Goal: Information Seeking & Learning: Compare options

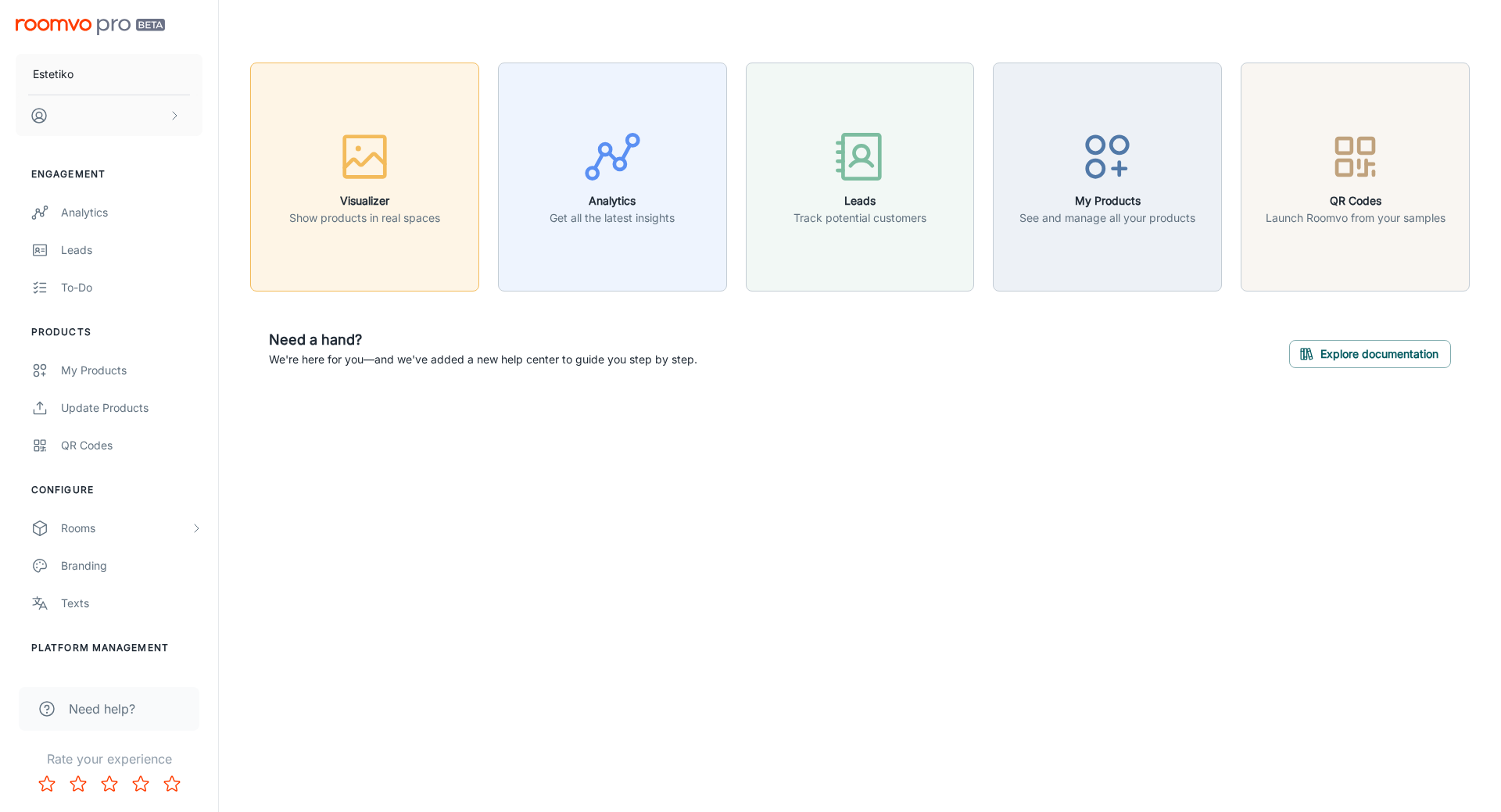
click at [369, 235] on button "Visualizer Show products in real spaces" at bounding box center [364, 176] width 229 height 229
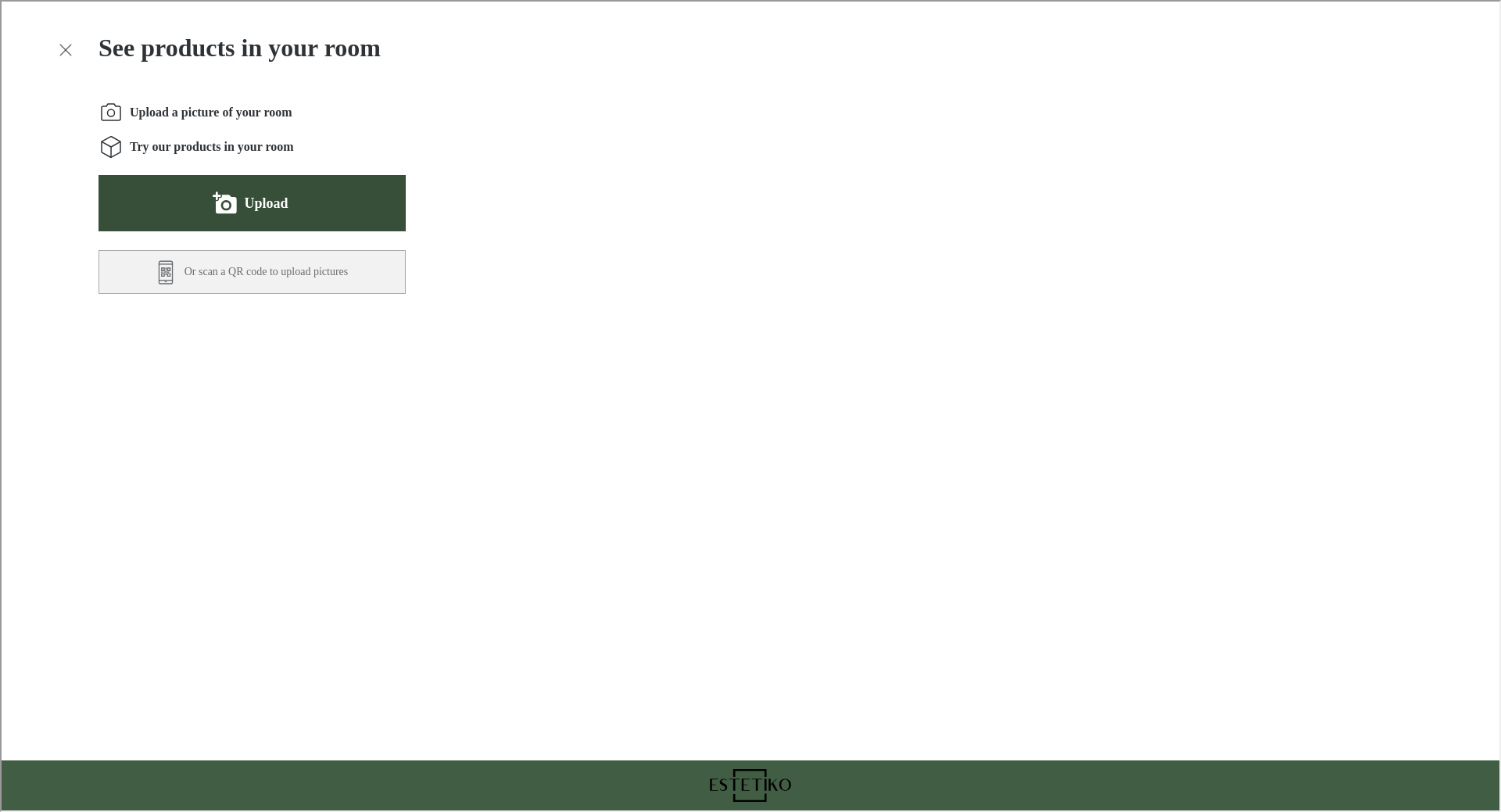
click at [295, 197] on button "Upload" at bounding box center [250, 202] width 307 height 57
click at [280, 220] on button "Upload" at bounding box center [250, 202] width 307 height 57
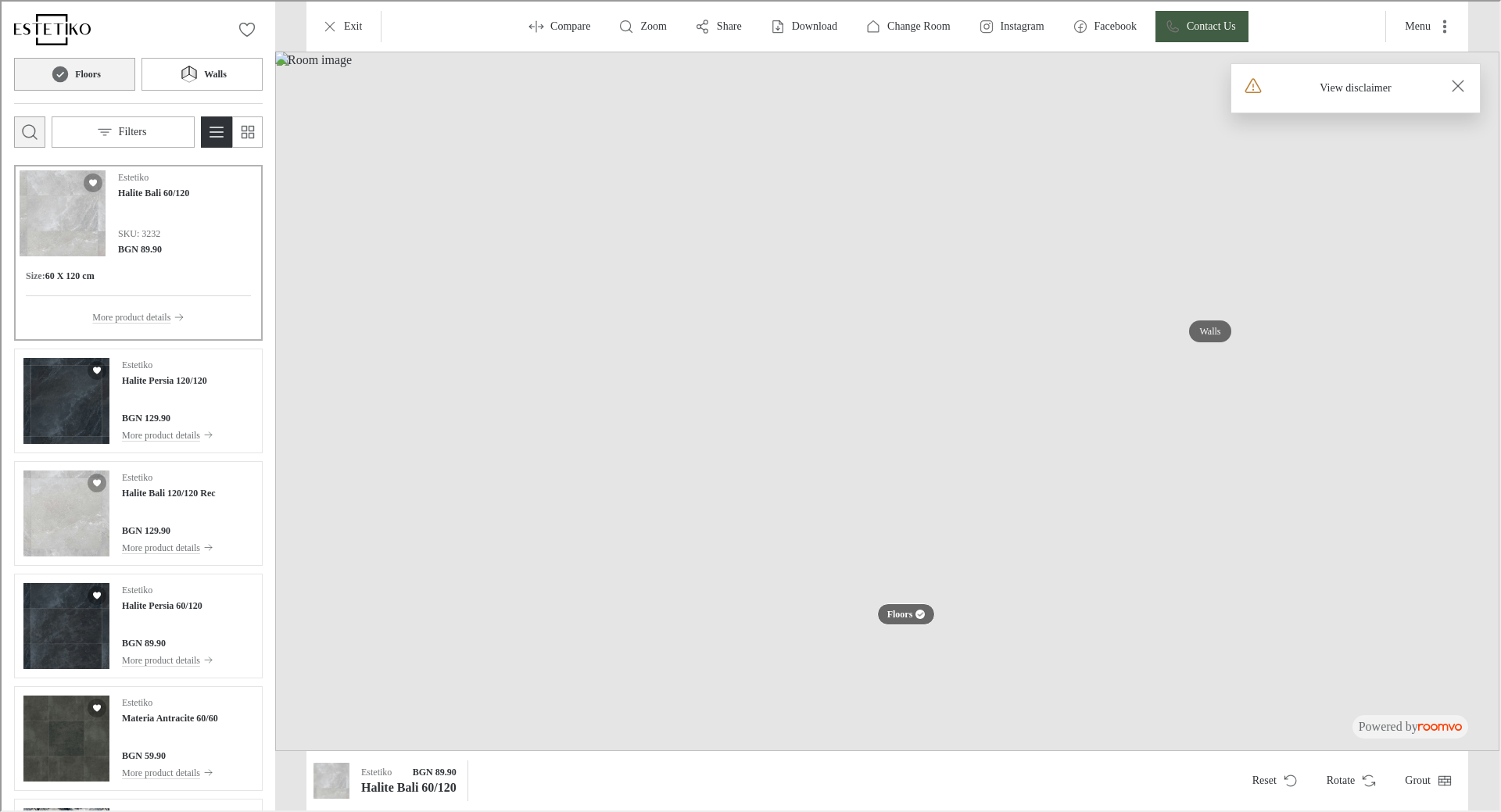
click at [28, 135] on icon "Open search box" at bounding box center [28, 131] width 19 height 19
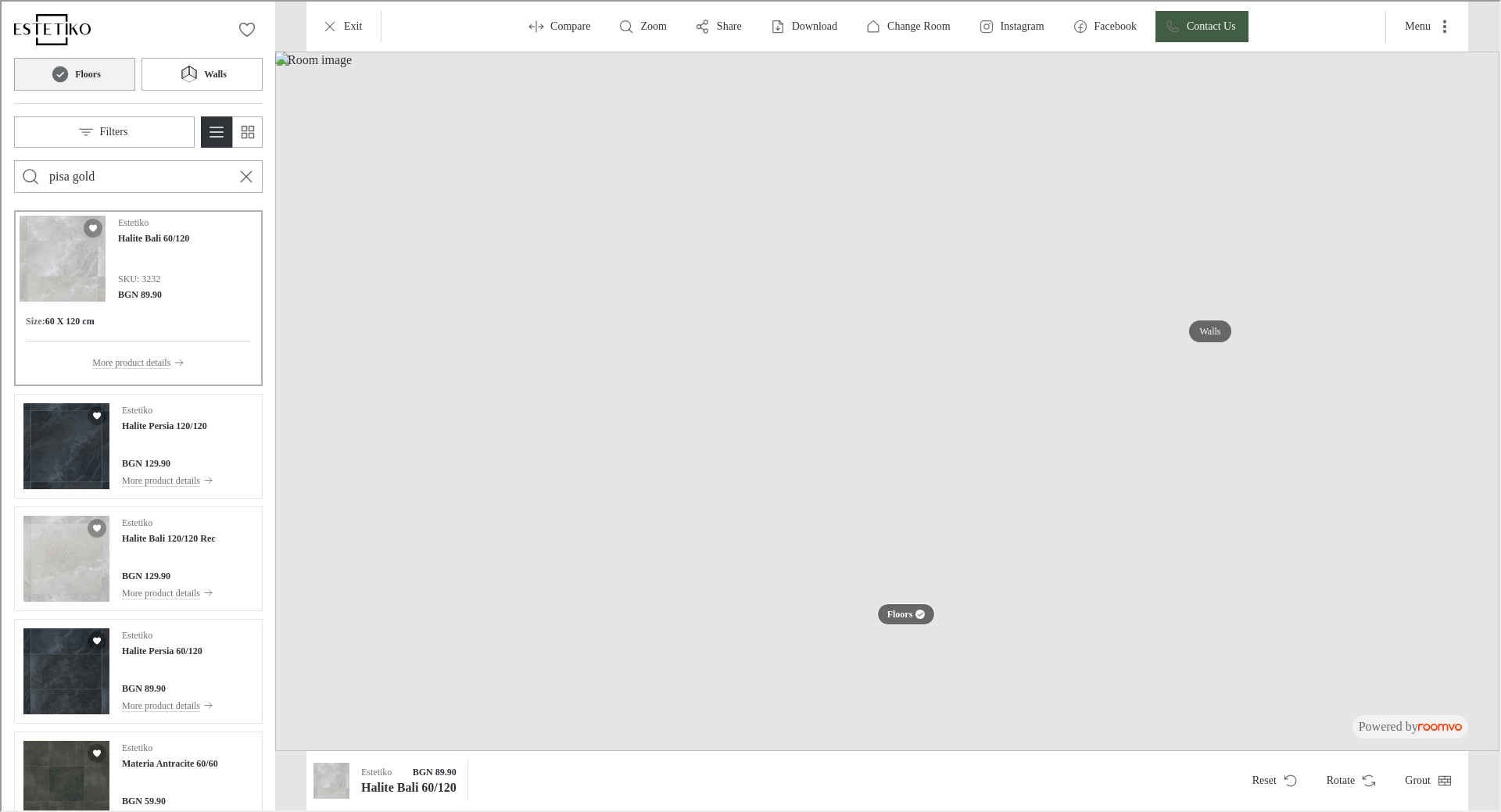
click at [13, 160] on button "Search for products" at bounding box center [29, 176] width 32 height 32
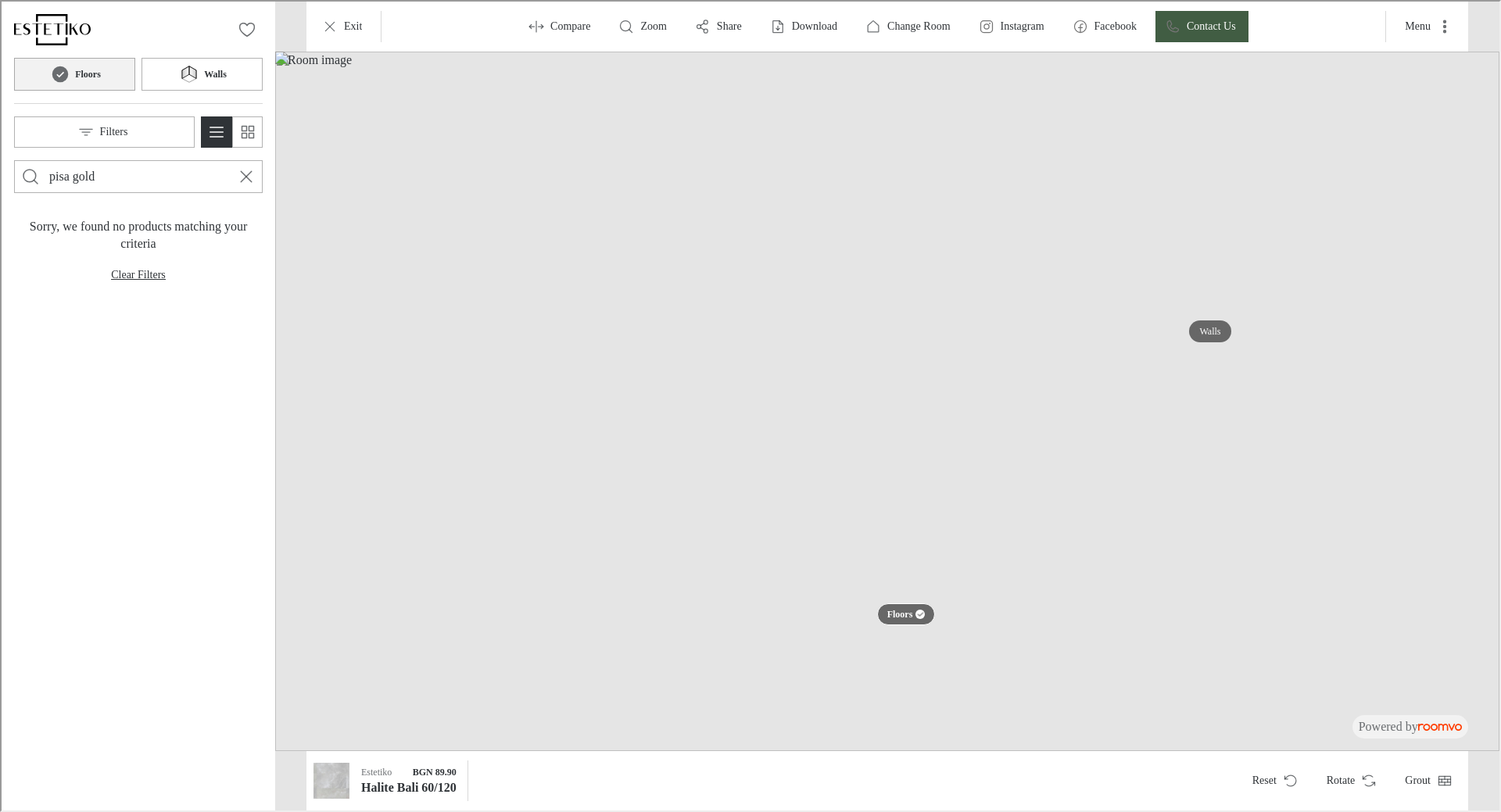
click at [128, 185] on input "pisa gold" at bounding box center [136, 175] width 178 height 25
type input "pisa"
click at [13, 160] on button "Search for products" at bounding box center [29, 176] width 32 height 32
click at [128, 185] on input "pisa" at bounding box center [136, 175] width 178 height 25
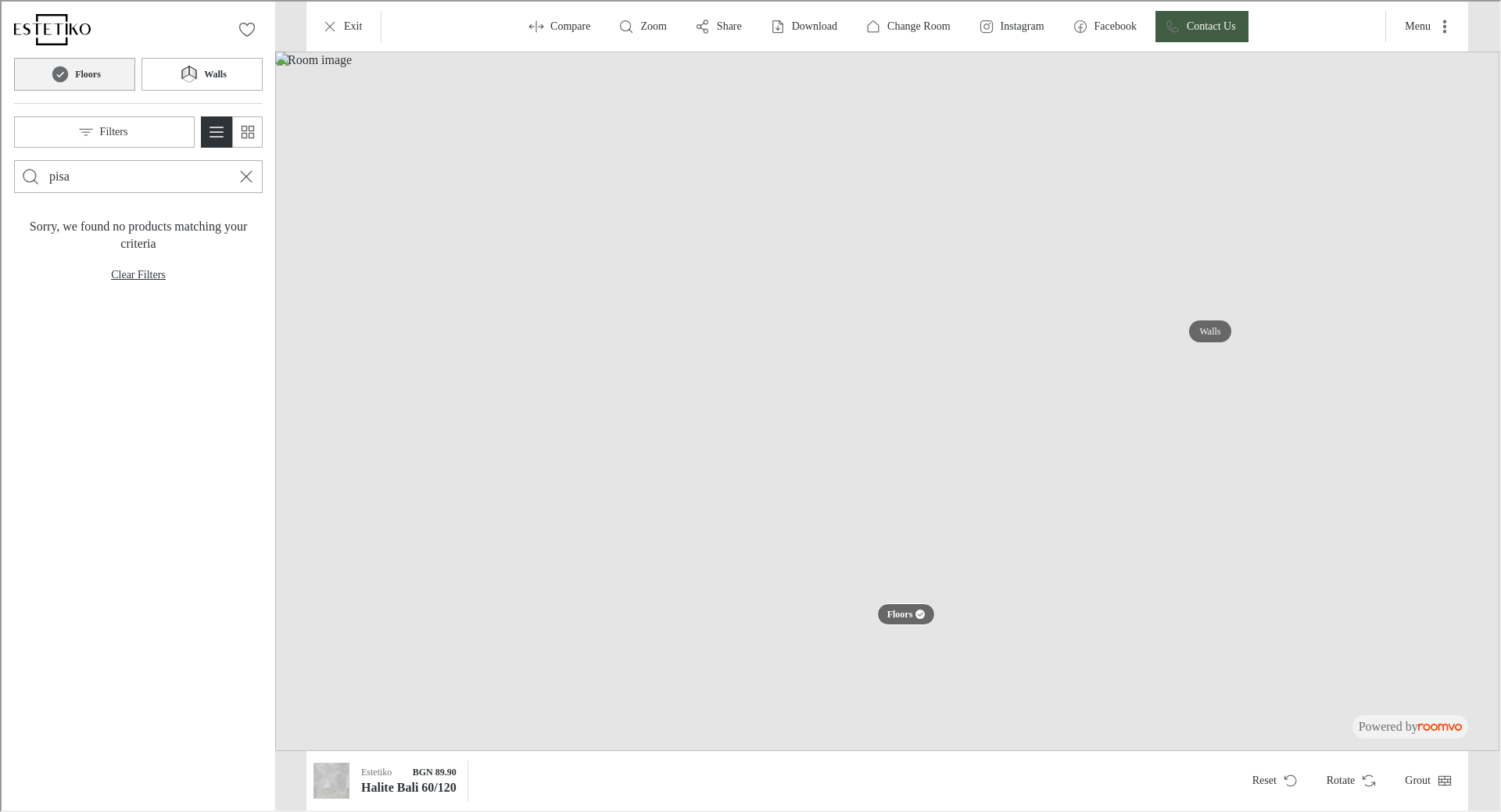
click at [128, 185] on input "pisa" at bounding box center [136, 175] width 178 height 25
click at [166, 77] on button "Walls" at bounding box center [201, 72] width 121 height 32
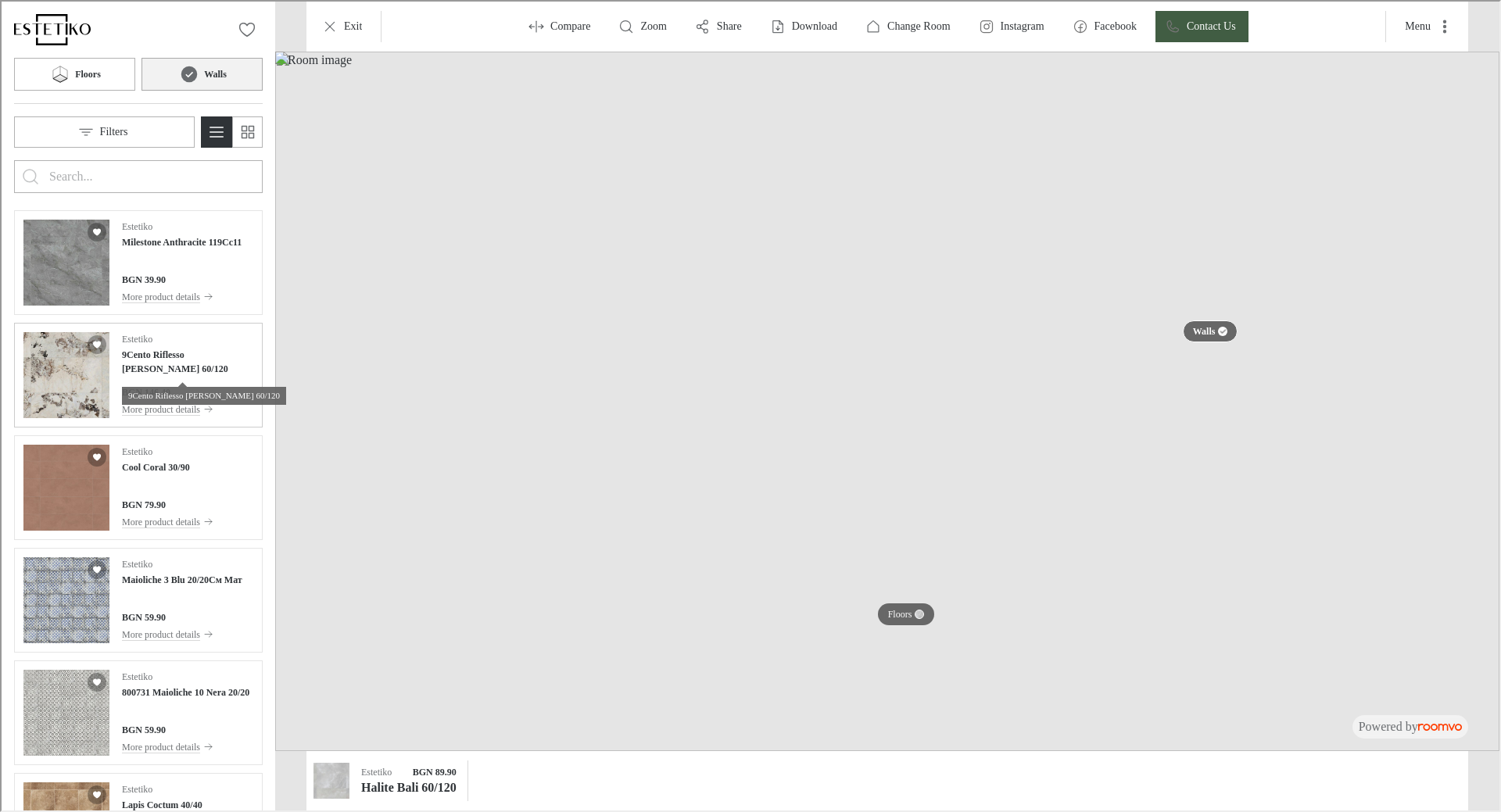
click at [152, 357] on h4 "9Cento Riflesso [PERSON_NAME] 60/120" at bounding box center [186, 360] width 131 height 28
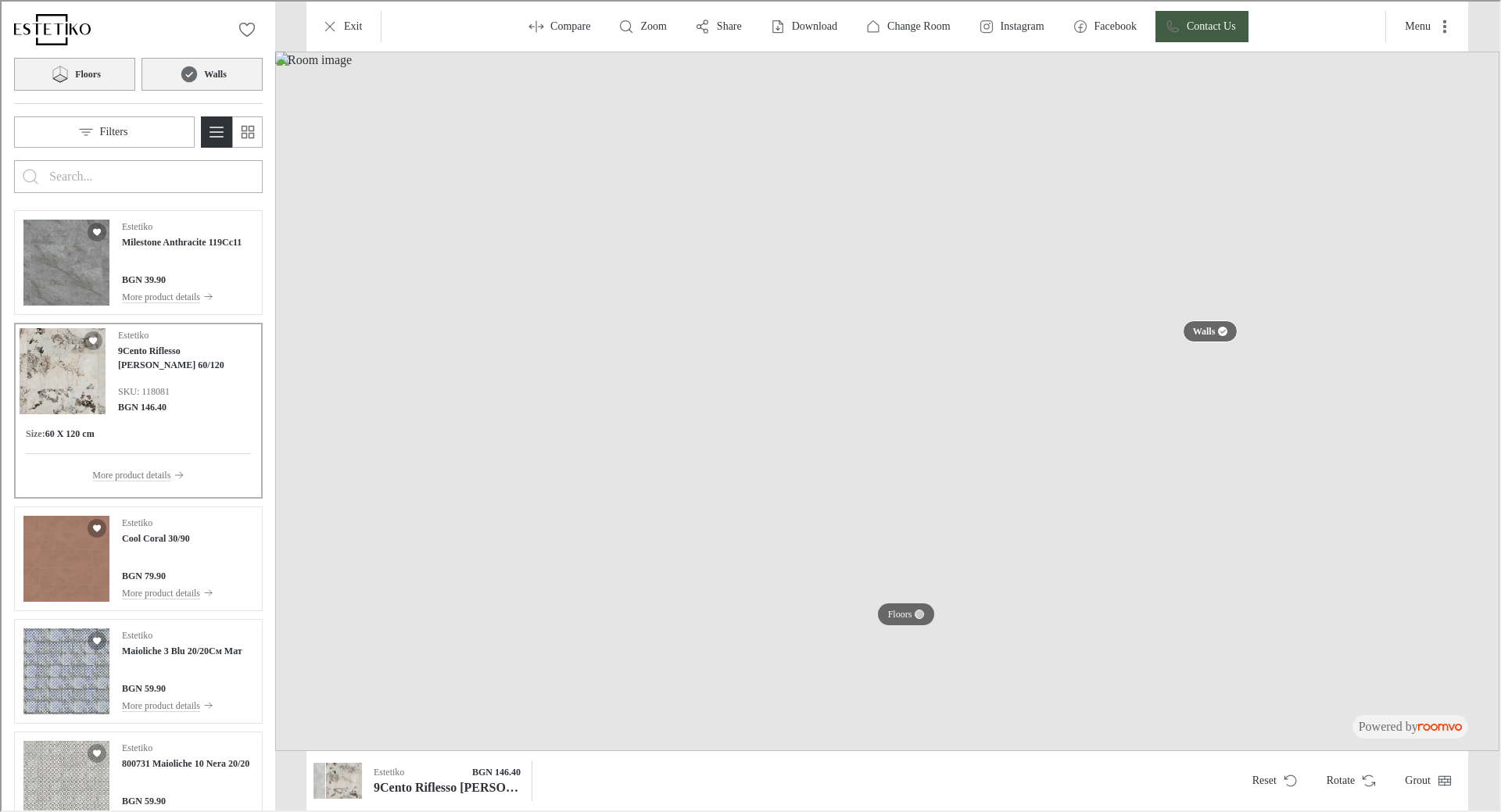
click at [80, 67] on h6 "Floors" at bounding box center [86, 72] width 26 height 14
type input "pisa"
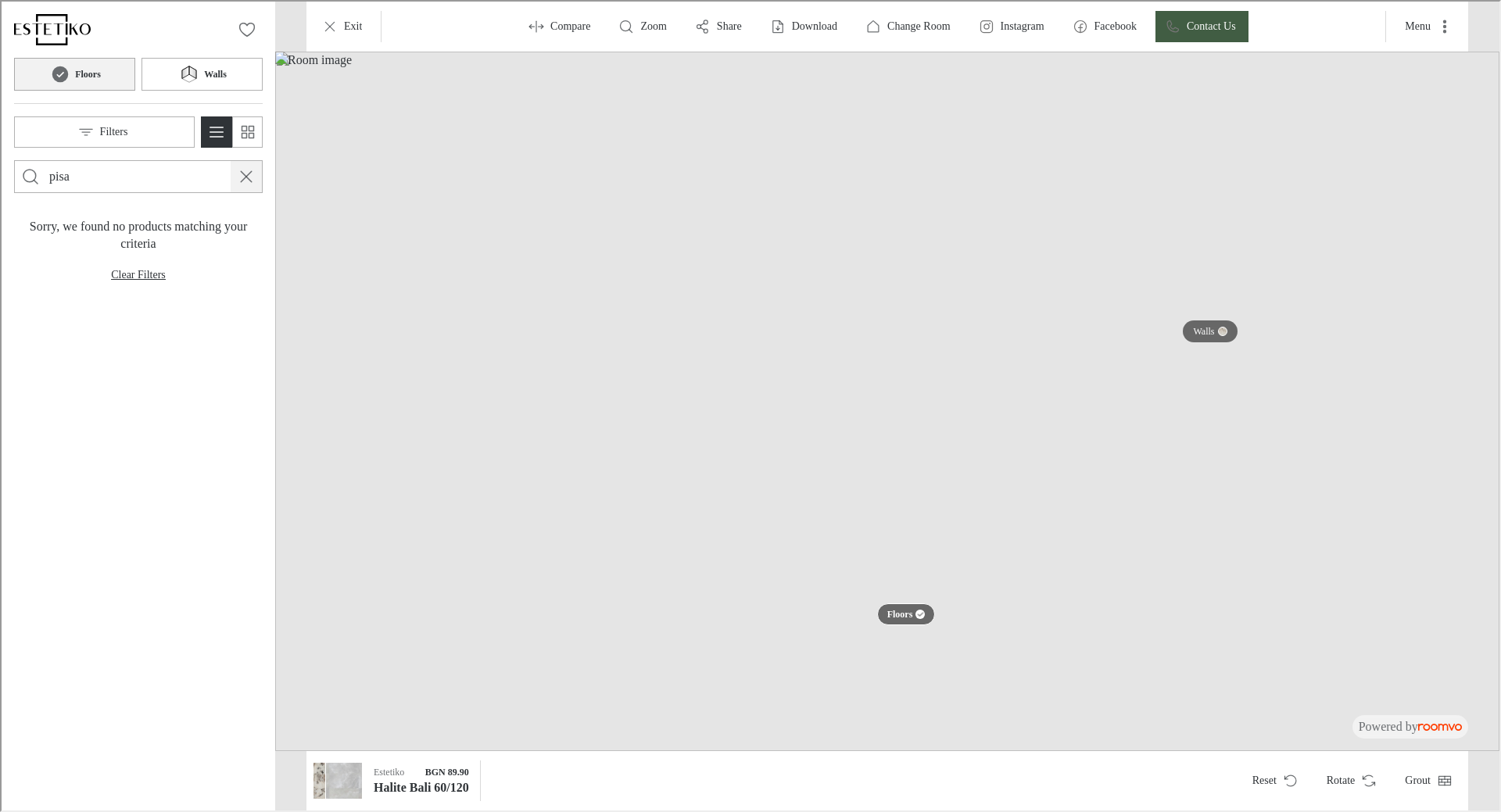
click at [247, 174] on line "Cancel search" at bounding box center [245, 175] width 11 height 11
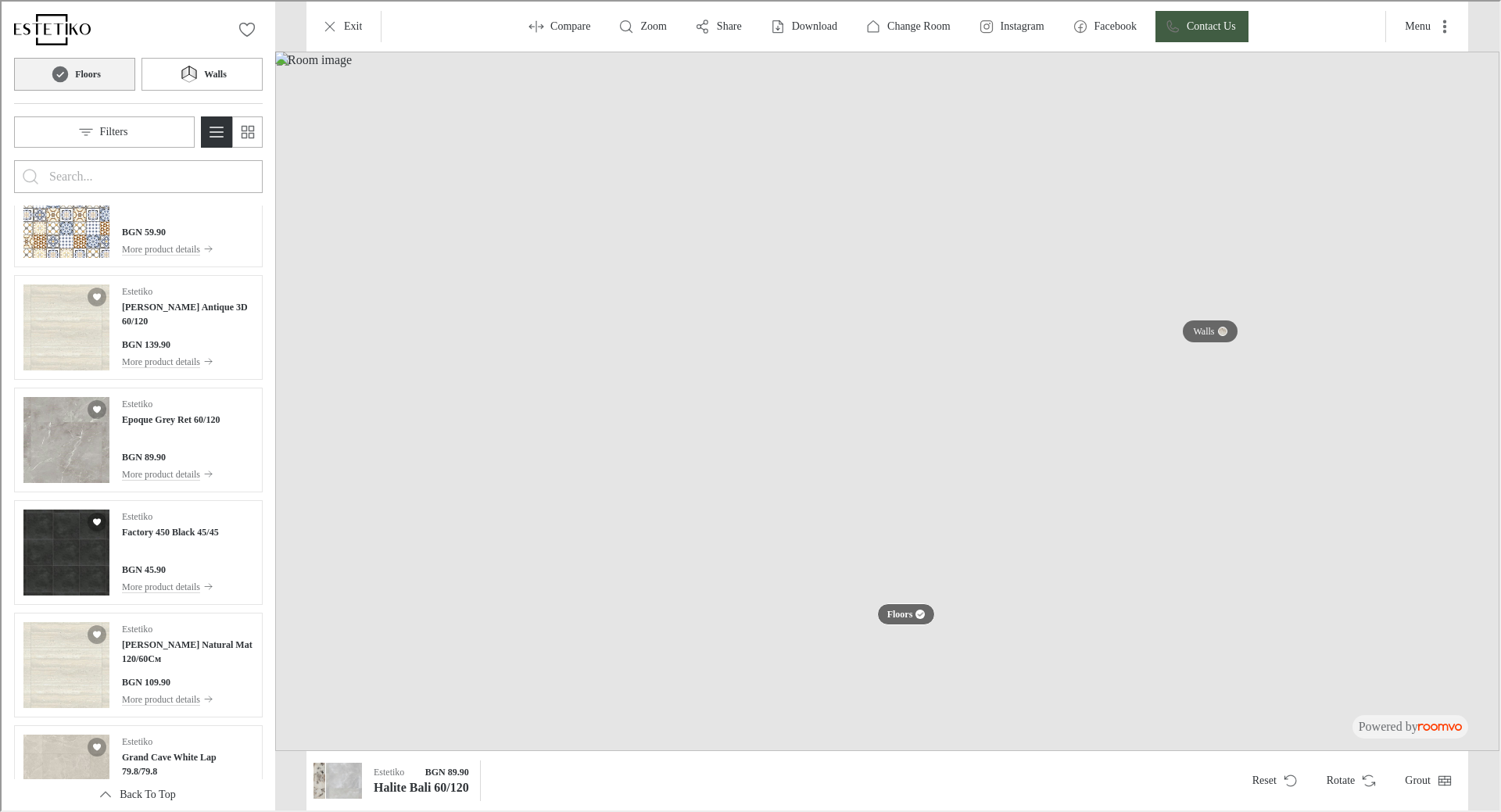
scroll to position [5790, 0]
click at [112, 168] on input "Enter products to search for" at bounding box center [136, 175] width 178 height 25
type input "[PERSON_NAME]"
click at [13, 160] on button "Search for products" at bounding box center [29, 176] width 32 height 32
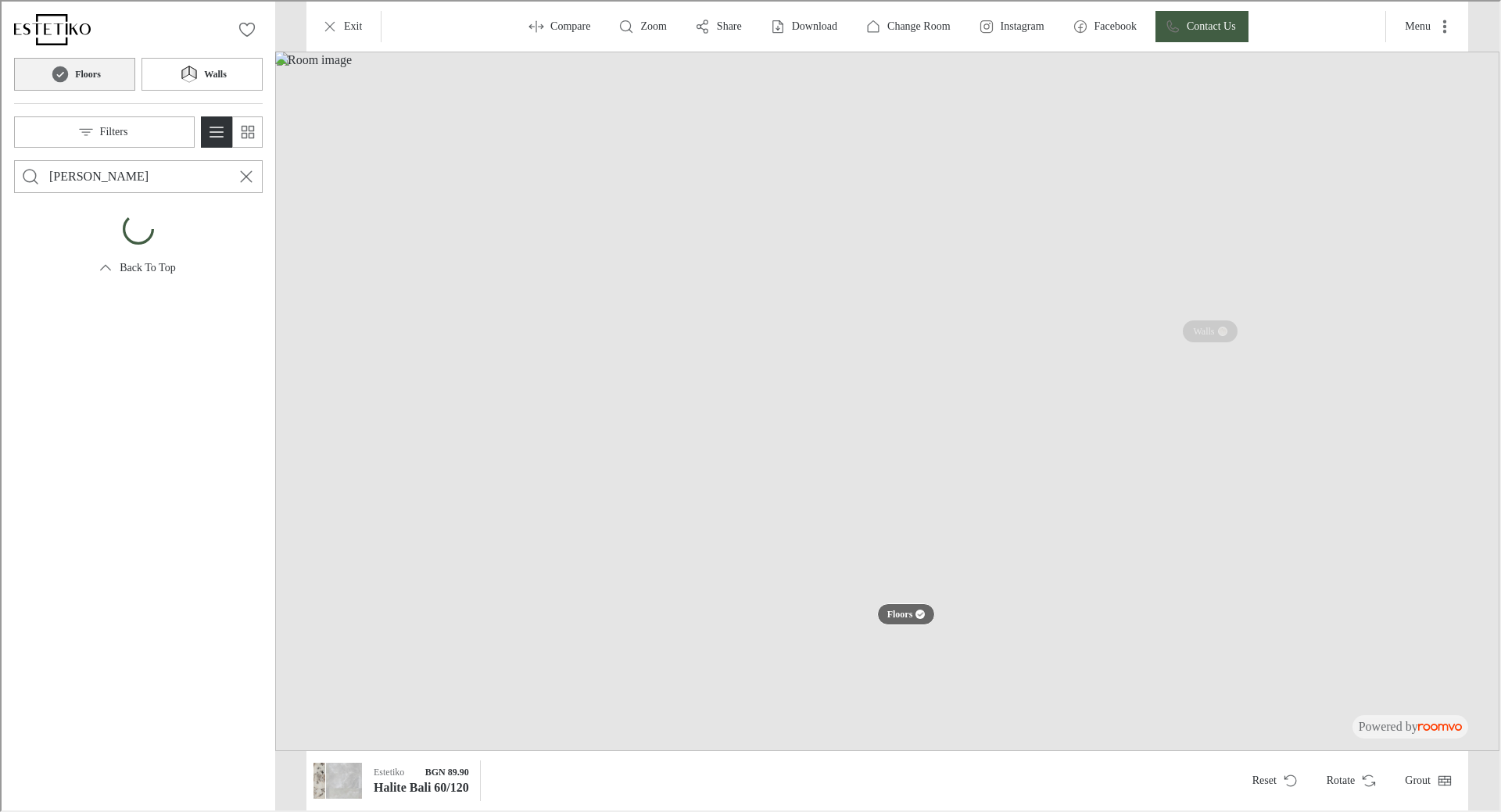
scroll to position [0, 0]
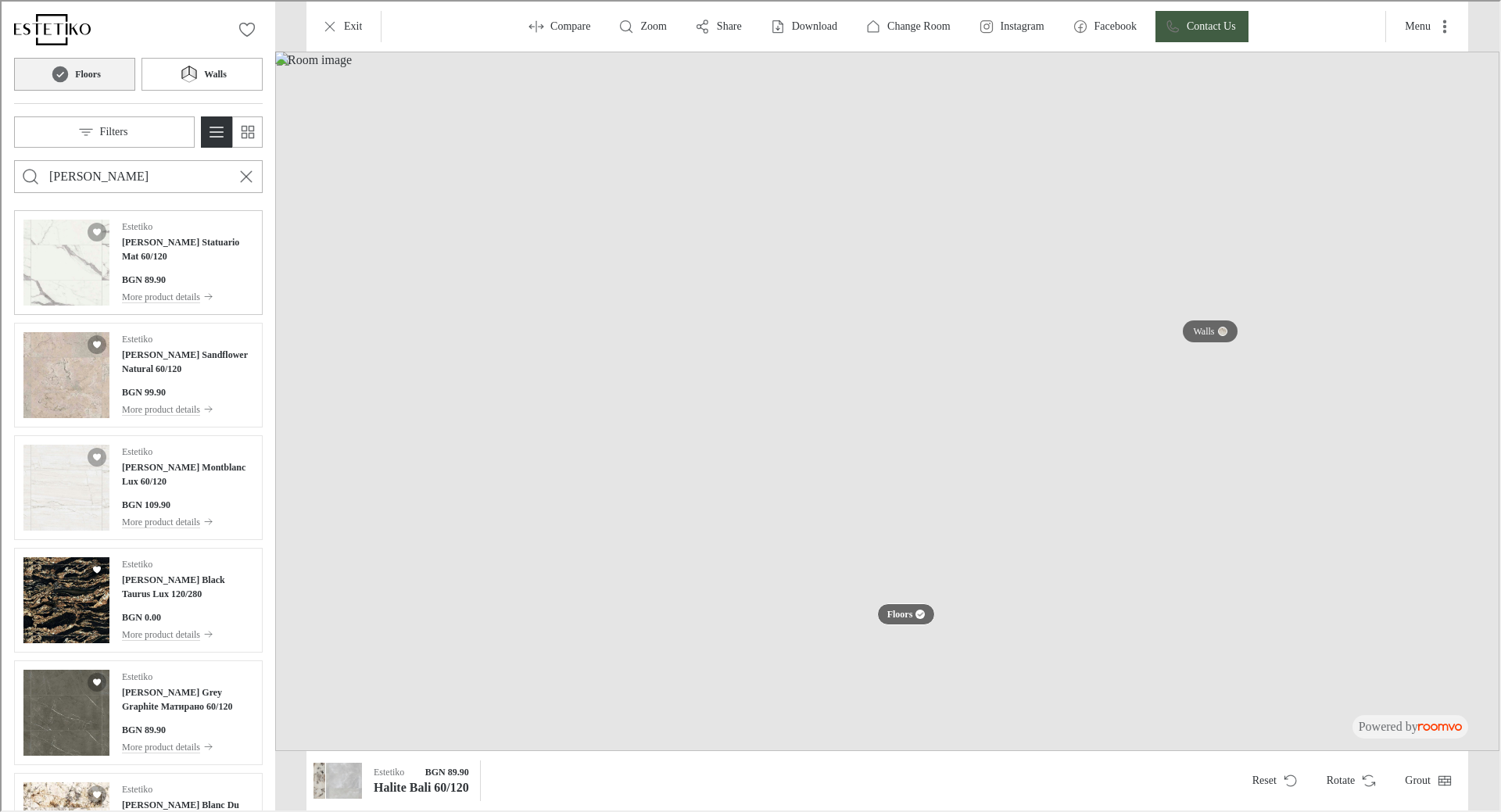
click at [191, 252] on div "Estetiko [PERSON_NAME] Statuario Mat 60/120 BGN 89.90 More product details" at bounding box center [186, 260] width 131 height 86
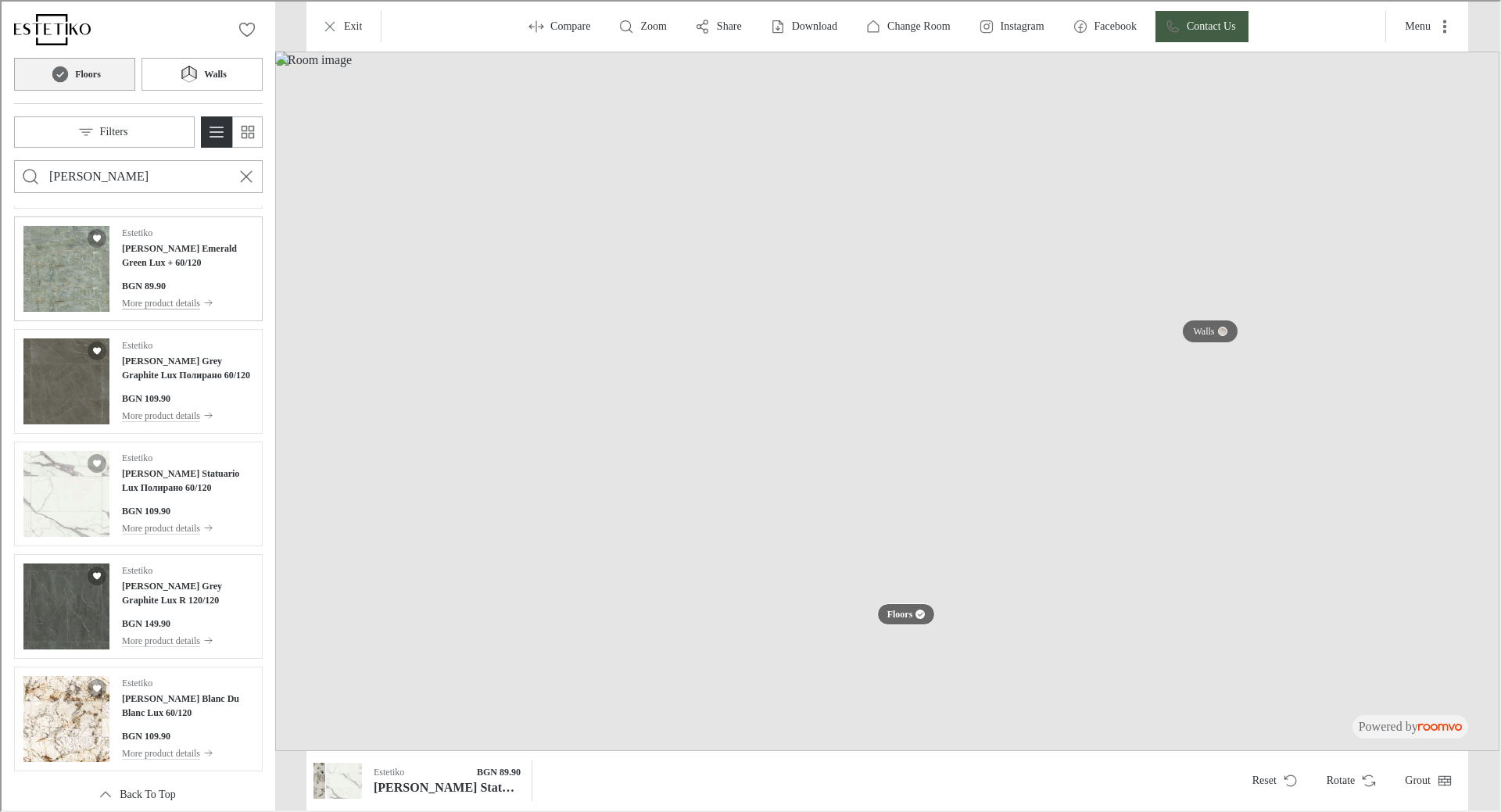
scroll to position [1450, 0]
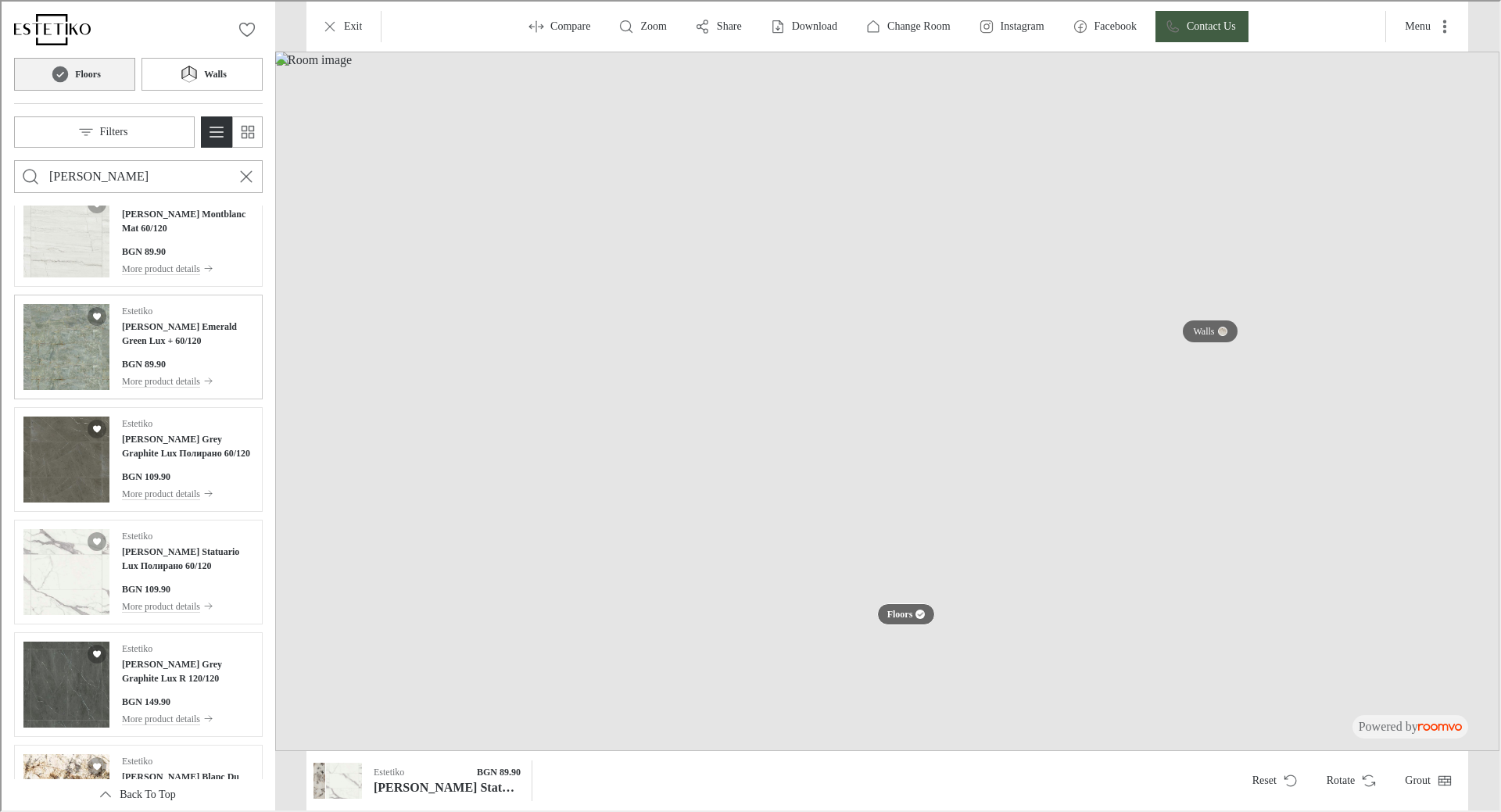
click at [195, 352] on div "Estetiko [PERSON_NAME] Emerald Green Lux + 60/120 BGN 89.90 More product details" at bounding box center [186, 345] width 131 height 86
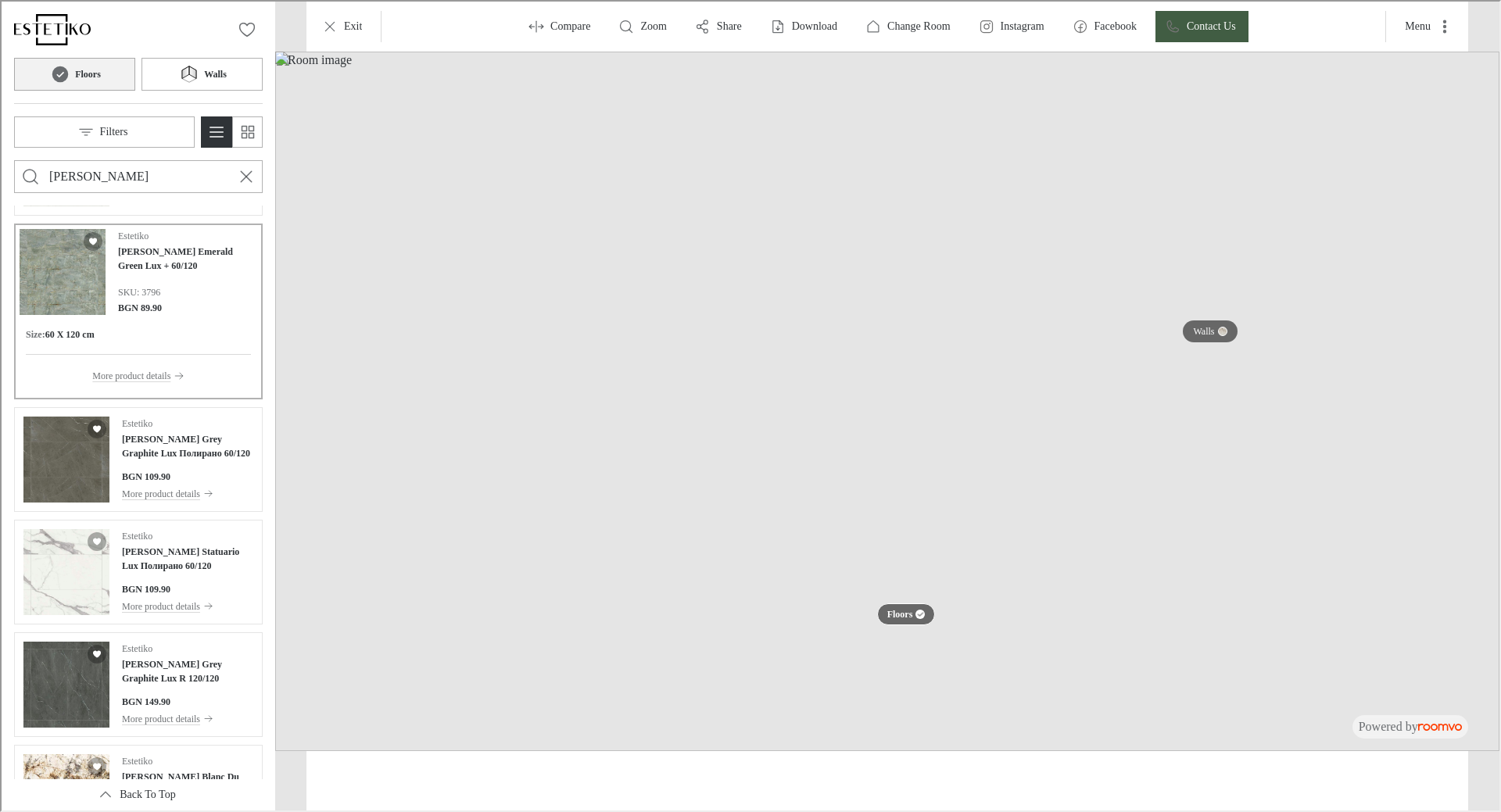
scroll to position [1379, 0]
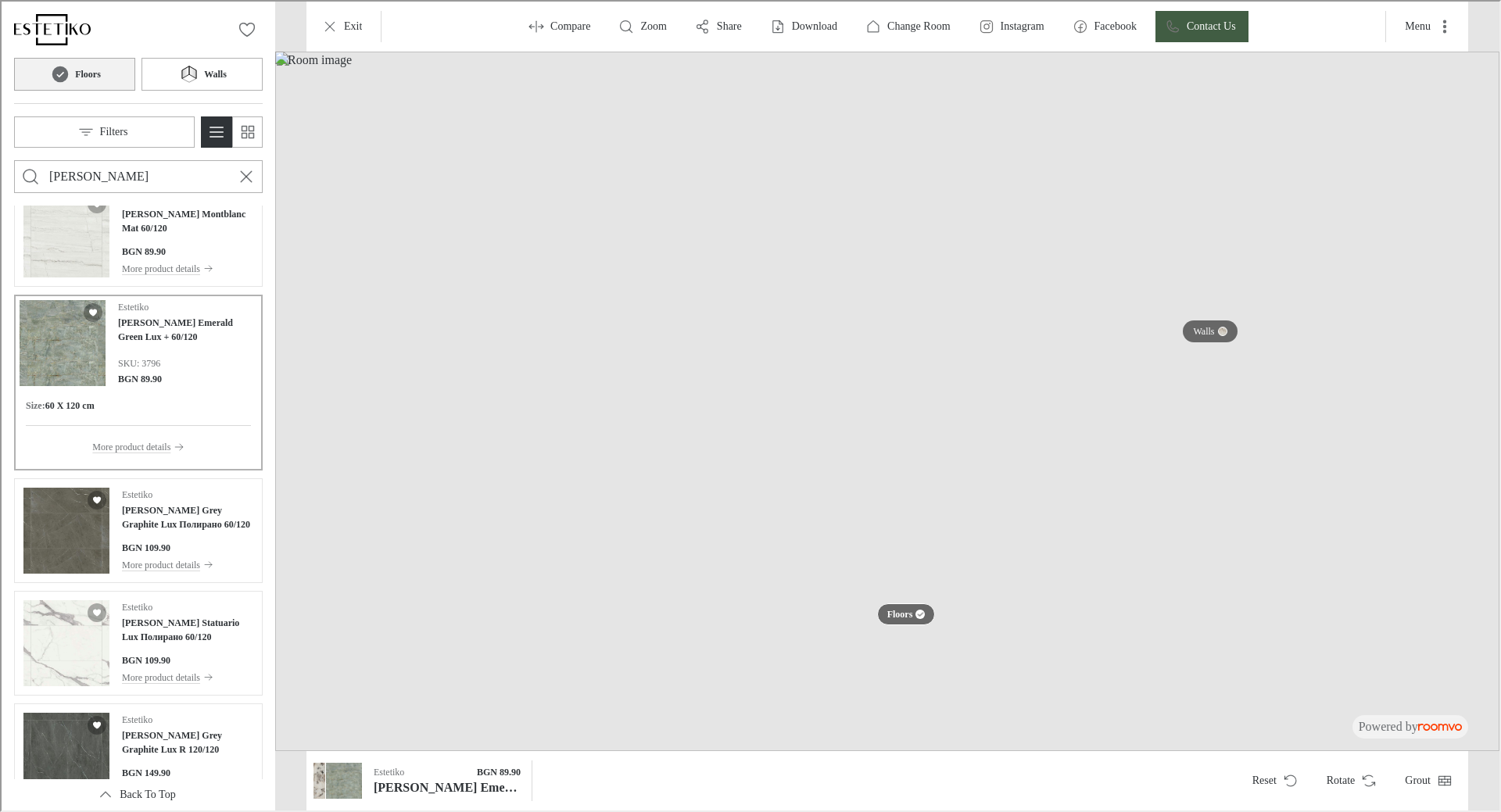
click at [775, 399] on img at bounding box center [886, 399] width 1225 height 700
click at [785, 401] on img at bounding box center [886, 399] width 1225 height 700
click at [199, 72] on icon at bounding box center [187, 72] width 23 height 19
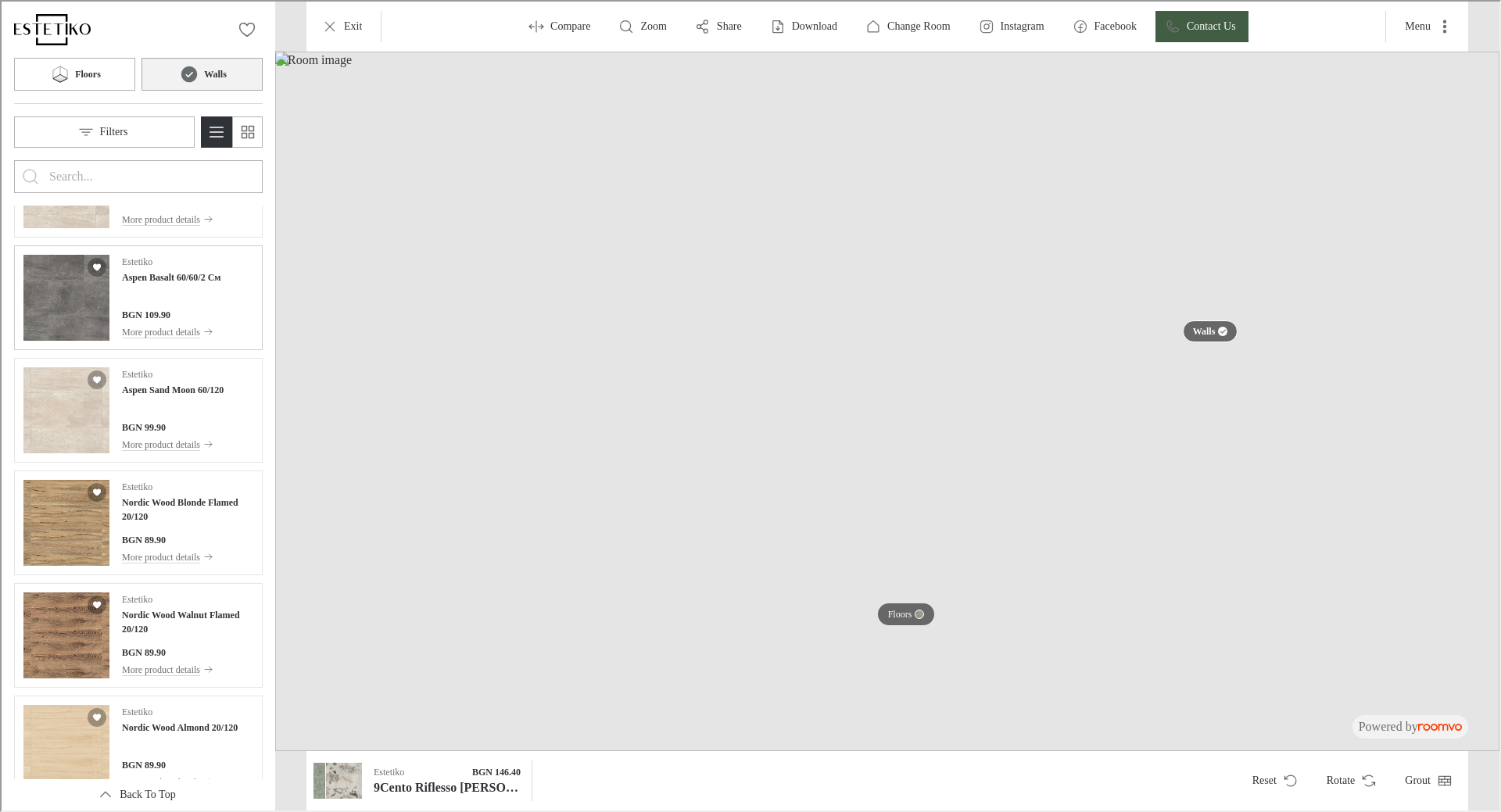
scroll to position [78, 0]
click at [198, 275] on h4 "Aspen Basalt 60/60/2 См" at bounding box center [170, 275] width 99 height 14
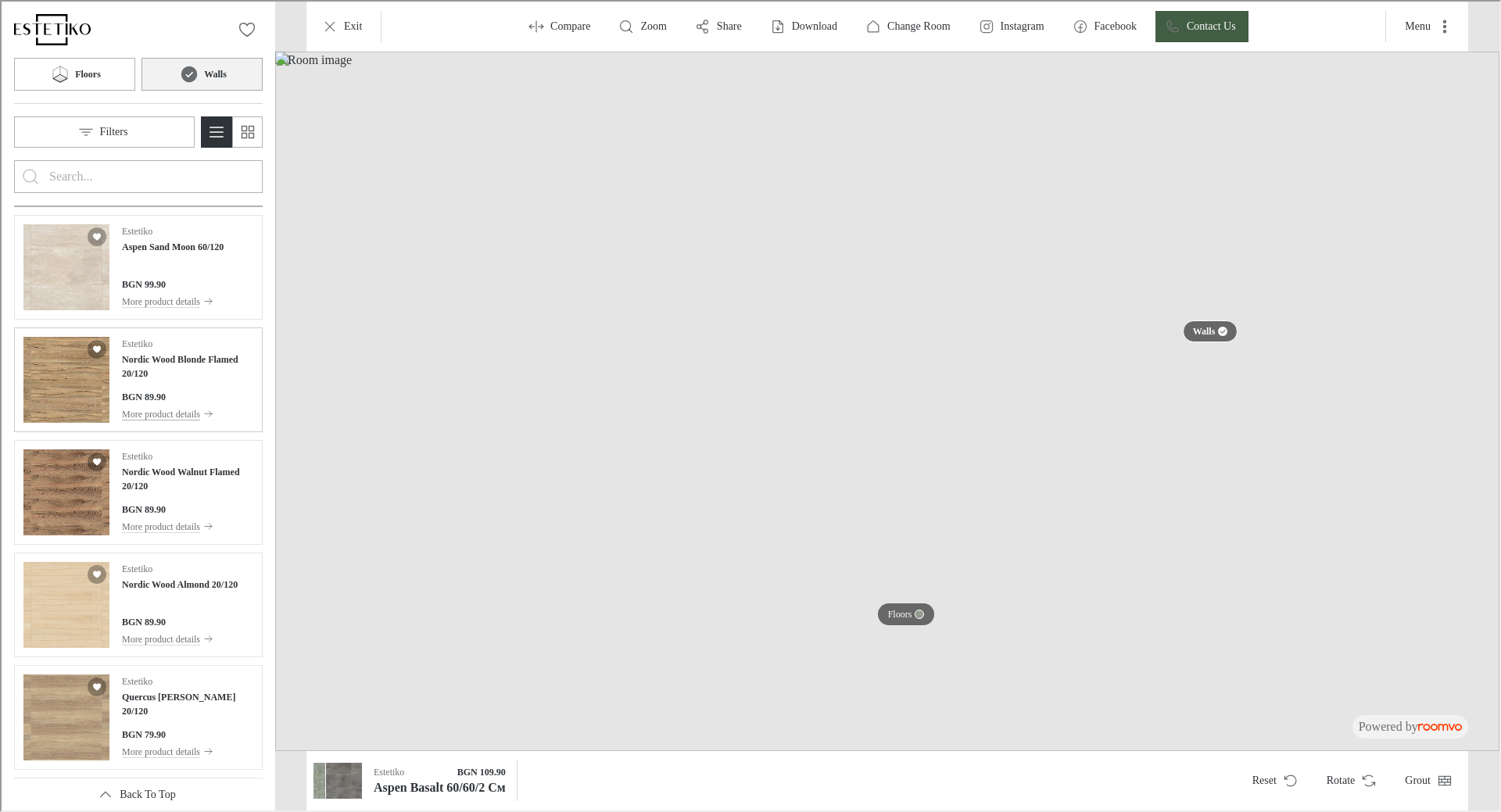
scroll to position [547, 0]
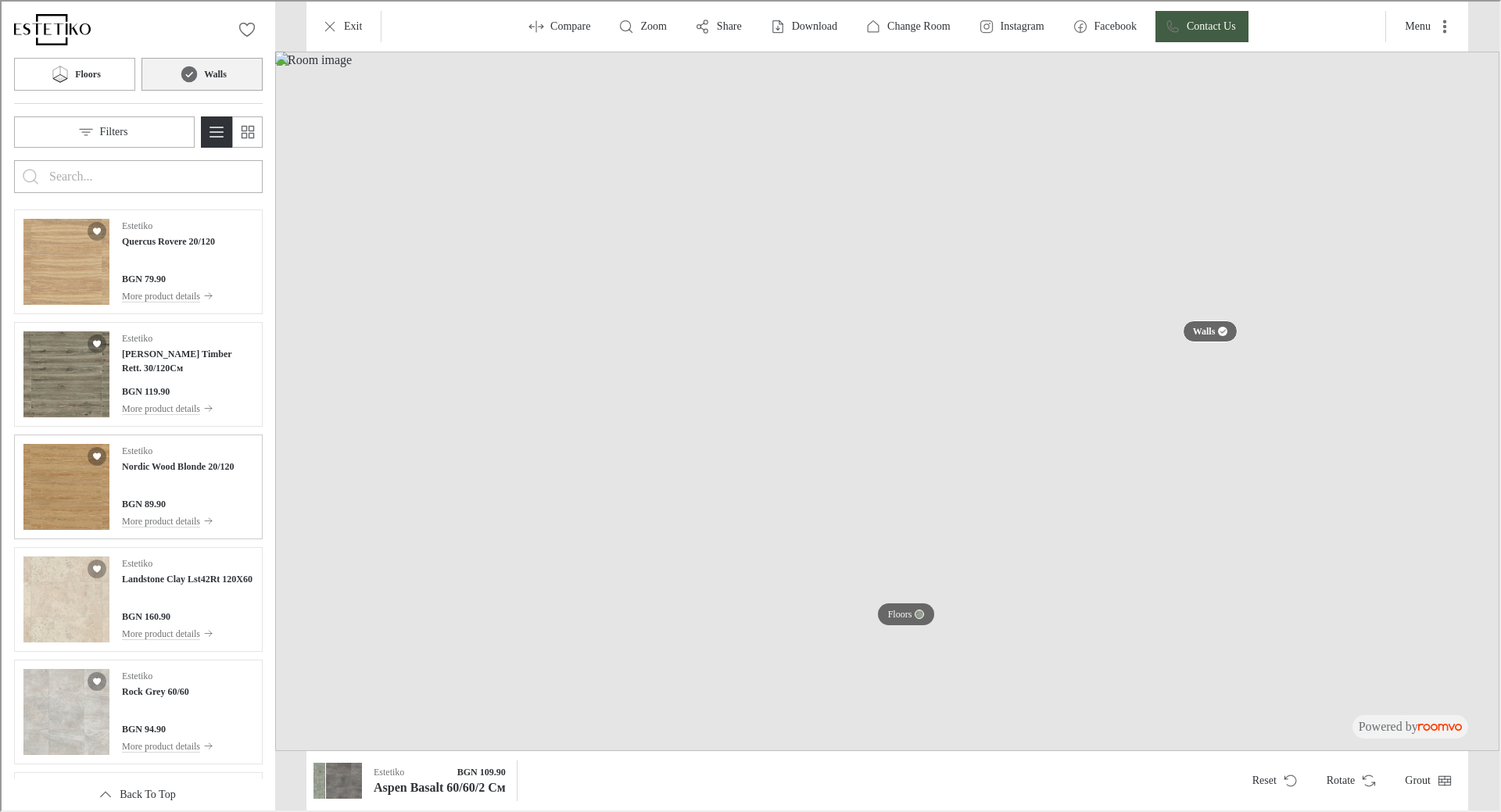
click at [166, 473] on div "Estetiko Nordic Wood Blonde 20/120 BGN 89.90 More product details" at bounding box center [176, 485] width 111 height 86
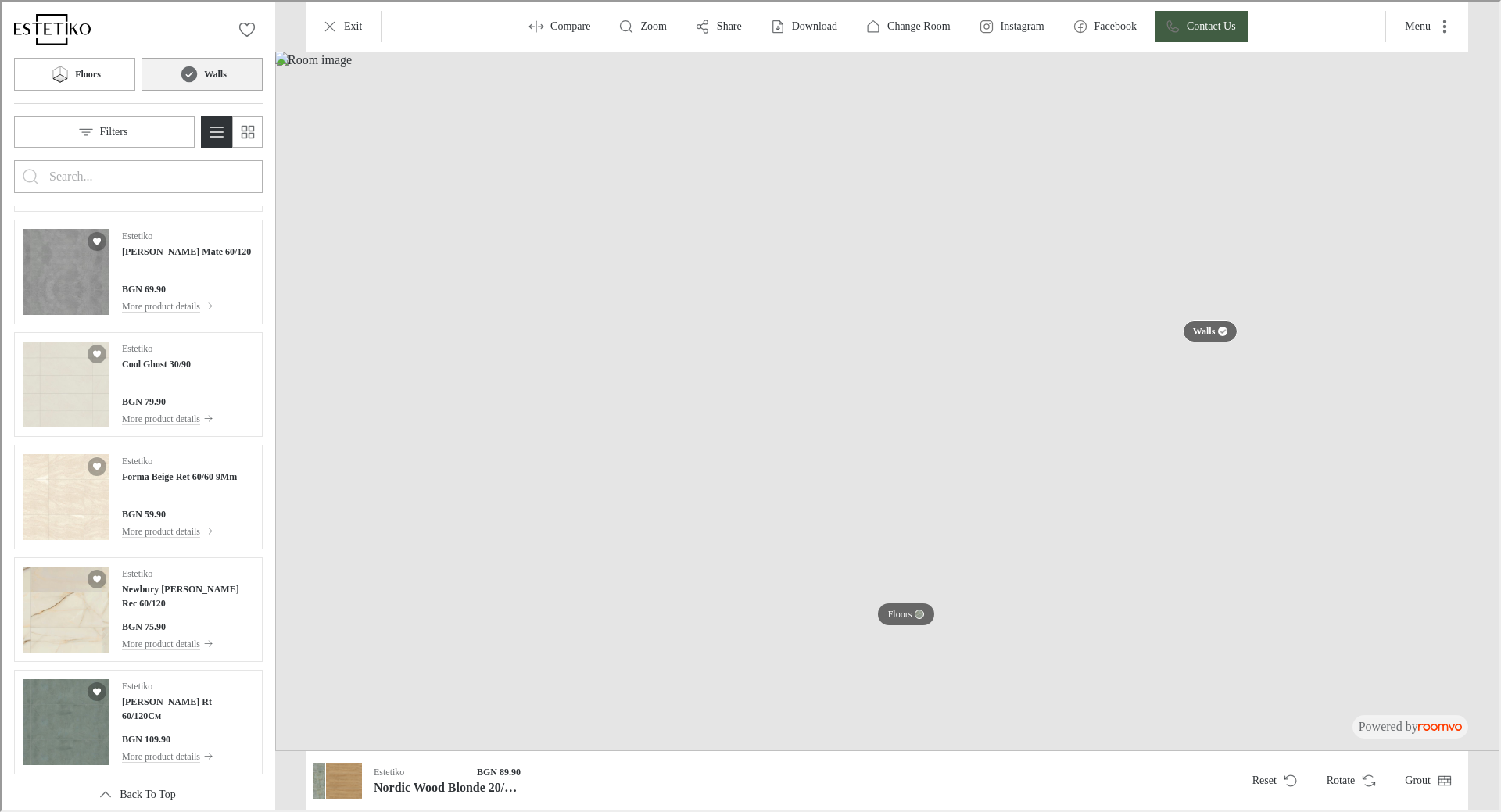
scroll to position [3290, 0]
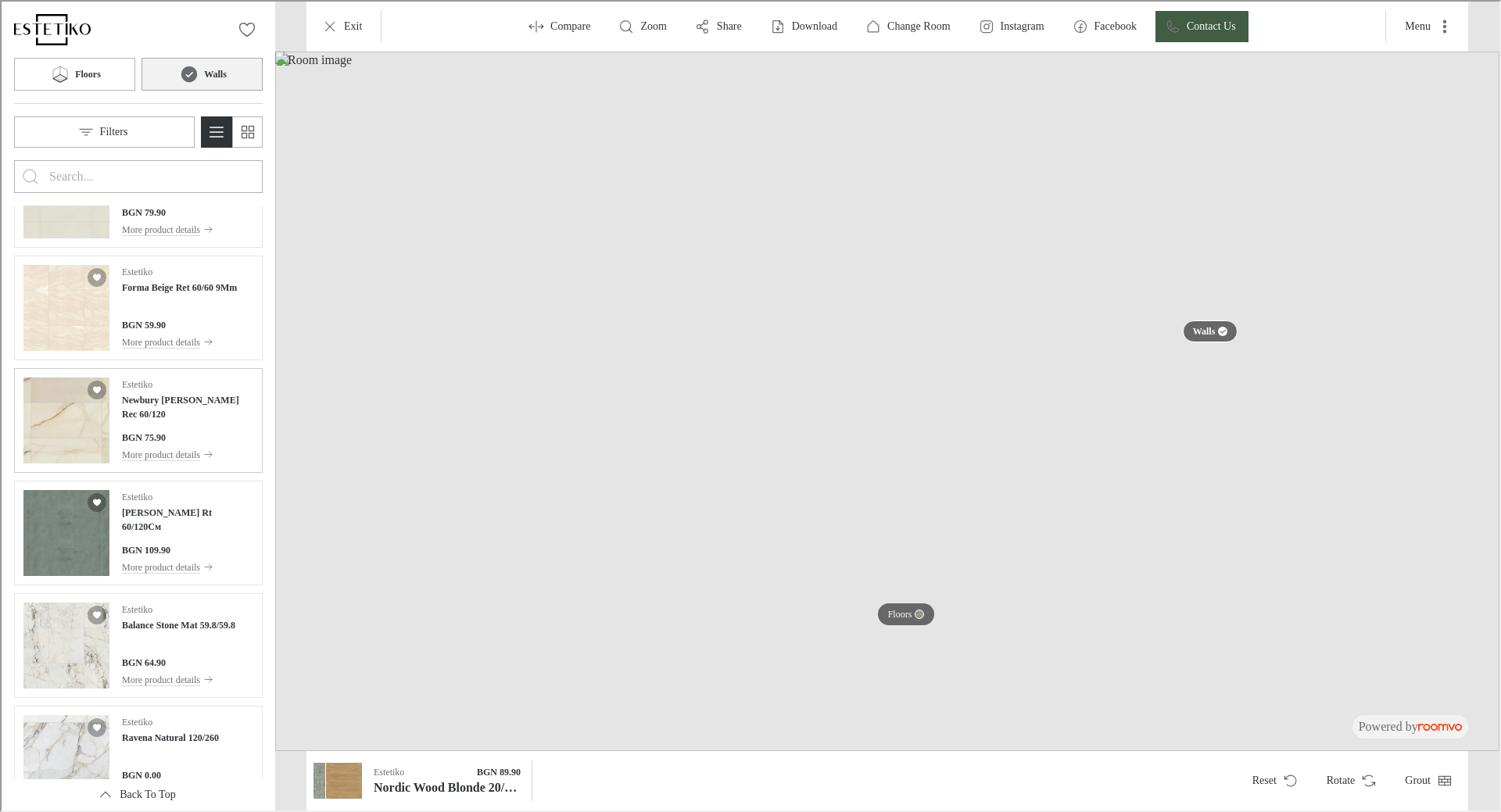
click at [189, 413] on div "Estetiko Newbury [PERSON_NAME] Rec 60/120 BGN 75.90 More product details" at bounding box center [186, 418] width 131 height 86
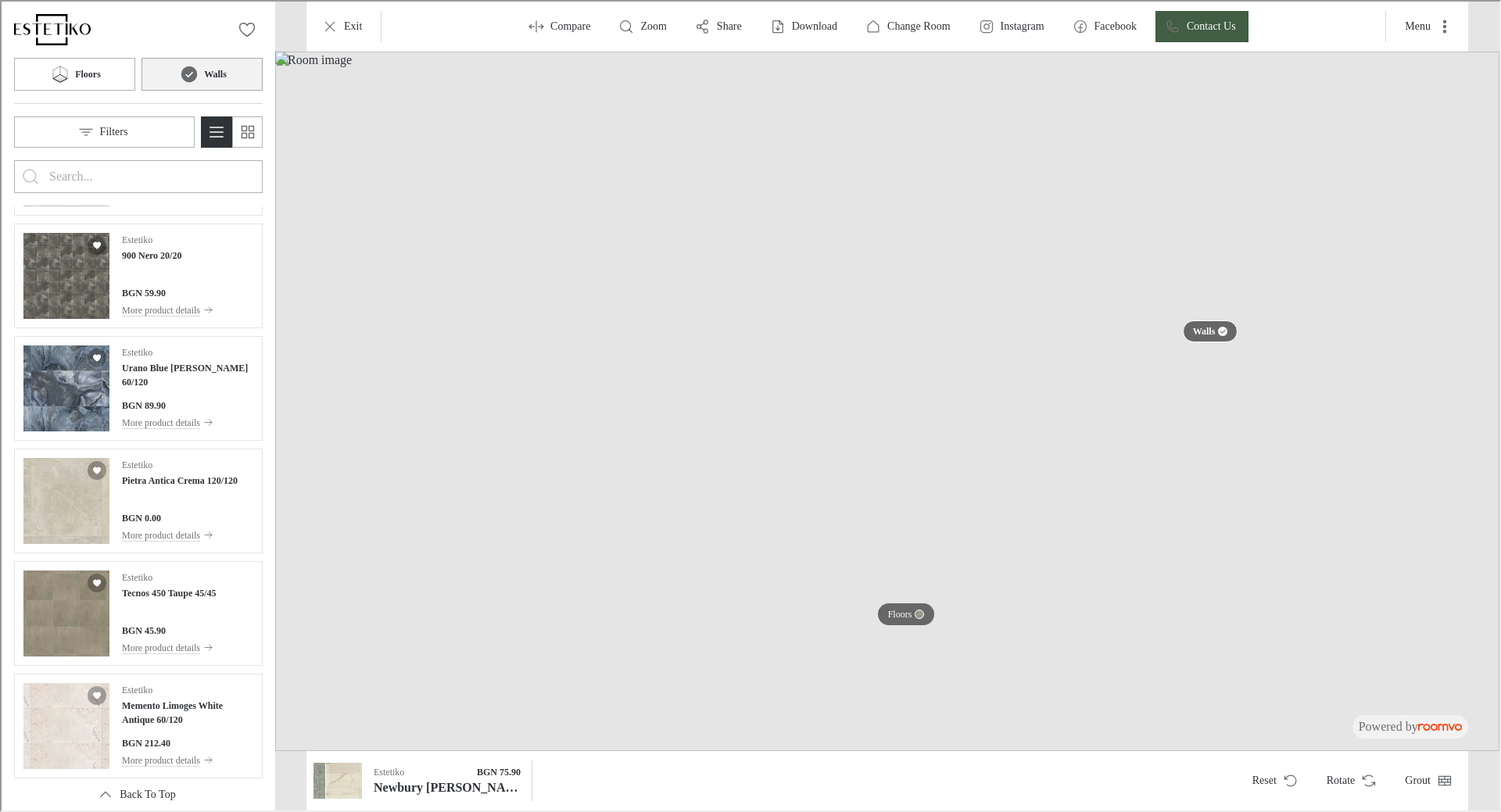
scroll to position [6268, 0]
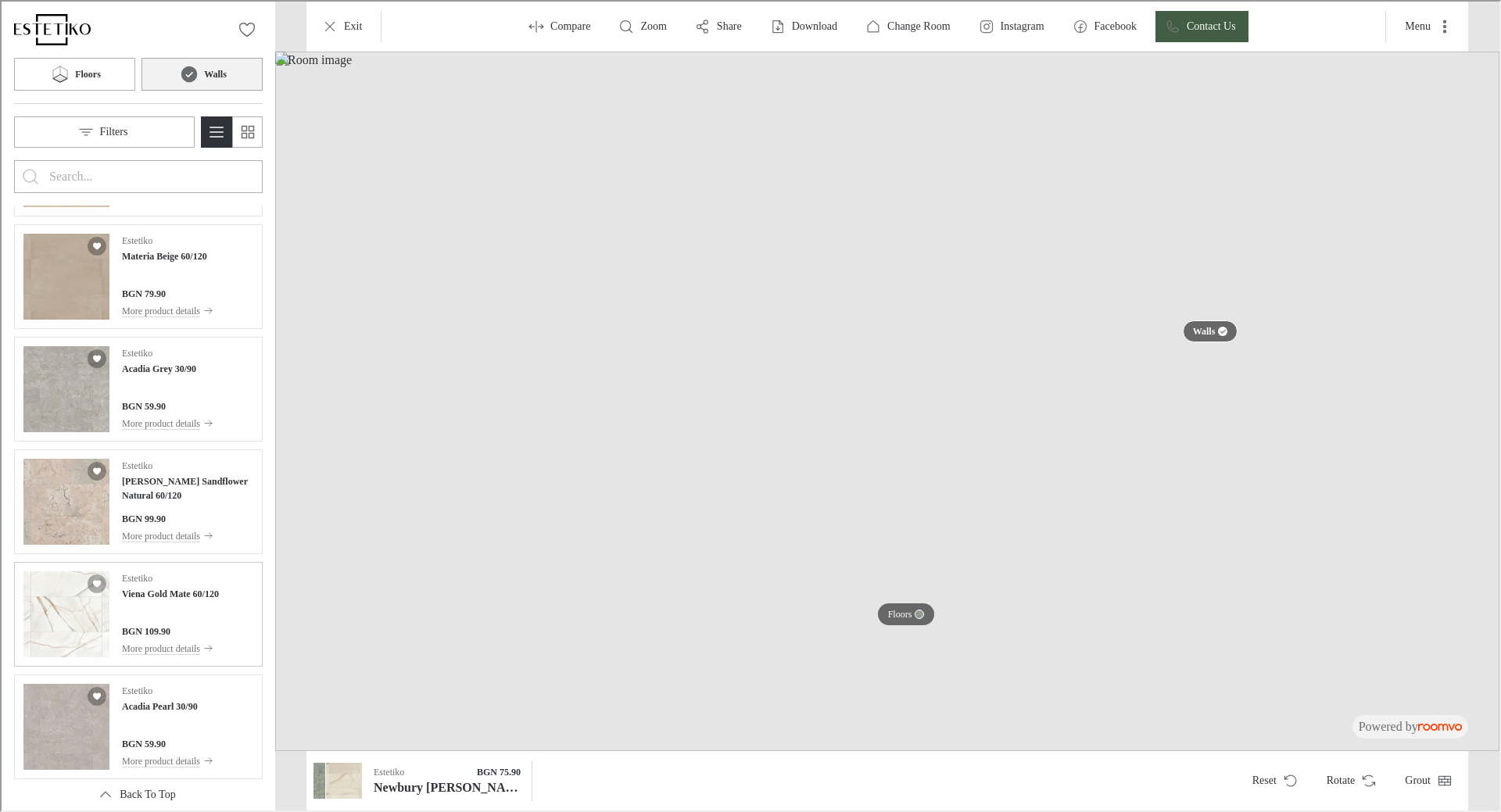
click at [178, 603] on div "Estetiko Viena Gold Mate 60/120 BGN 109.90 More product details" at bounding box center [169, 612] width 97 height 86
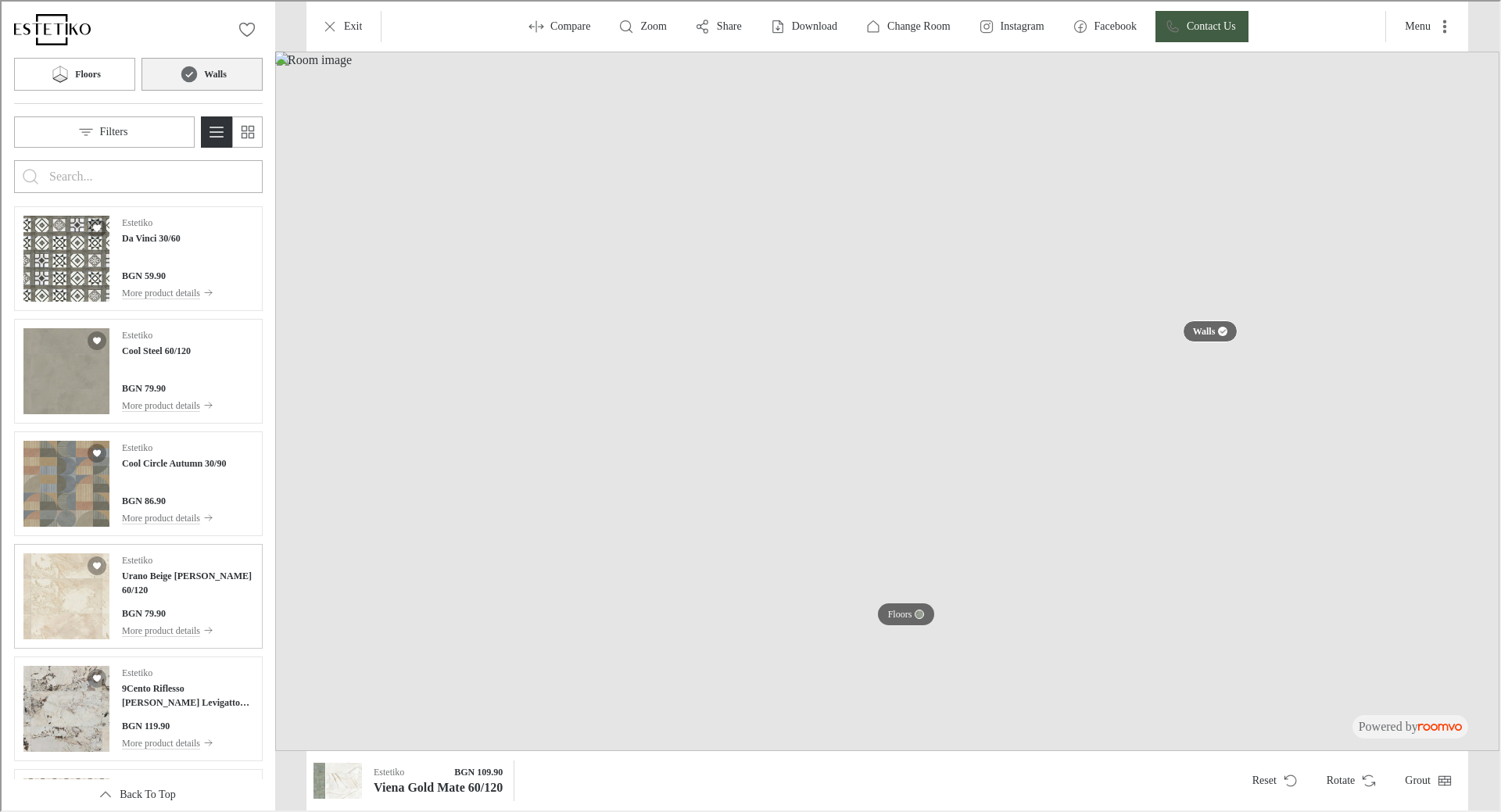
scroll to position [12481, 0]
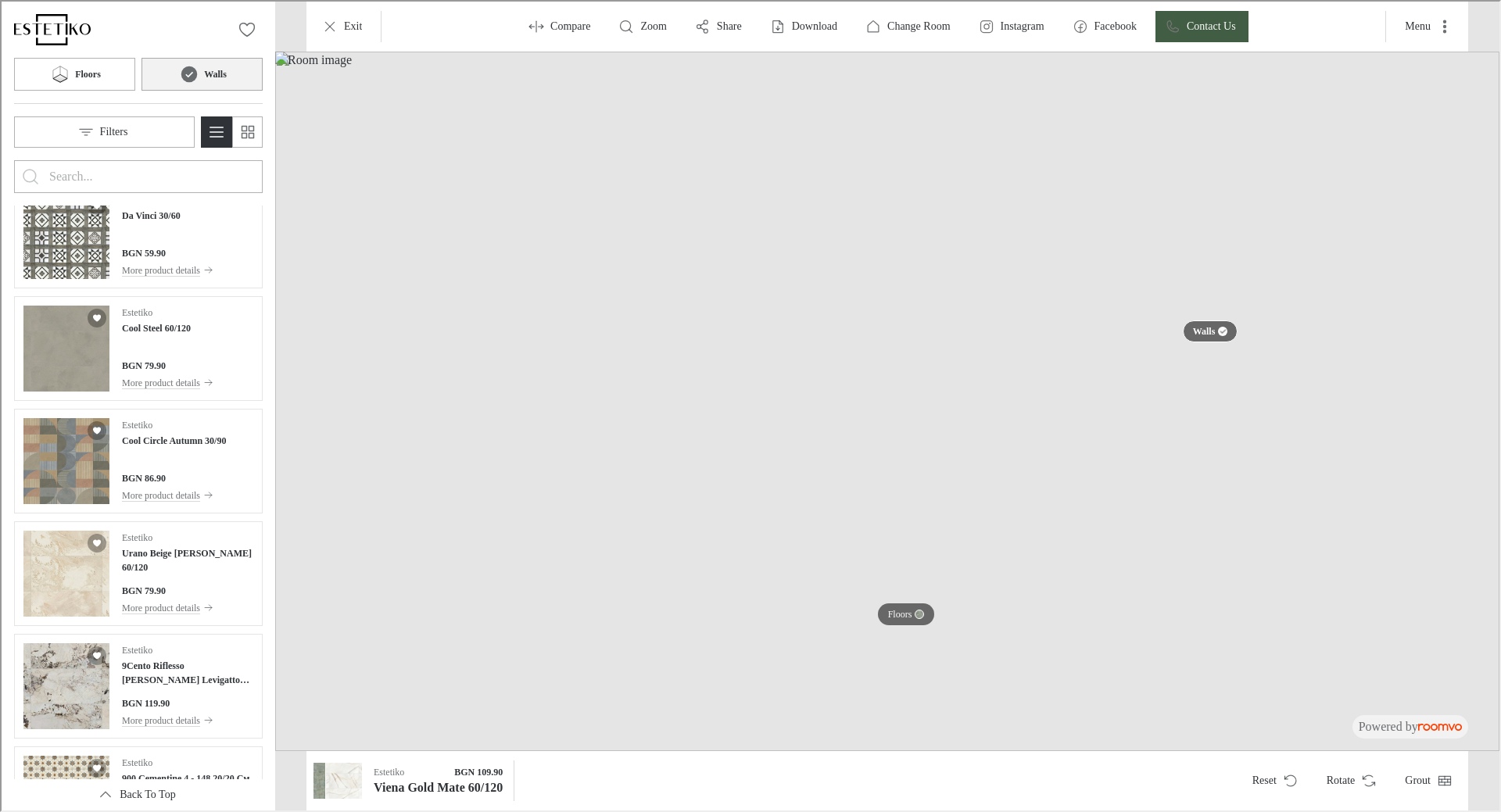
click at [112, 171] on input "Enter products to search for" at bounding box center [136, 175] width 178 height 25
click at [13, 160] on button "Search for products" at bounding box center [29, 176] width 32 height 32
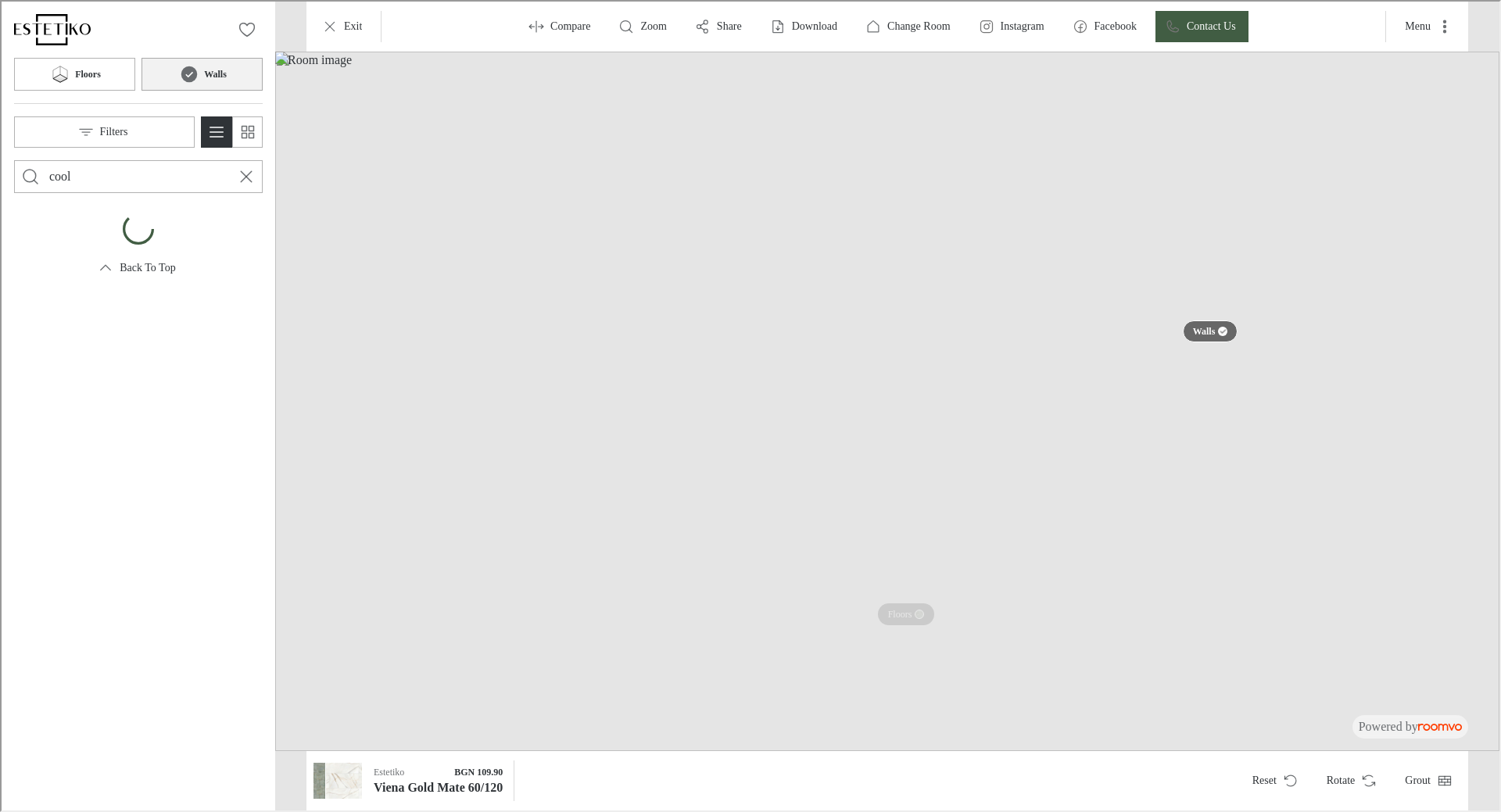
scroll to position [0, 0]
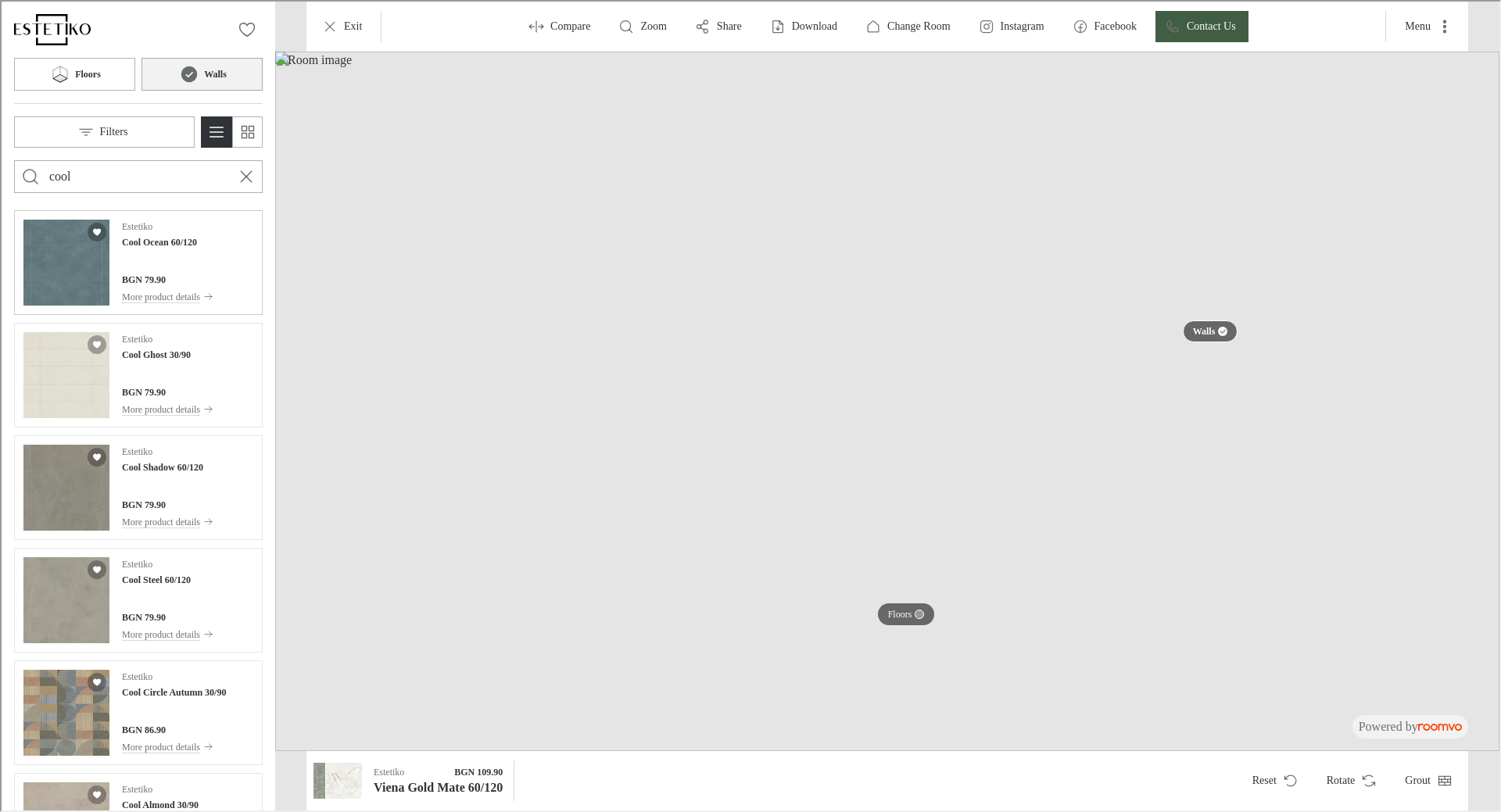
click at [174, 240] on h4 "Cool Ocean 60/120" at bounding box center [158, 240] width 75 height 14
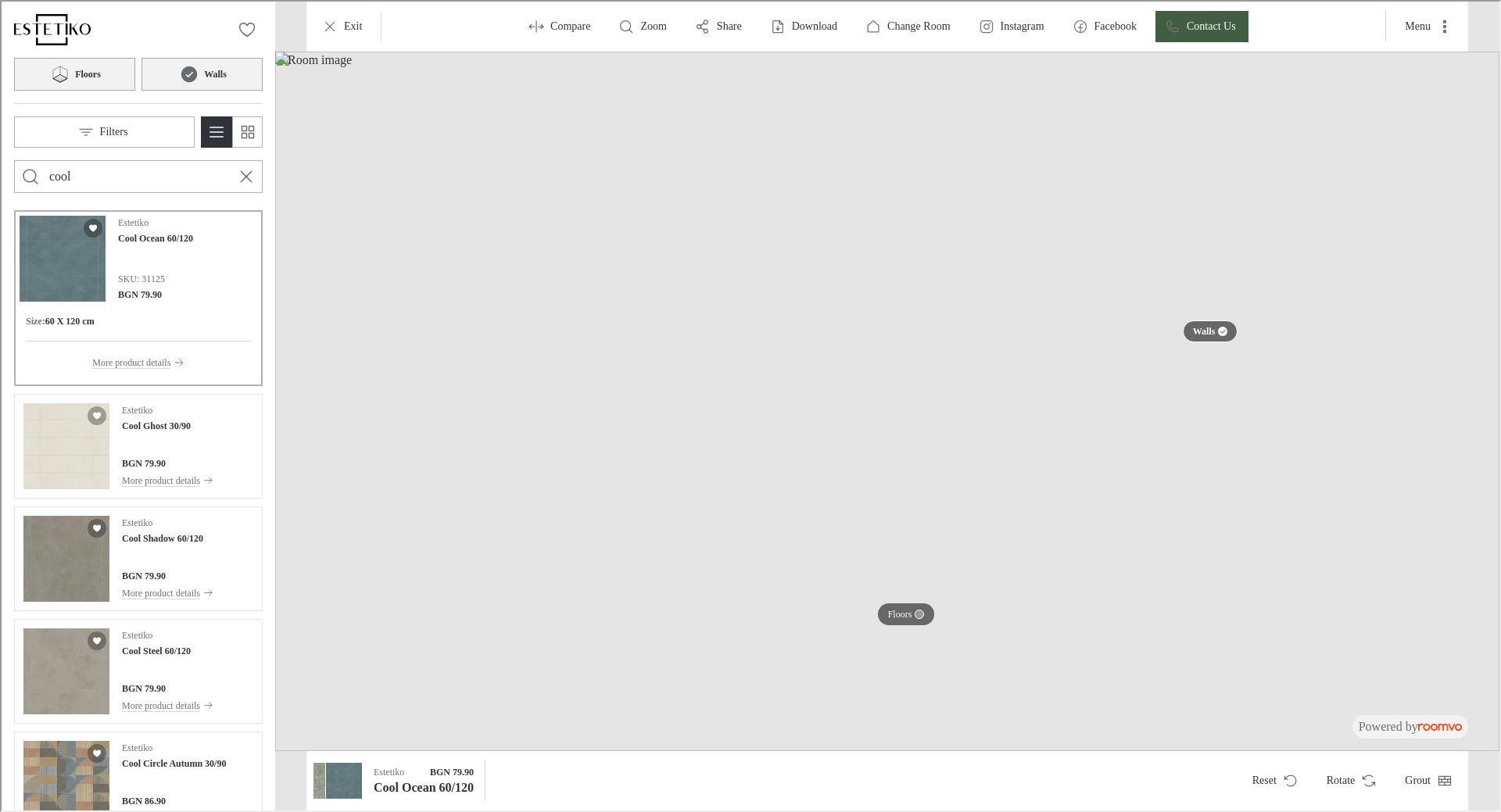
click at [90, 82] on button "Floors" at bounding box center [73, 72] width 121 height 32
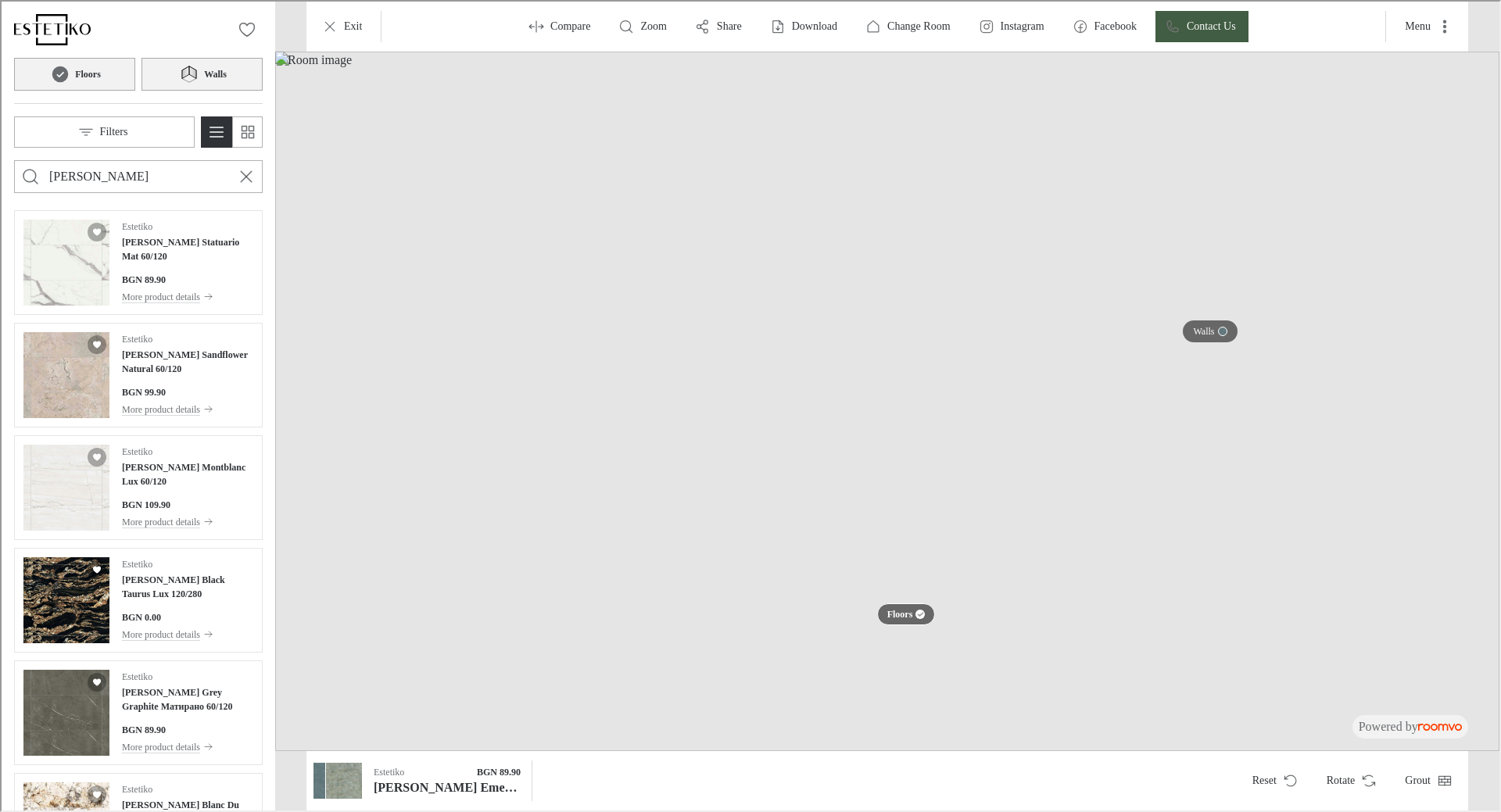
click at [141, 173] on input "[PERSON_NAME]" at bounding box center [136, 175] width 178 height 25
click at [13, 160] on button "Search for products" at bounding box center [29, 176] width 32 height 32
click at [147, 187] on input "[PERSON_NAME]" at bounding box center [136, 175] width 178 height 25
type input "n"
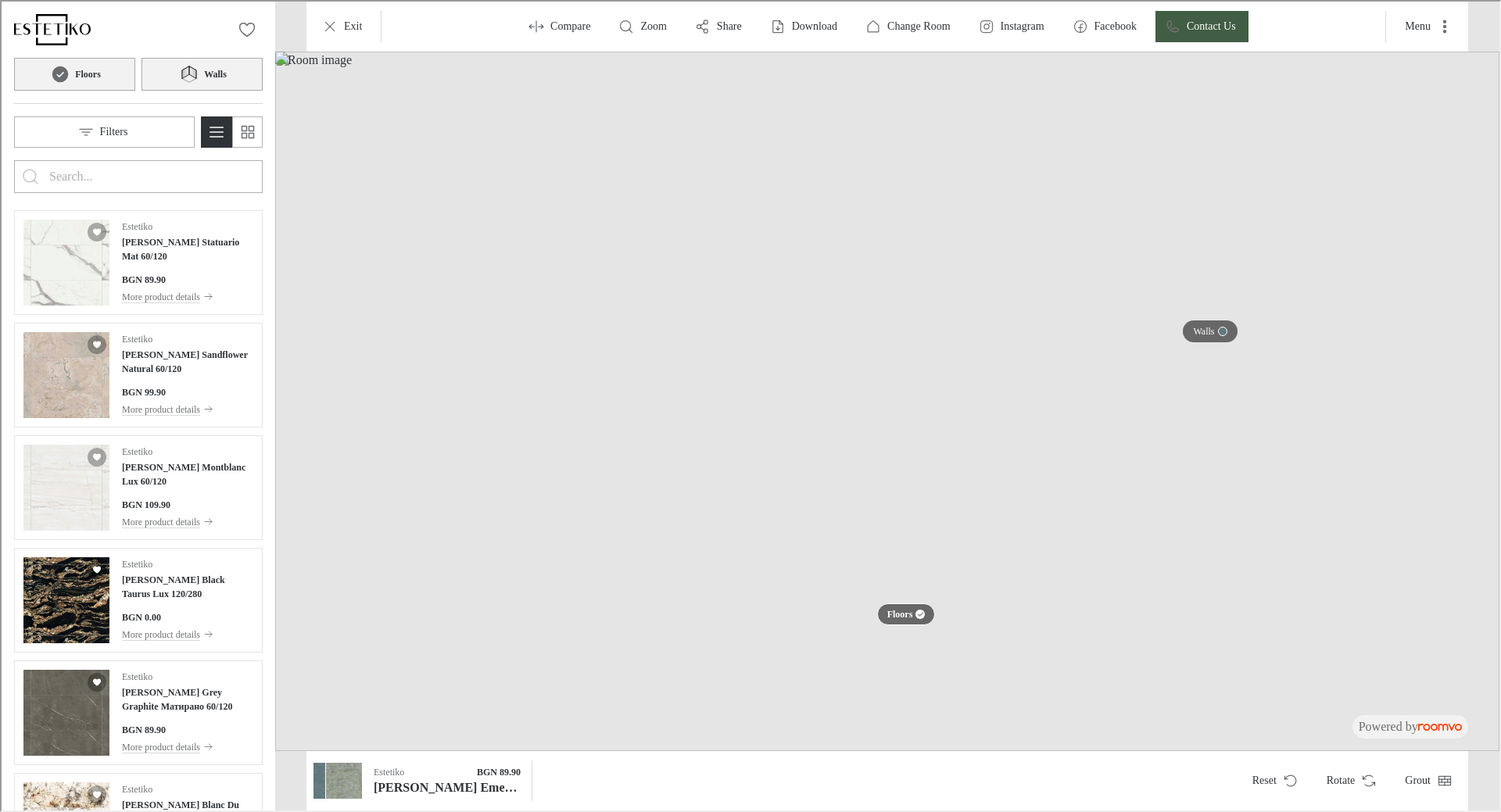
click at [147, 187] on input "Enter products to search for" at bounding box center [136, 175] width 178 height 25
click at [158, 189] on div at bounding box center [136, 176] width 178 height 32
type input "balt"
click at [13, 160] on button "Search for products" at bounding box center [29, 176] width 32 height 32
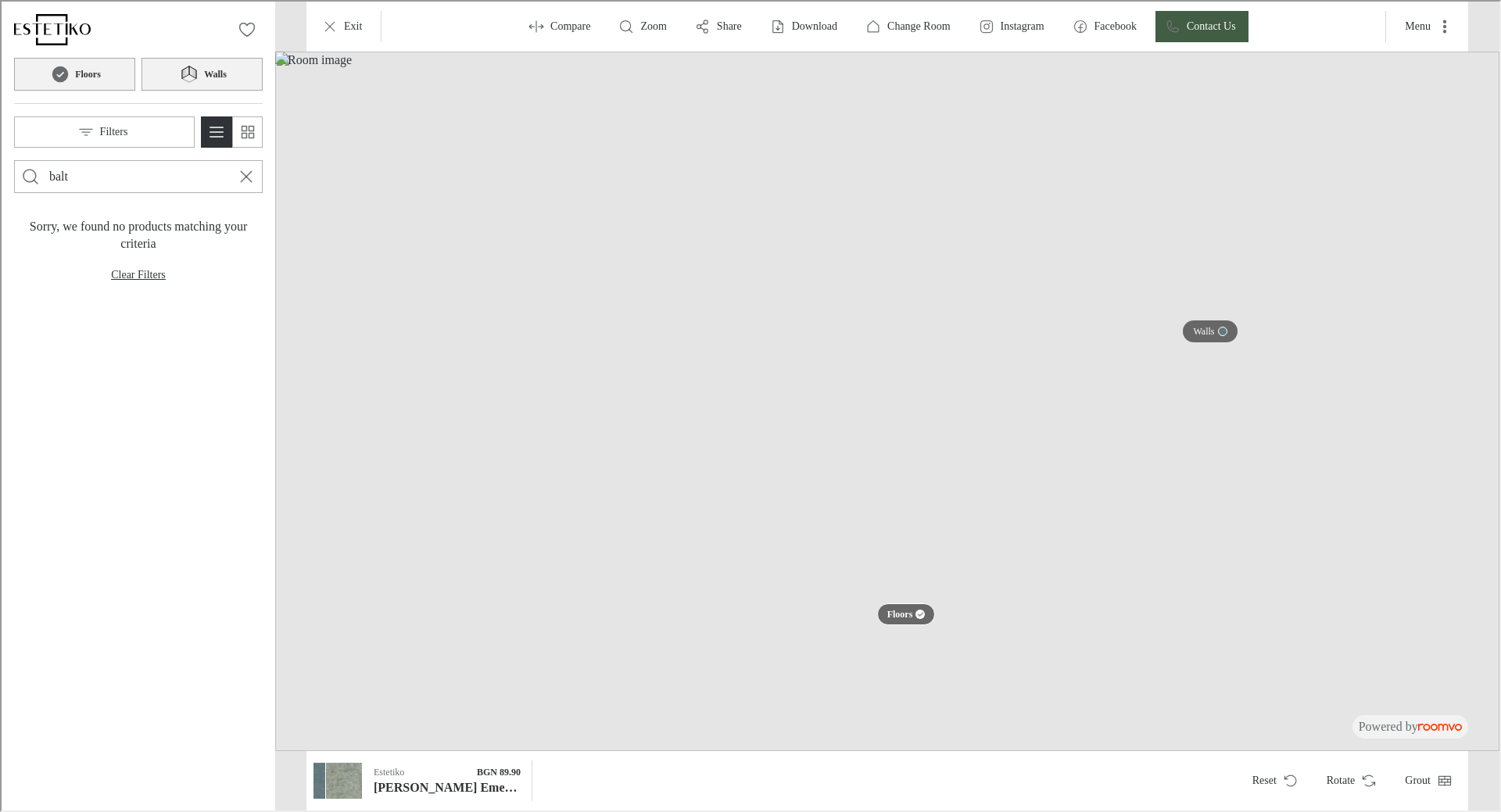
click at [158, 185] on input "balt" at bounding box center [136, 175] width 178 height 25
click at [157, 187] on input "Enter products to search for" at bounding box center [136, 175] width 178 height 25
type input "vinaros"
click at [13, 160] on button "Search for products" at bounding box center [29, 176] width 32 height 32
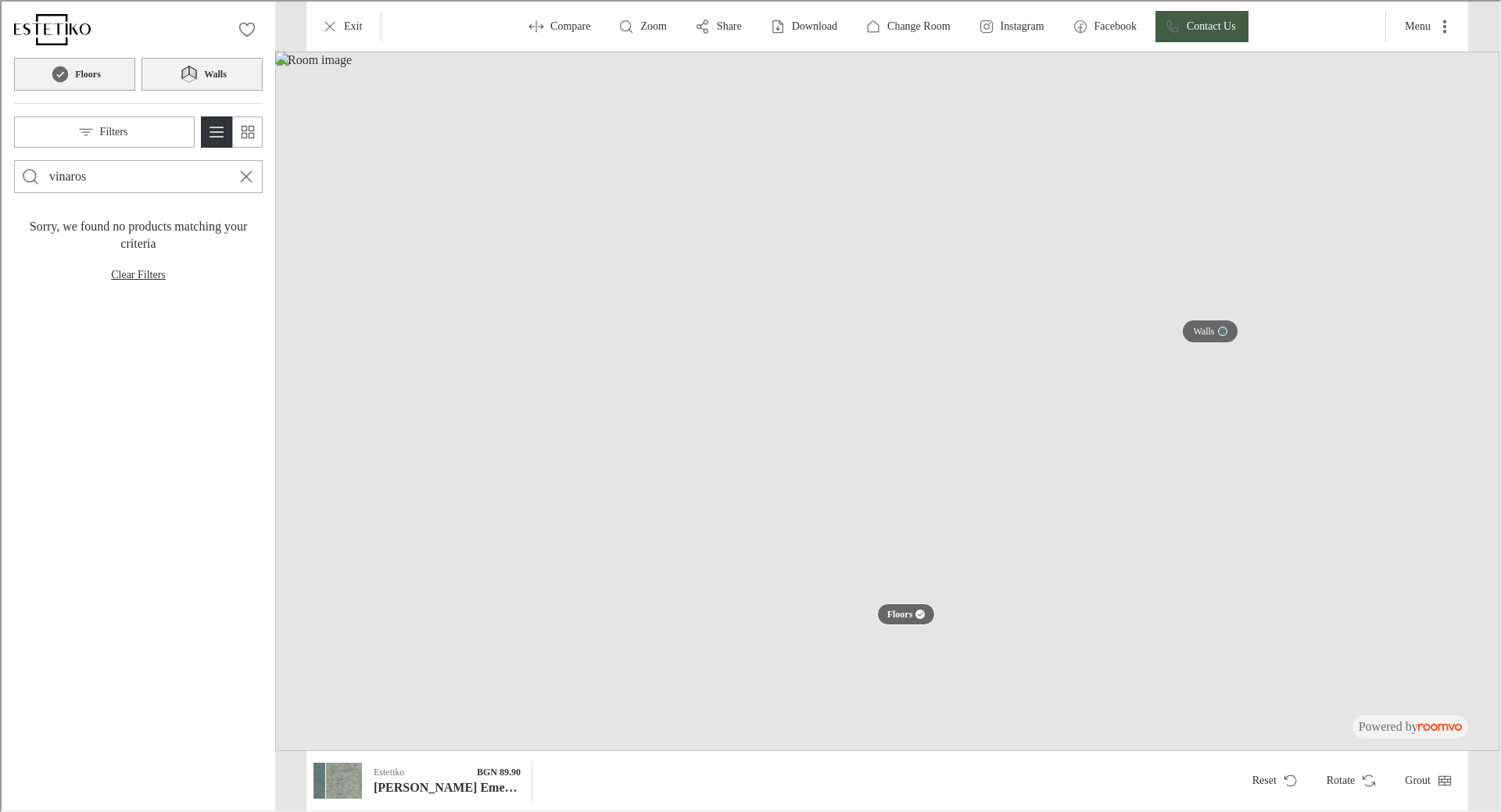
click at [157, 187] on input "vinaros" at bounding box center [136, 175] width 178 height 25
type input "[PERSON_NAME]"
click at [13, 160] on button "Search for products" at bounding box center [29, 176] width 32 height 32
click at [157, 187] on input "[PERSON_NAME]" at bounding box center [136, 175] width 178 height 25
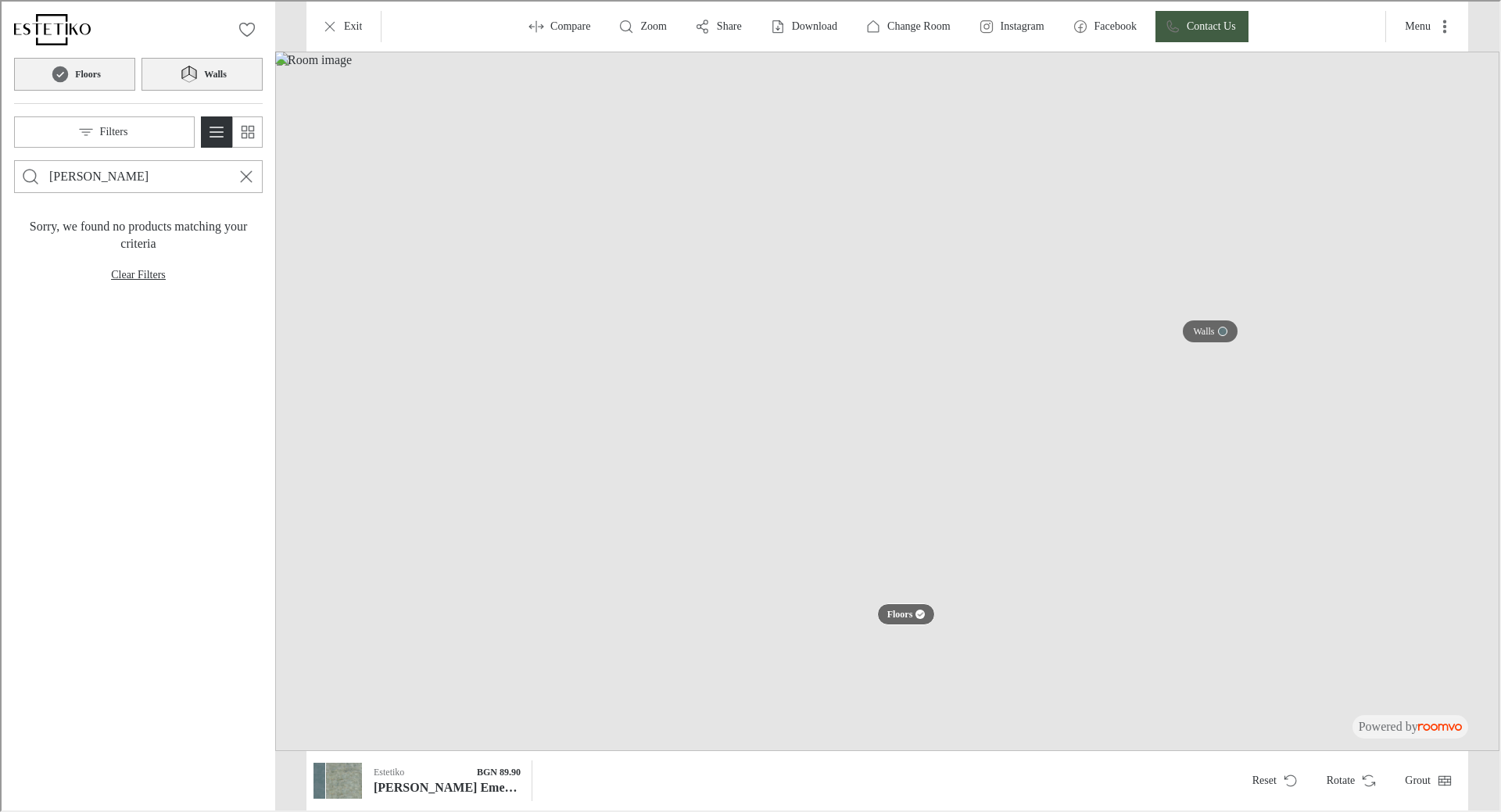
click at [157, 187] on input "[PERSON_NAME]" at bounding box center [136, 175] width 178 height 25
click at [142, 188] on div at bounding box center [136, 176] width 178 height 32
click at [150, 274] on p "Clear Filters" at bounding box center [137, 273] width 55 height 16
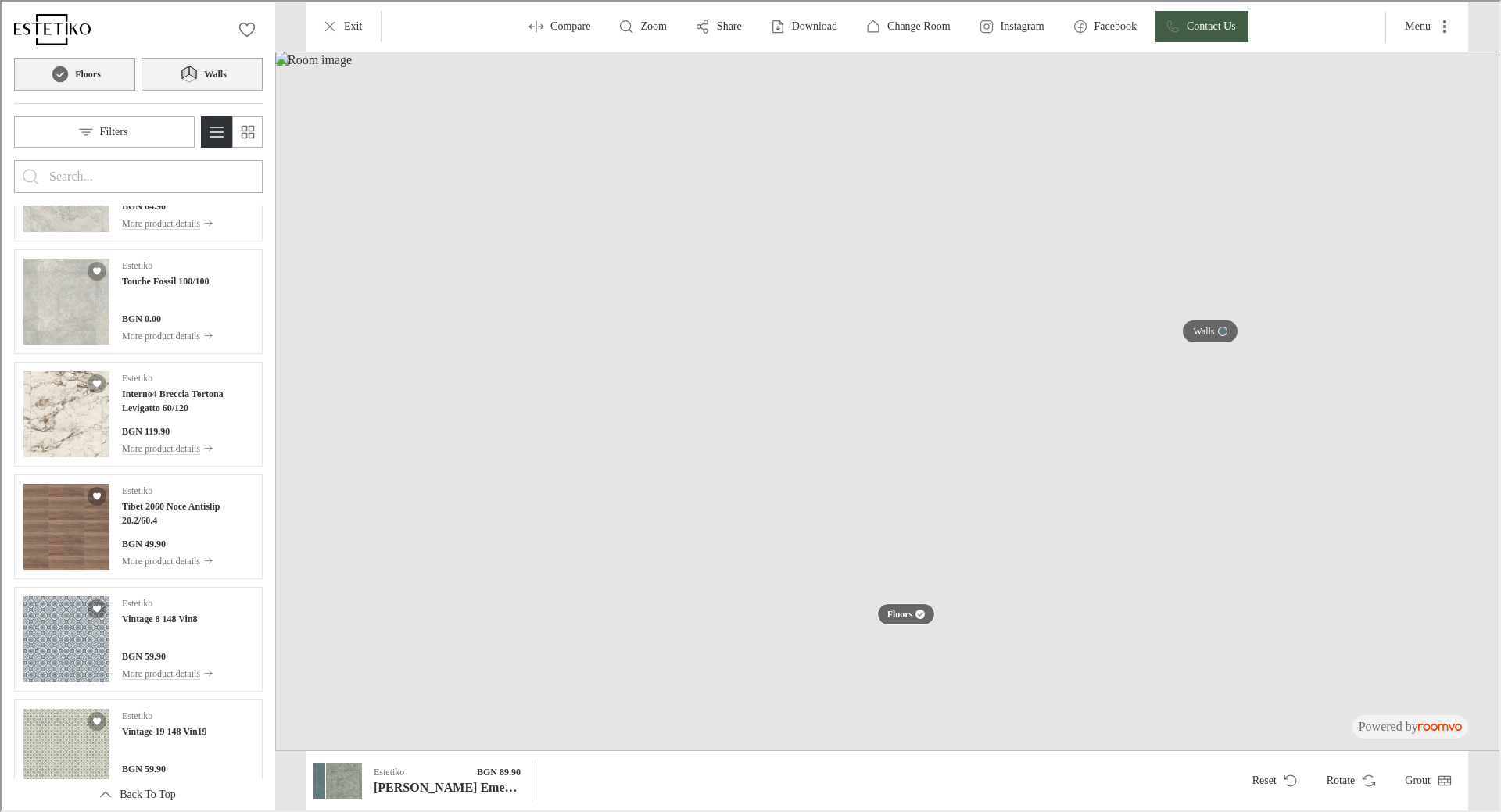
scroll to position [3483, 0]
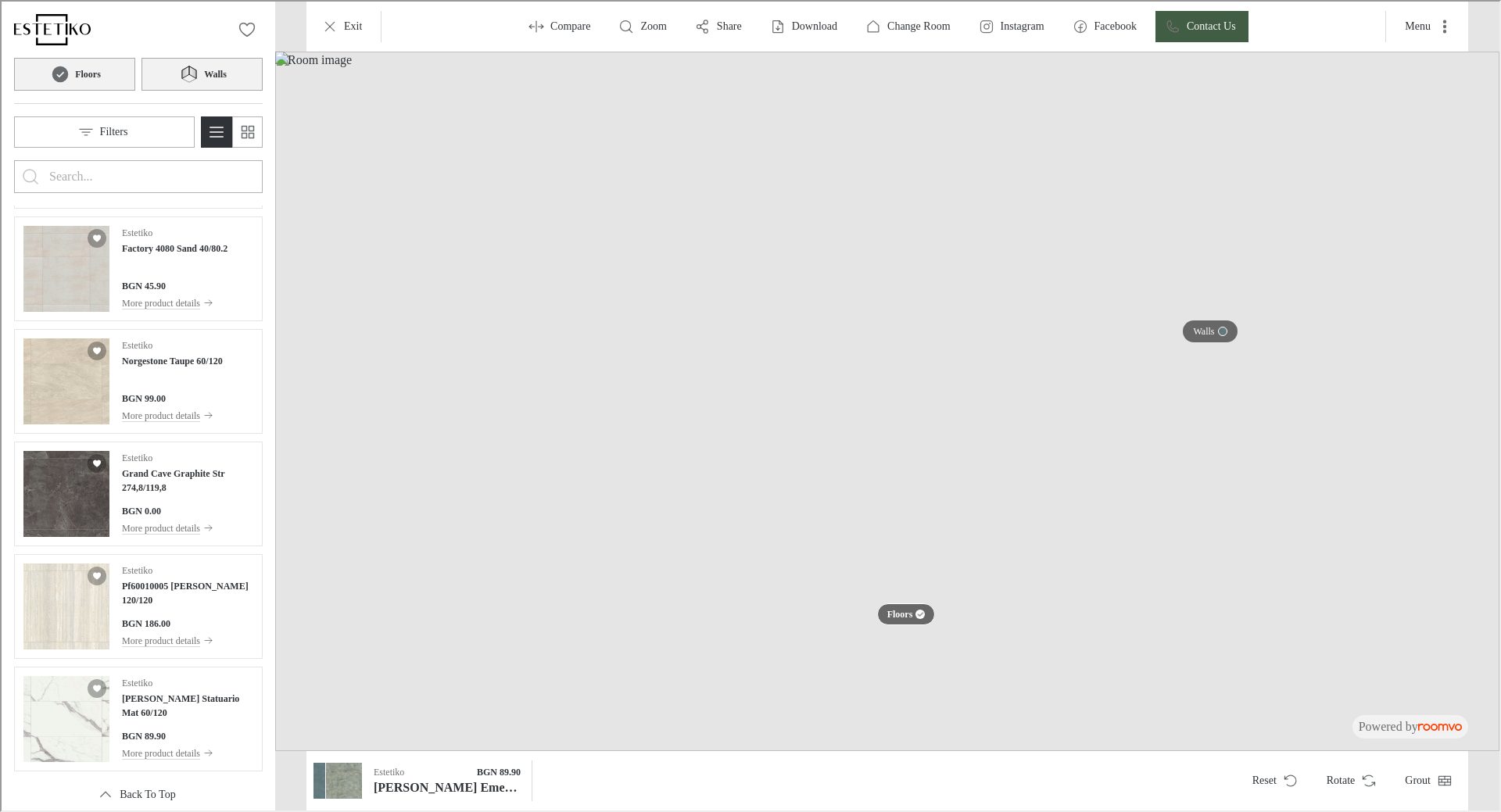
click at [144, 169] on input "Enter products to search for" at bounding box center [136, 175] width 178 height 25
click at [13, 160] on button "Search for products" at bounding box center [29, 176] width 32 height 32
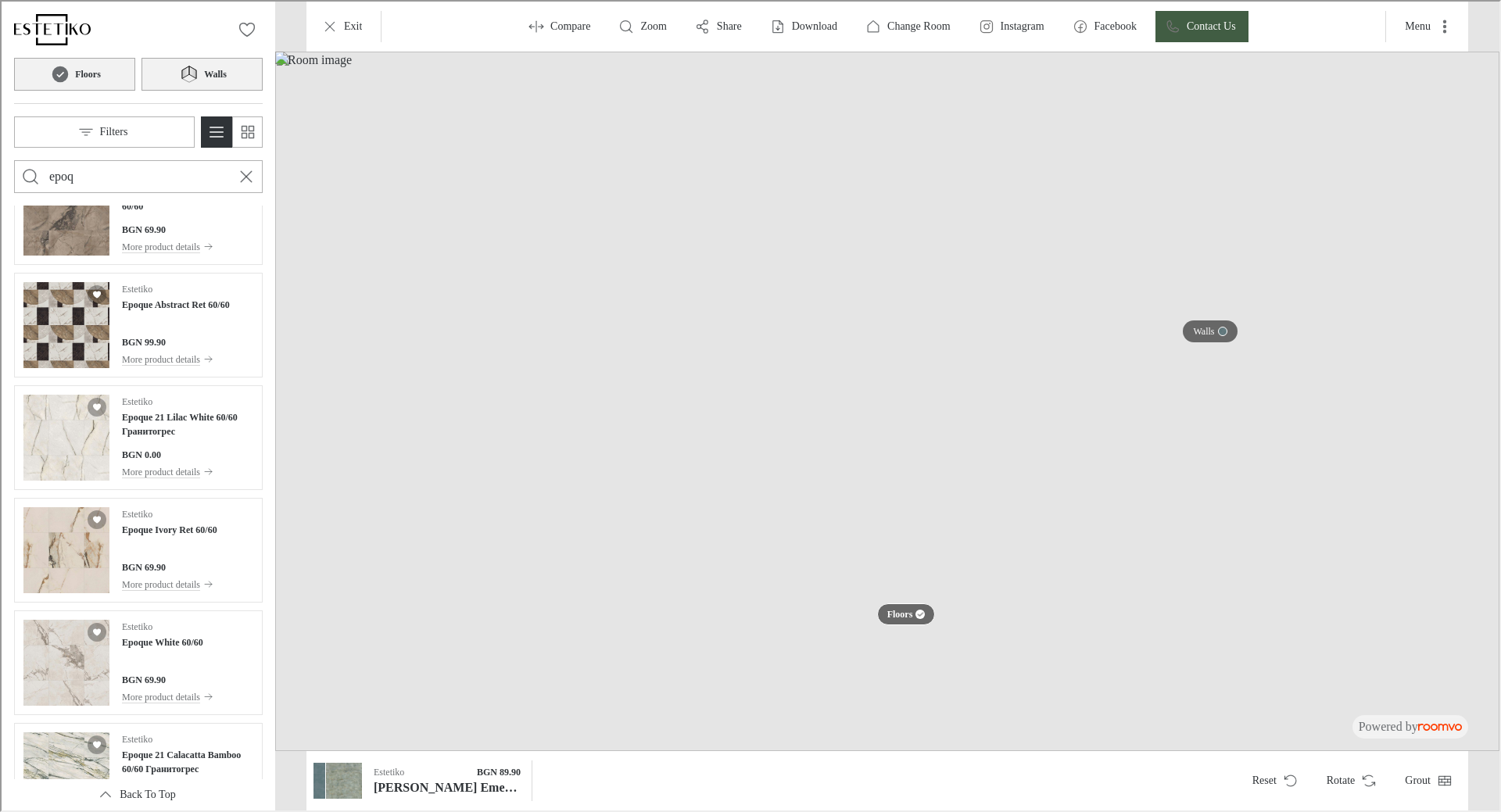
scroll to position [1081, 0]
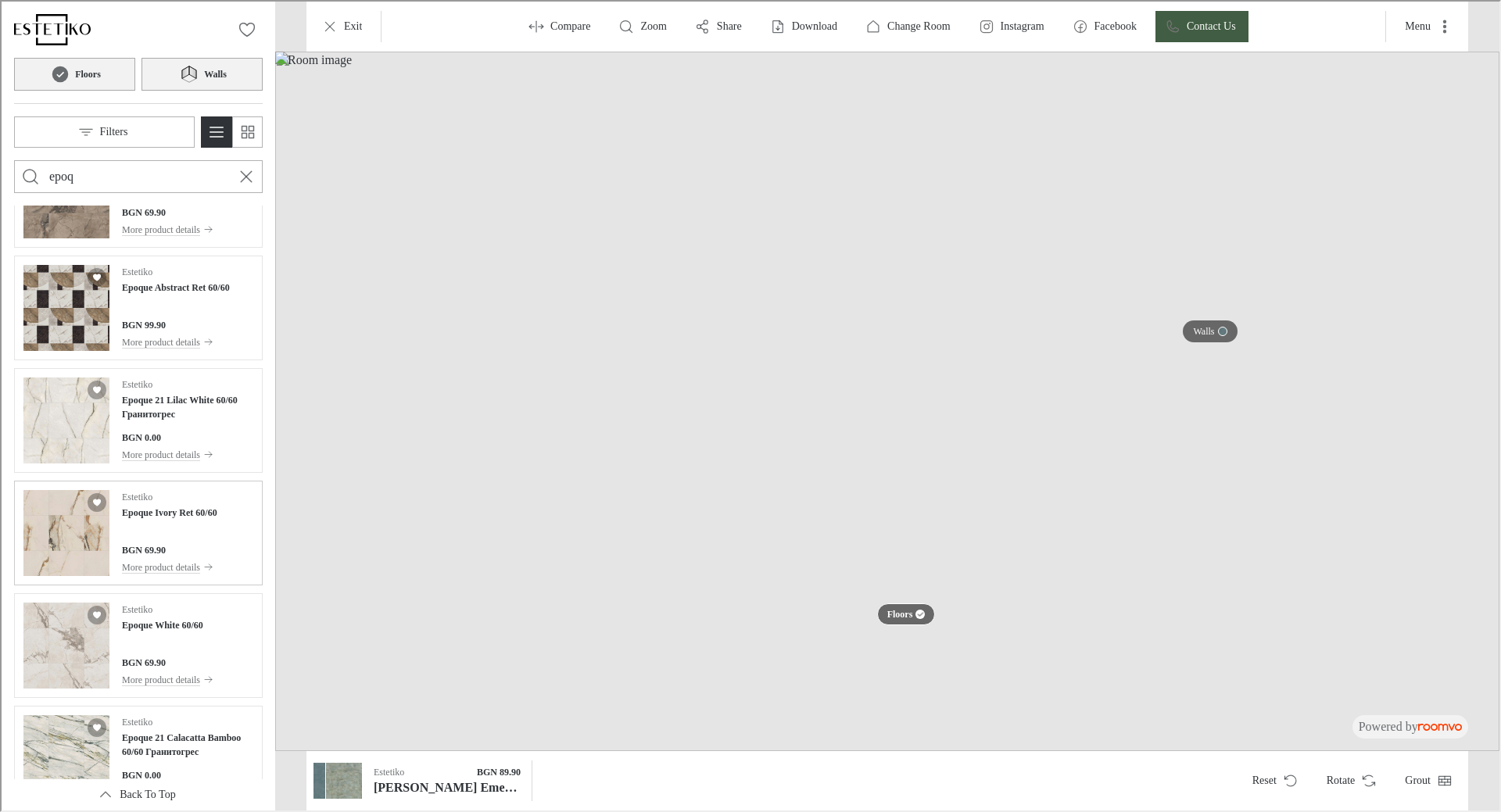
click at [177, 520] on div "Estetiko Epoque Ivory Ret 60/60 BGN 69.90 More product details" at bounding box center [168, 531] width 96 height 86
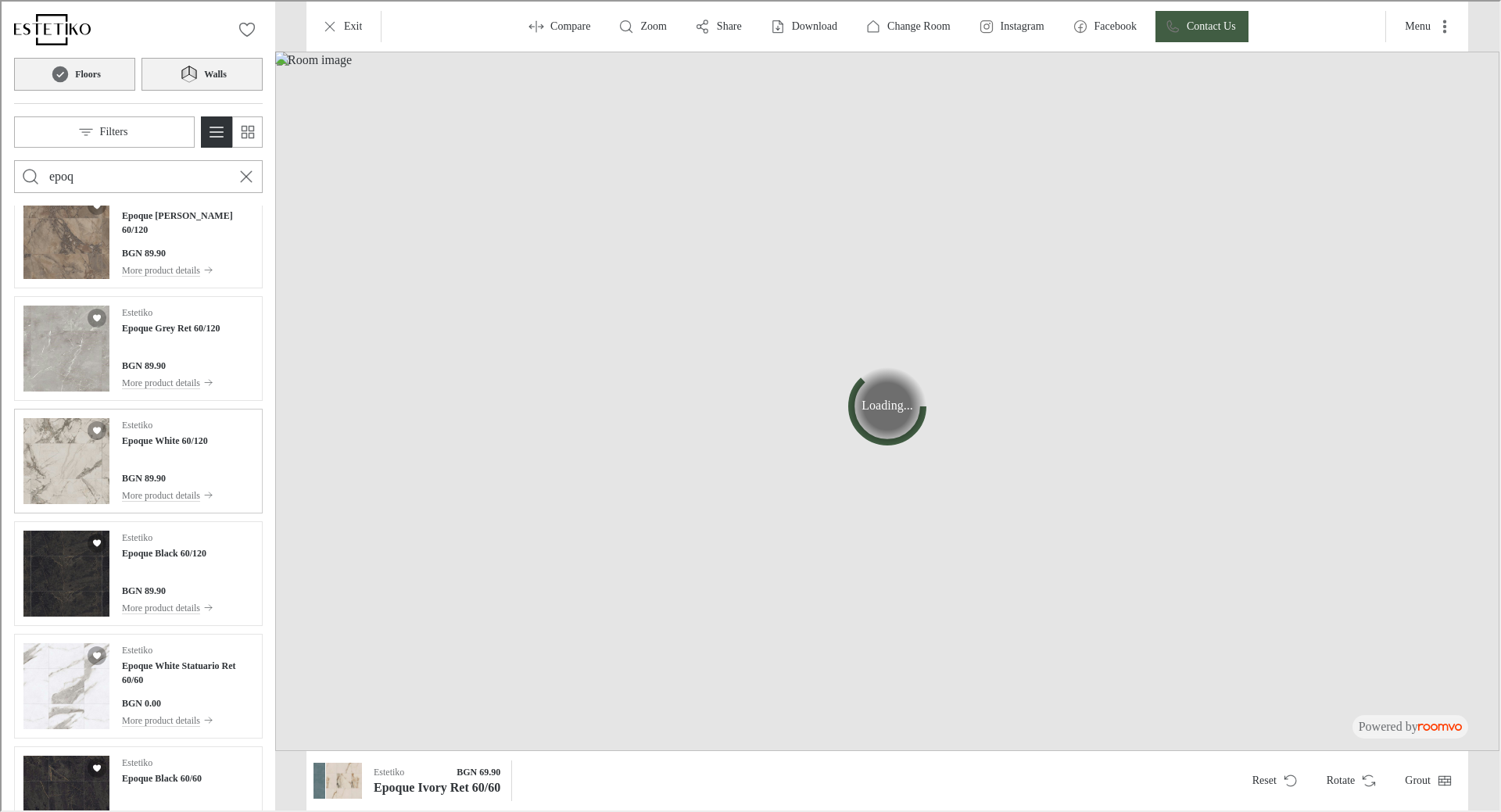
scroll to position [0, 0]
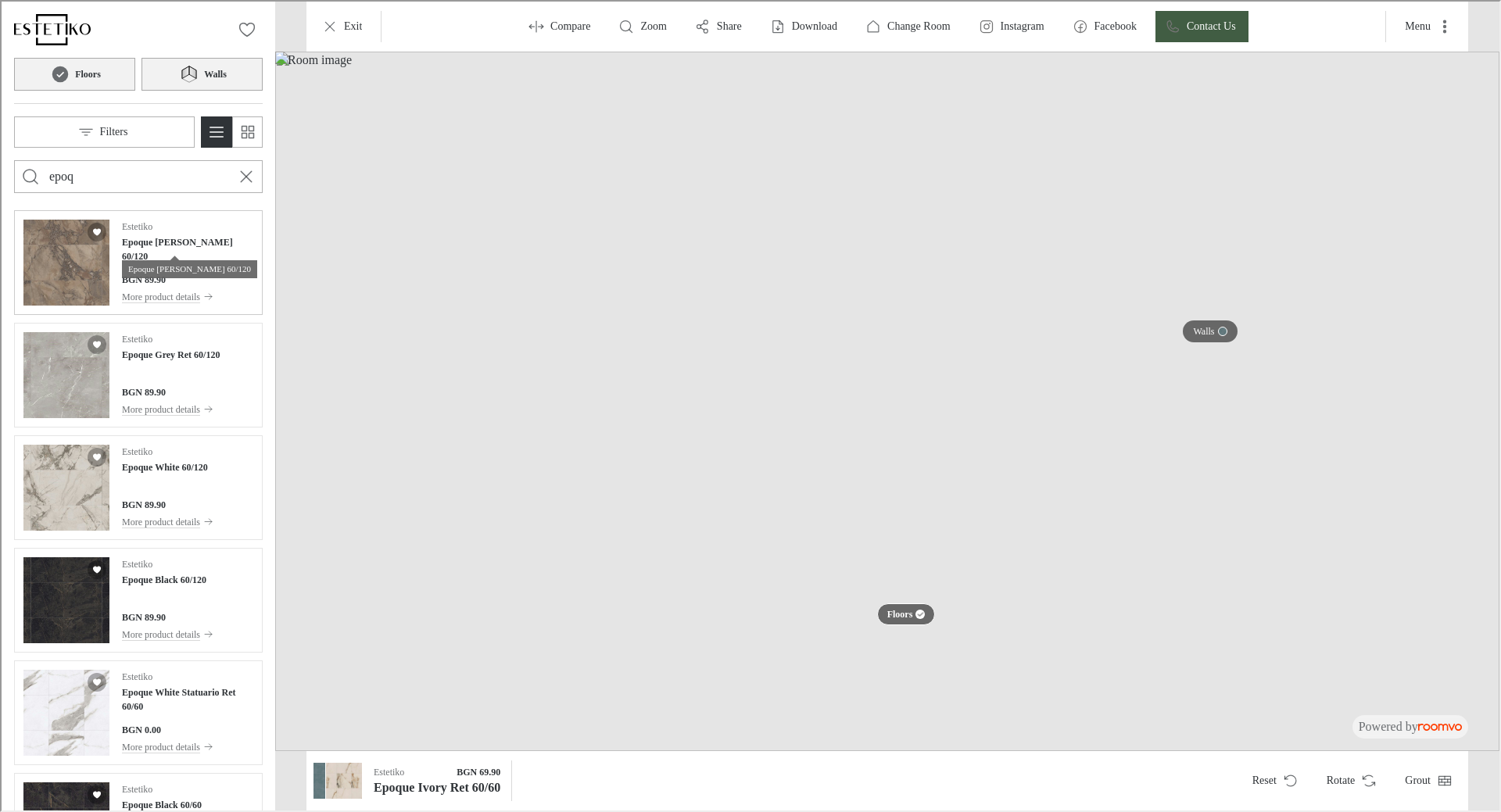
click at [196, 242] on h4 "Epoque [PERSON_NAME] 60/120" at bounding box center [186, 248] width 131 height 28
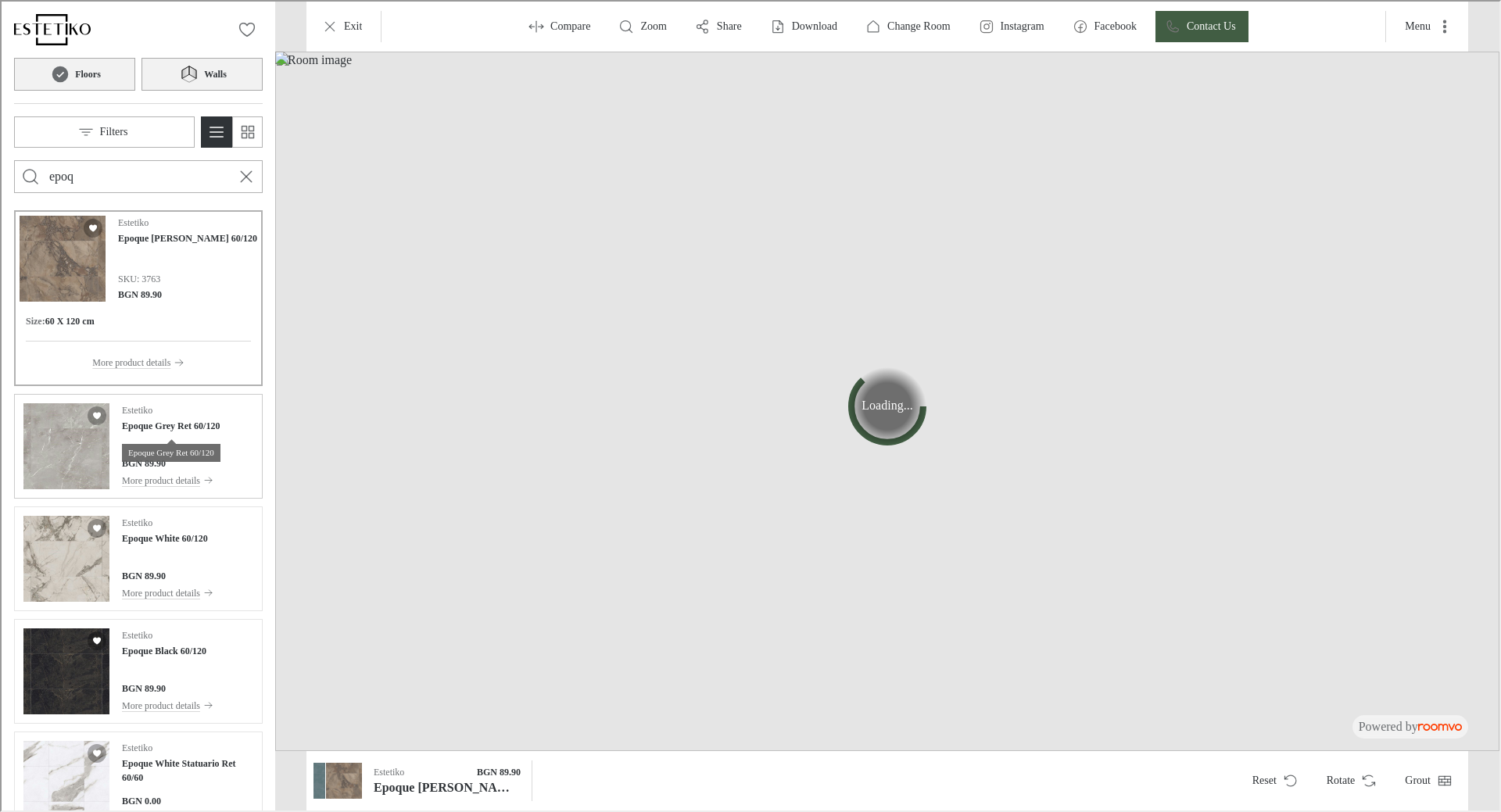
click at [180, 430] on h4 "Epoque Grey Ret 60/120" at bounding box center [169, 424] width 97 height 14
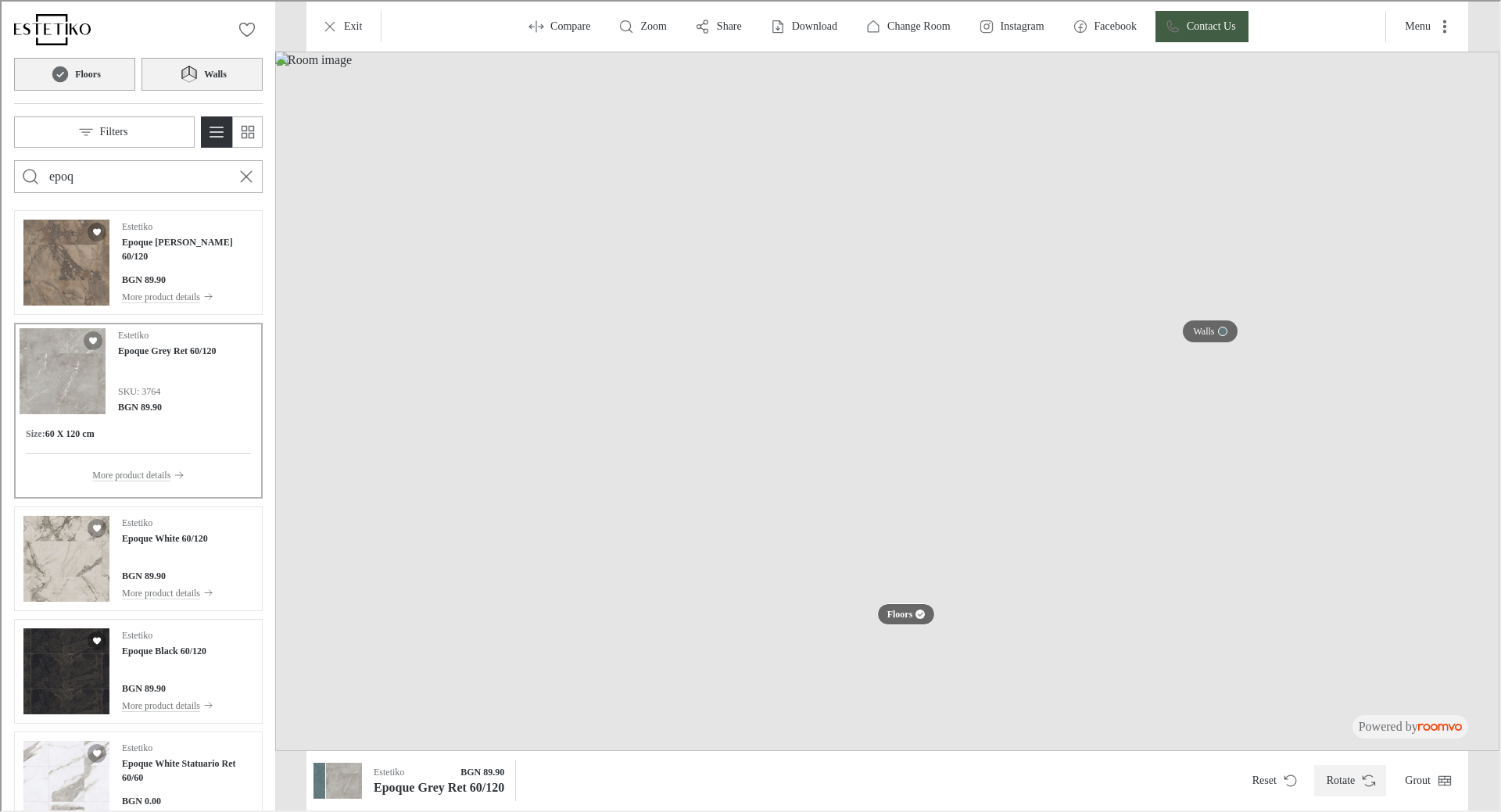
click at [1342, 783] on button "Rotate" at bounding box center [1349, 780] width 72 height 32
click at [189, 72] on icon at bounding box center [191, 71] width 7 height 12
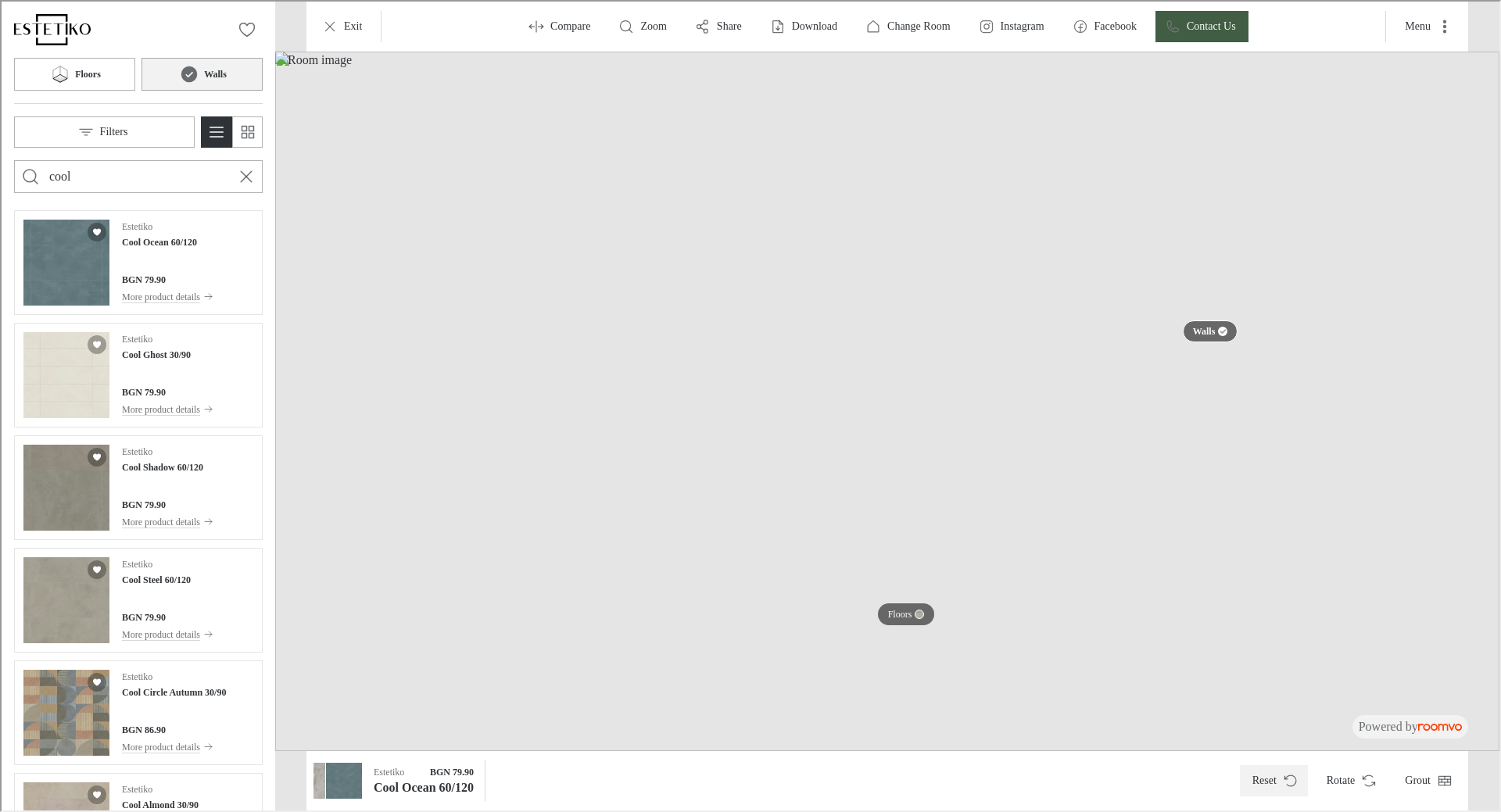
click at [1291, 785] on icon "Reset product" at bounding box center [1288, 779] width 11 height 11
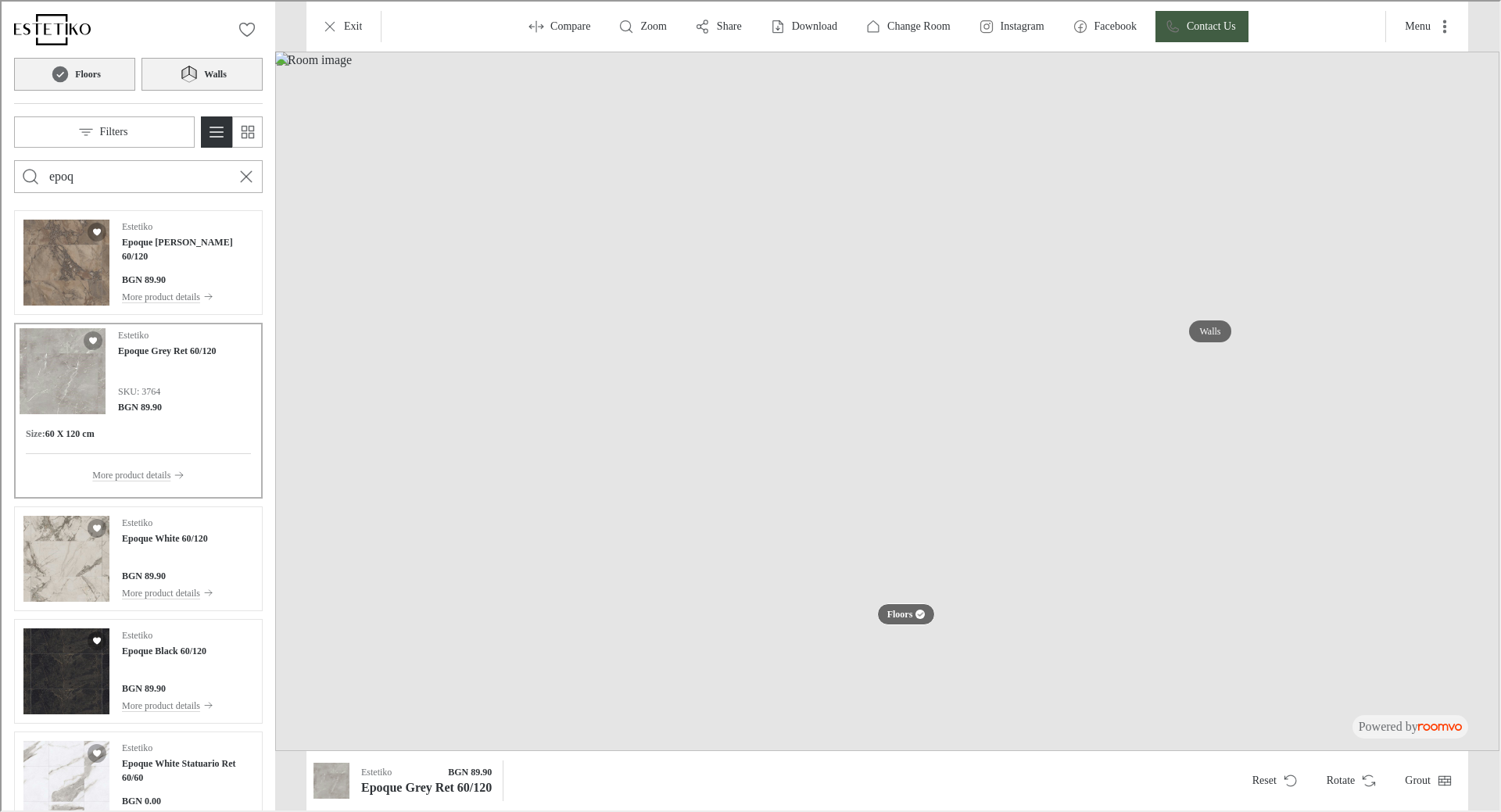
click at [124, 172] on input "epoq" at bounding box center [136, 175] width 178 height 25
click at [1448, 787] on button "Grout" at bounding box center [1426, 780] width 70 height 32
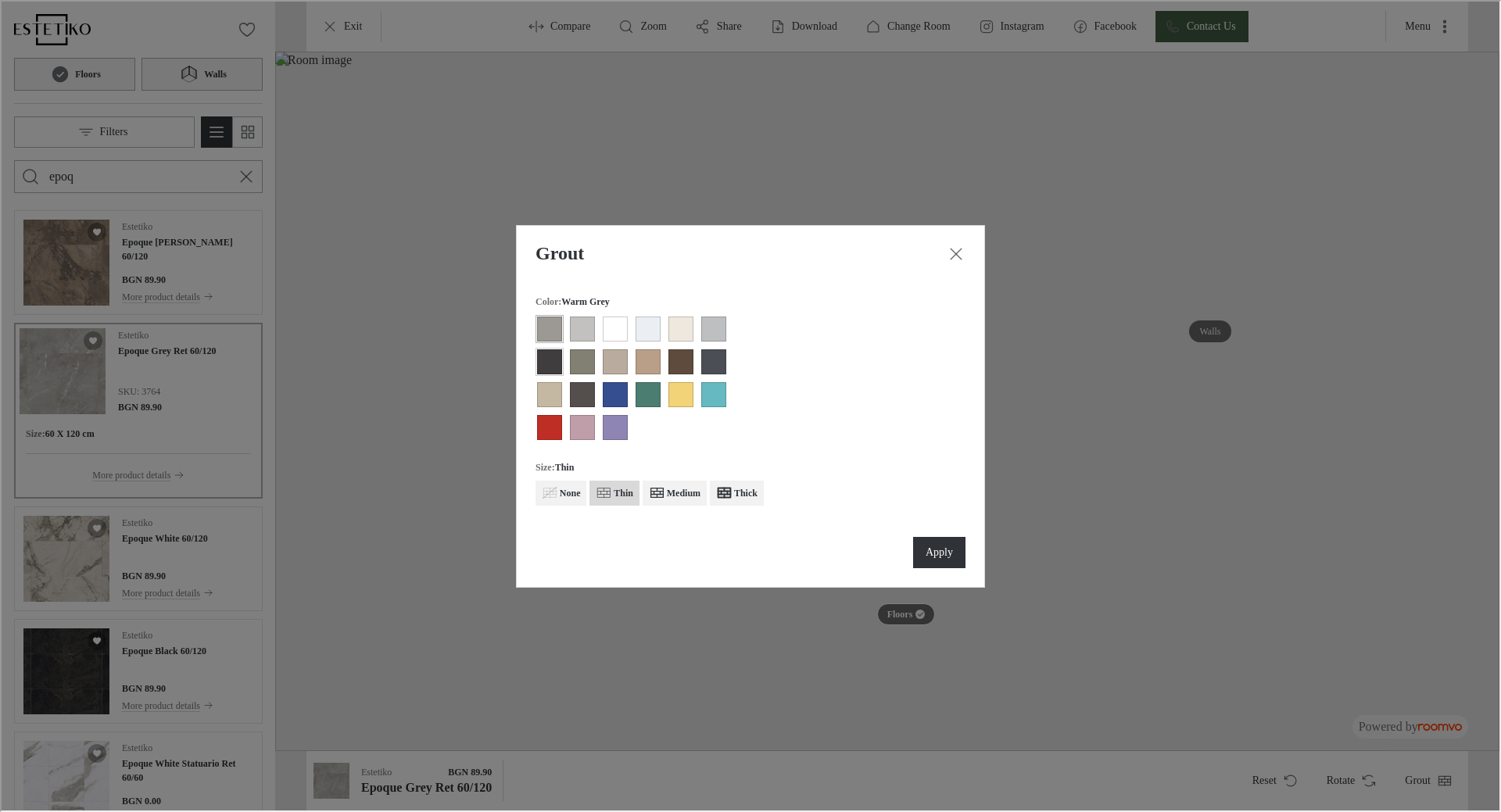
click at [562, 360] on button "View groove color Dark Grey" at bounding box center [548, 360] width 28 height 28
click at [938, 544] on p "Apply" at bounding box center [938, 551] width 27 height 16
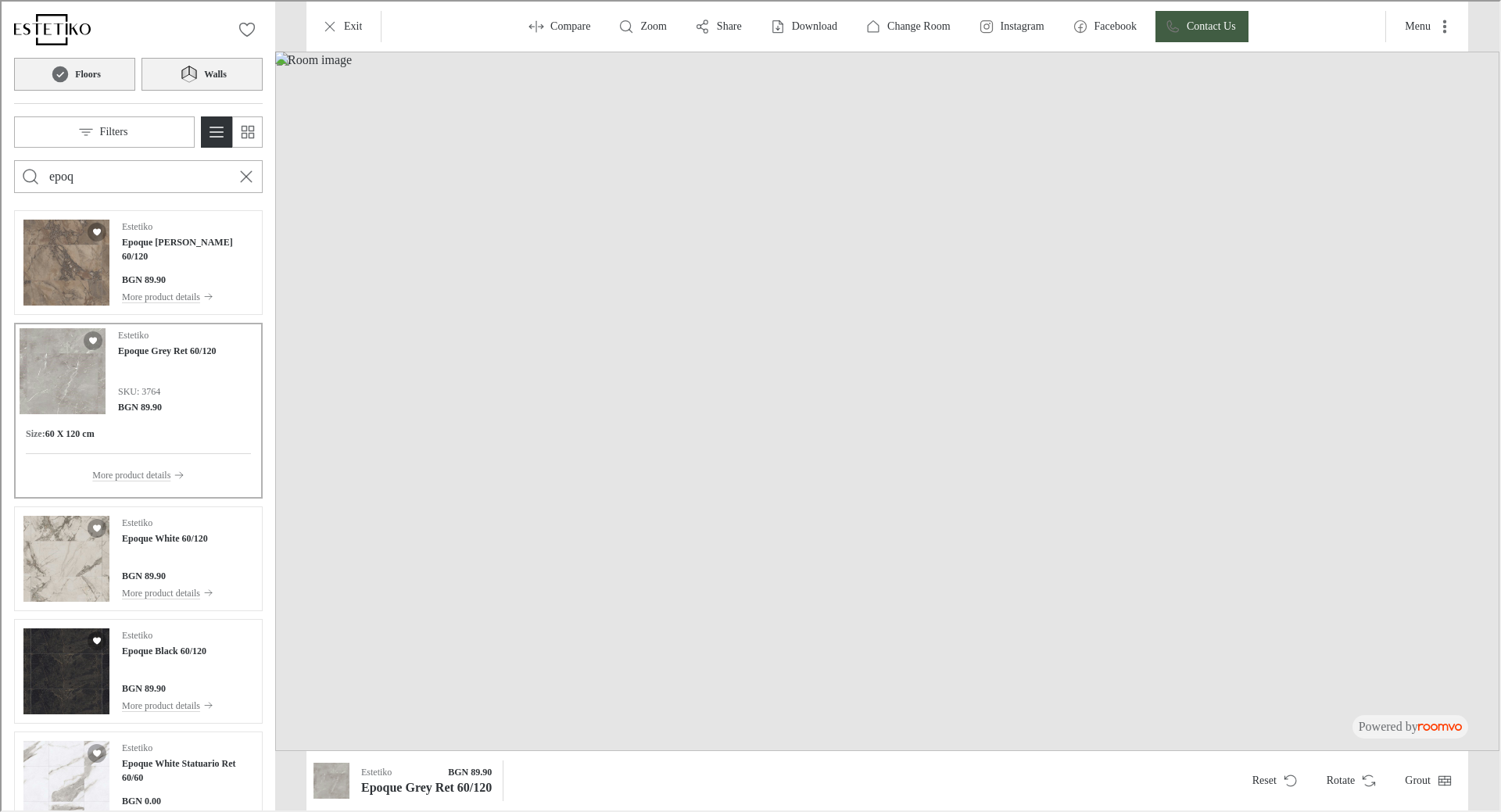
click at [58, 70] on circle at bounding box center [59, 73] width 17 height 17
click at [67, 72] on circle at bounding box center [59, 73] width 17 height 17
click at [1412, 778] on button "Grout" at bounding box center [1426, 780] width 70 height 32
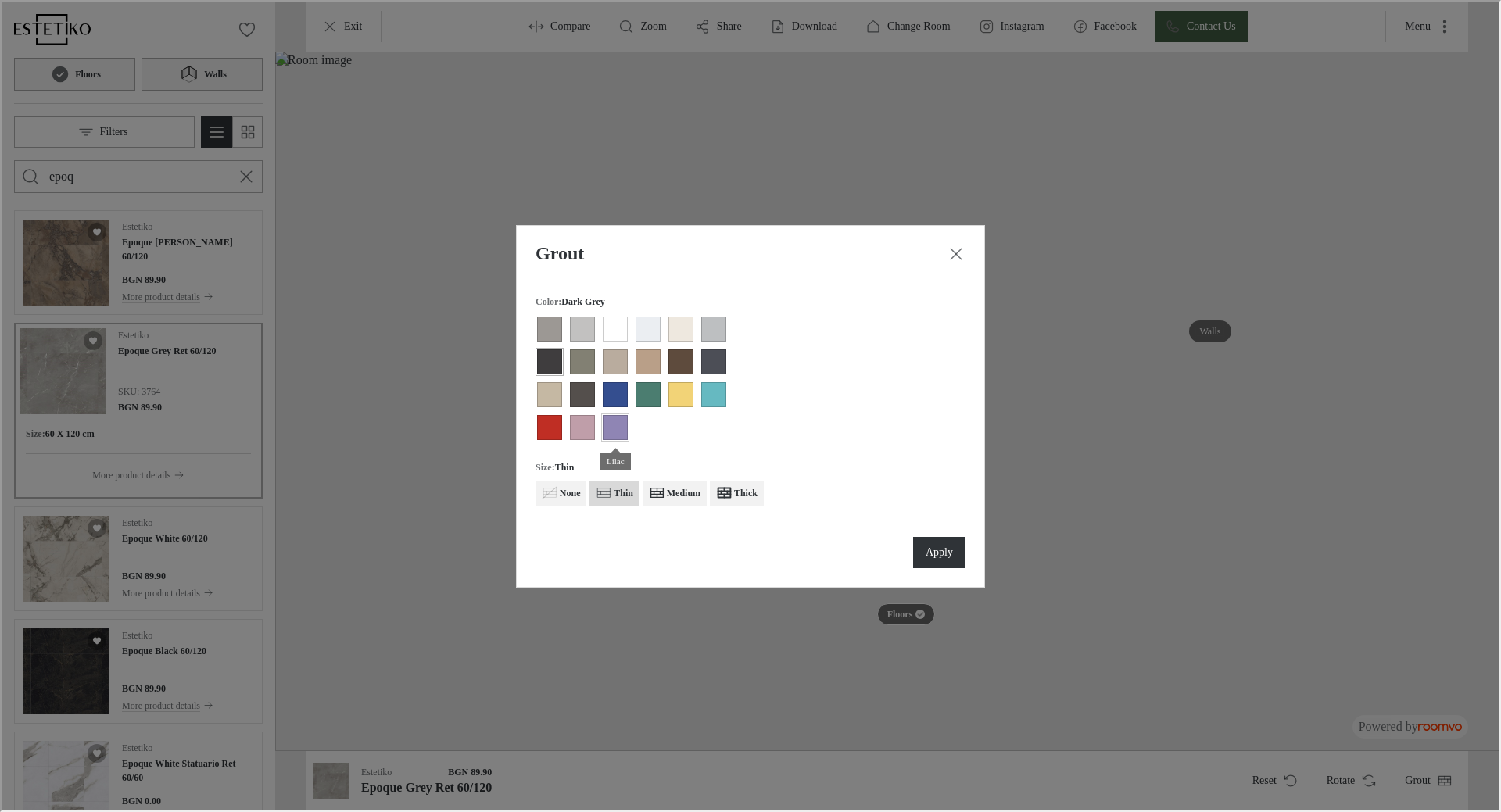
click at [617, 423] on div "View groove color Lilac" at bounding box center [614, 426] width 25 height 25
click at [941, 543] on p "Apply" at bounding box center [938, 551] width 27 height 16
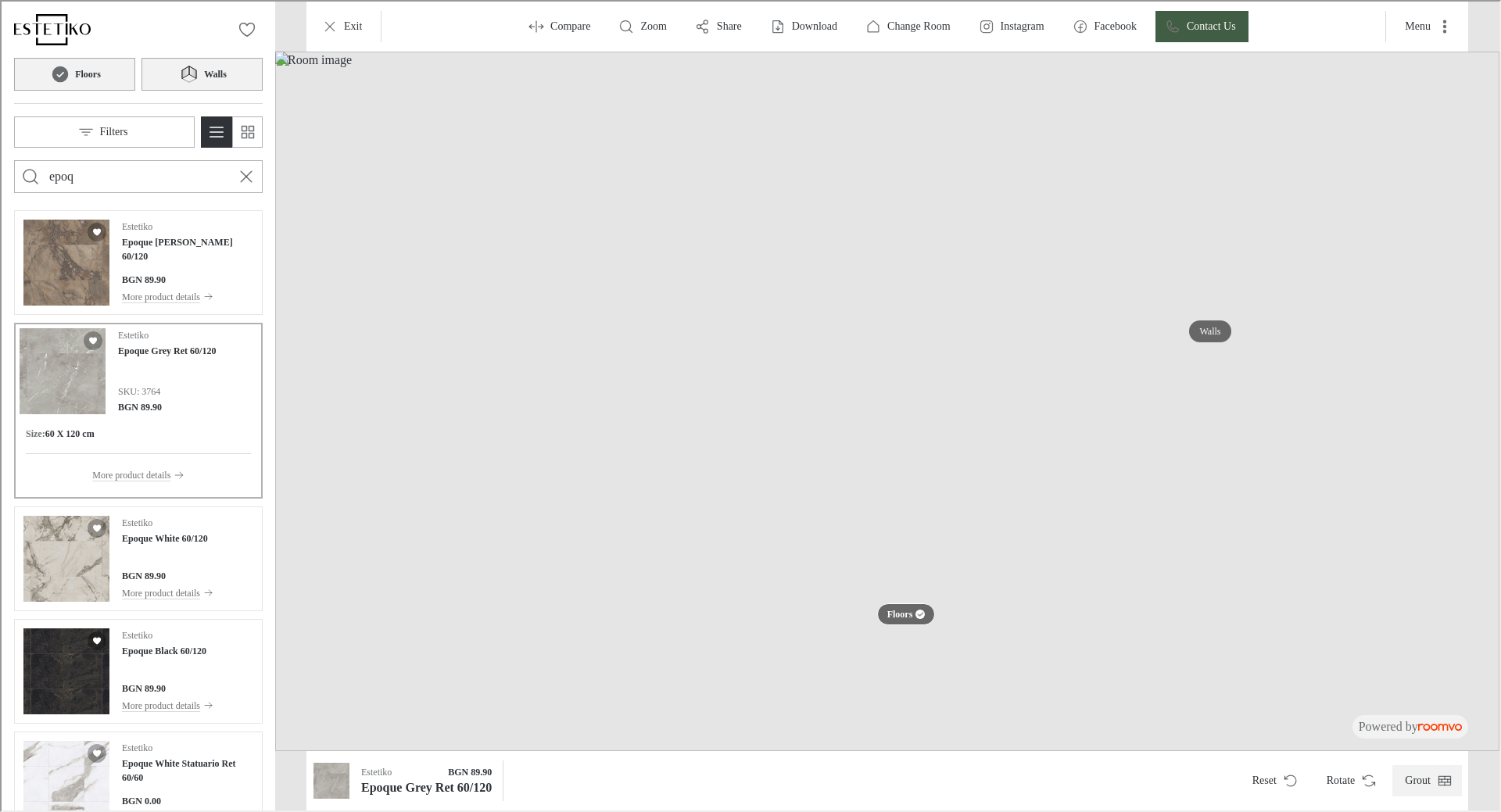
click at [1424, 778] on button "Grout" at bounding box center [1426, 780] width 70 height 32
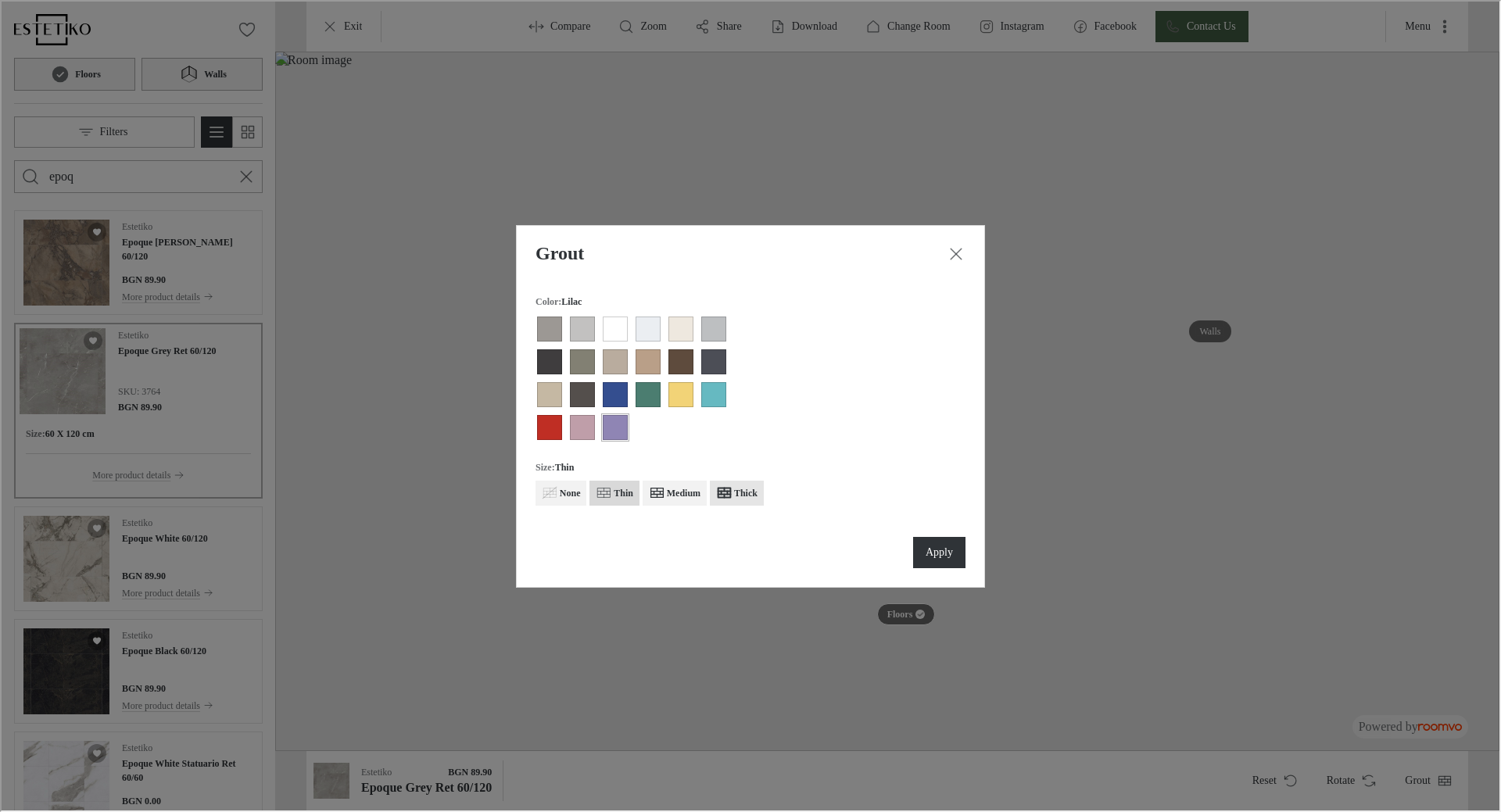
click at [743, 488] on h6 "Thick" at bounding box center [744, 492] width 23 height 14
click at [919, 547] on button "Apply" at bounding box center [938, 552] width 52 height 32
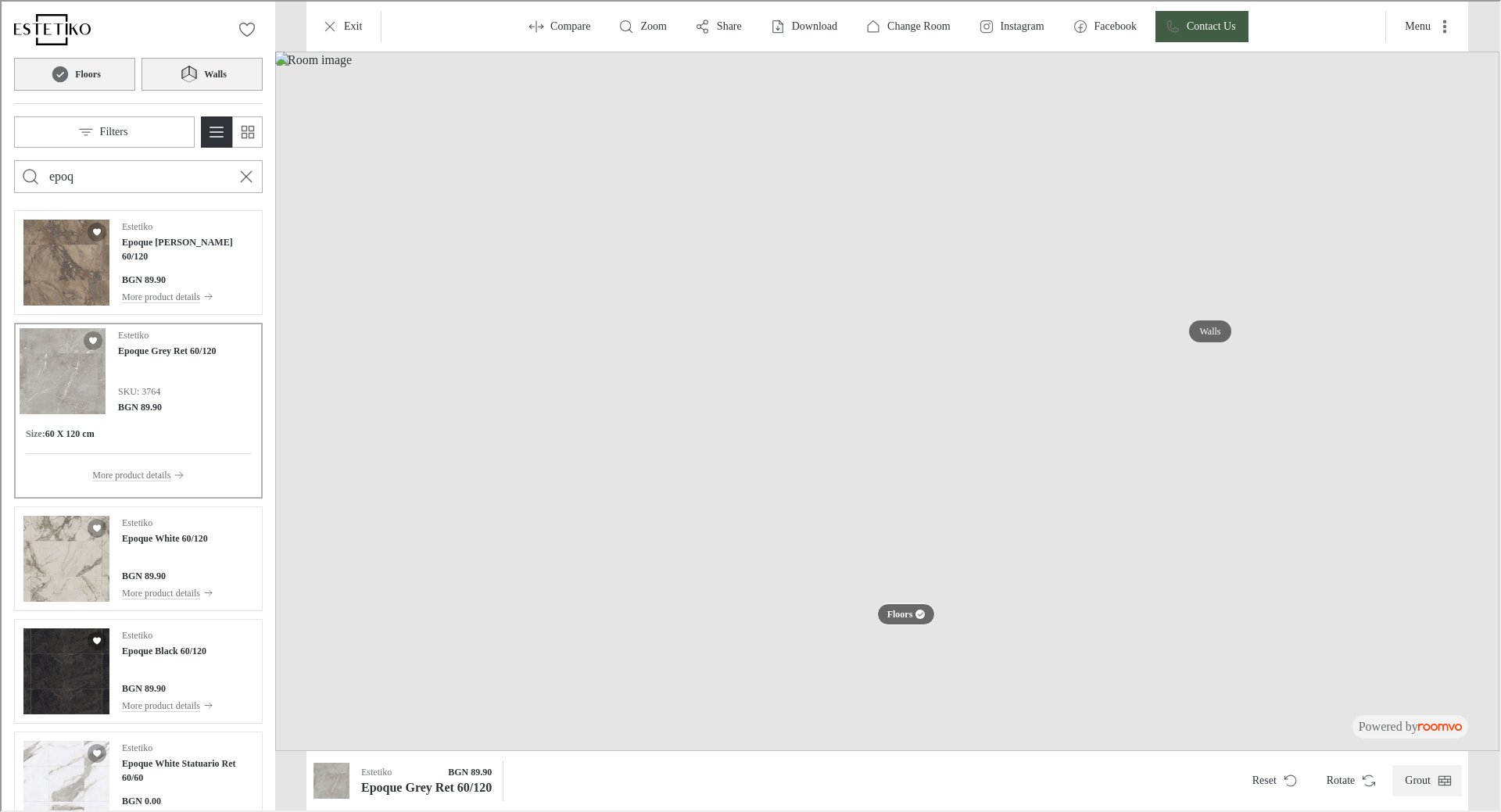
click at [1426, 771] on button "Grout" at bounding box center [1426, 780] width 70 height 32
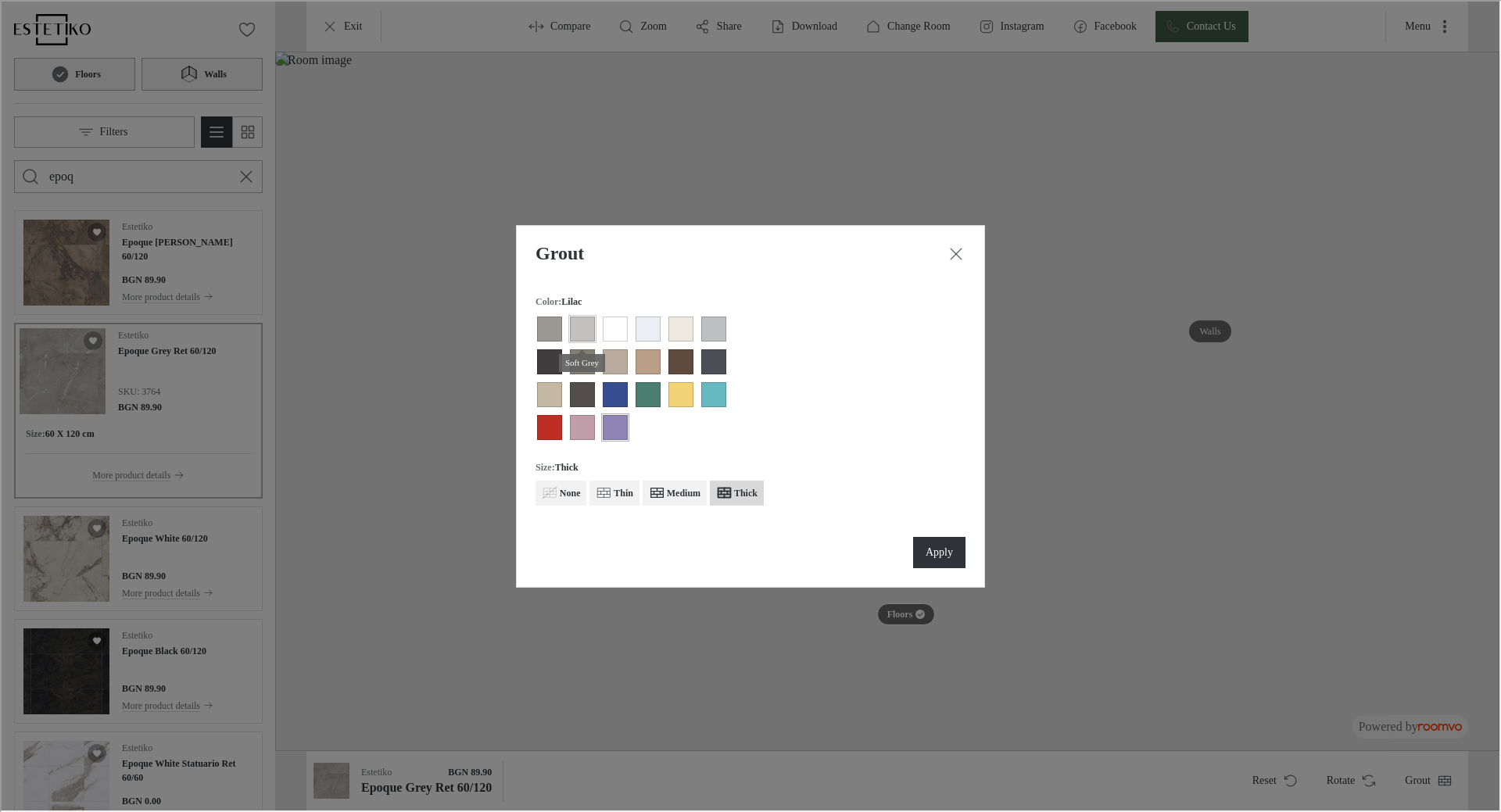
click at [577, 330] on div "View groove color Soft Grey" at bounding box center [581, 328] width 25 height 25
click at [682, 489] on h6 "Medium" at bounding box center [682, 492] width 33 height 14
click at [939, 562] on button "Apply" at bounding box center [938, 552] width 52 height 32
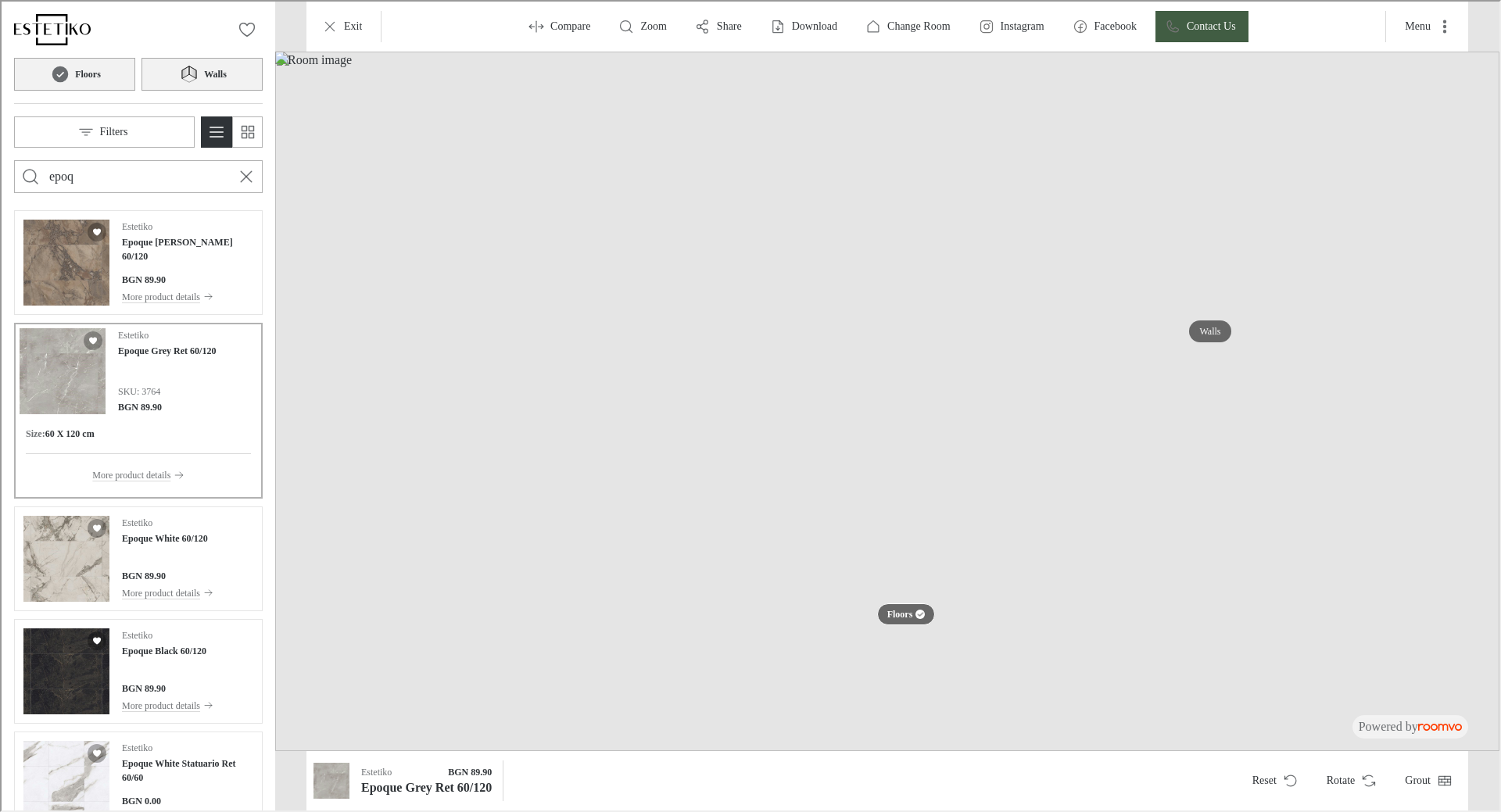
click at [162, 68] on button "Walls" at bounding box center [201, 72] width 121 height 32
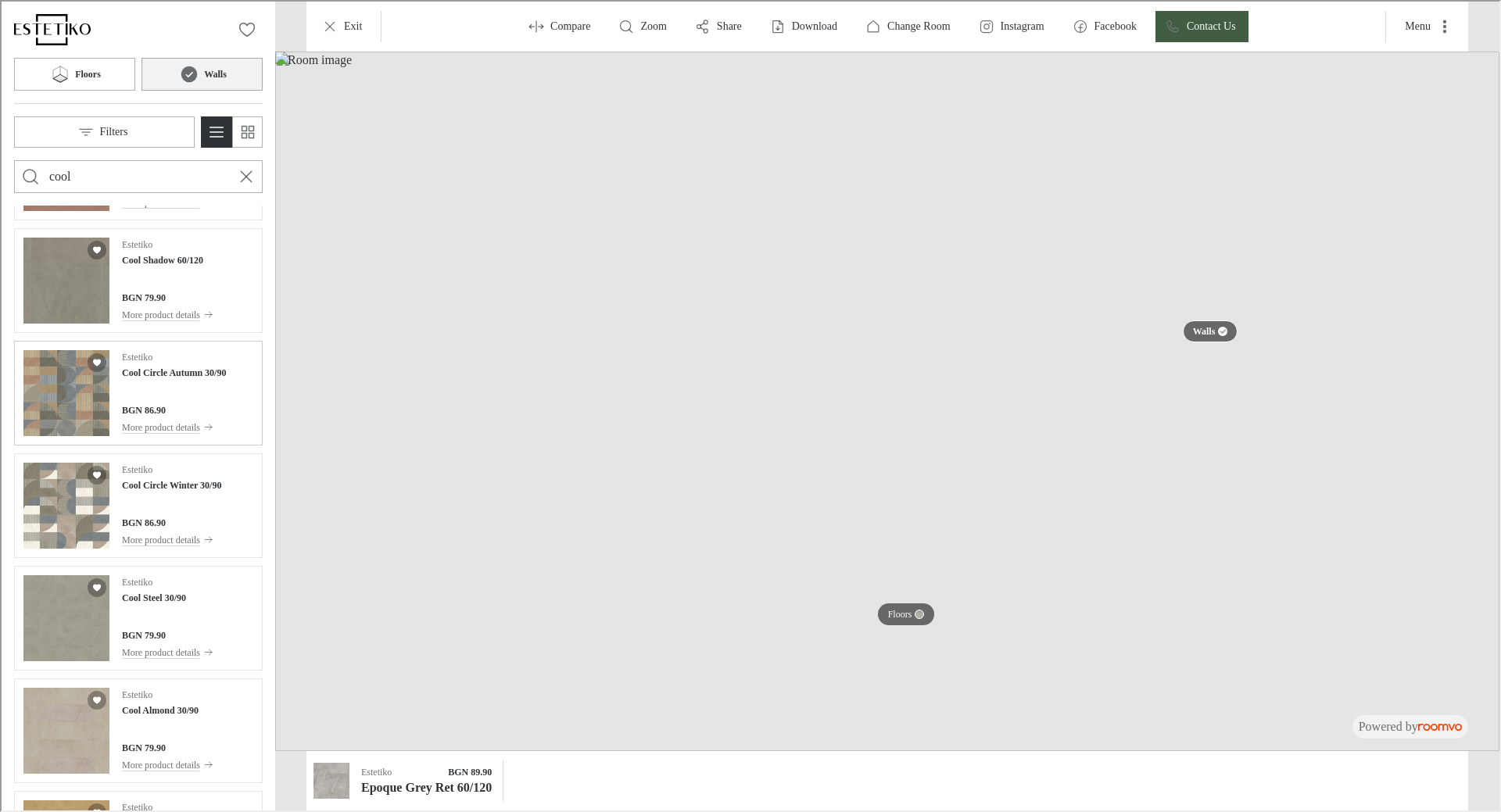
scroll to position [235, 0]
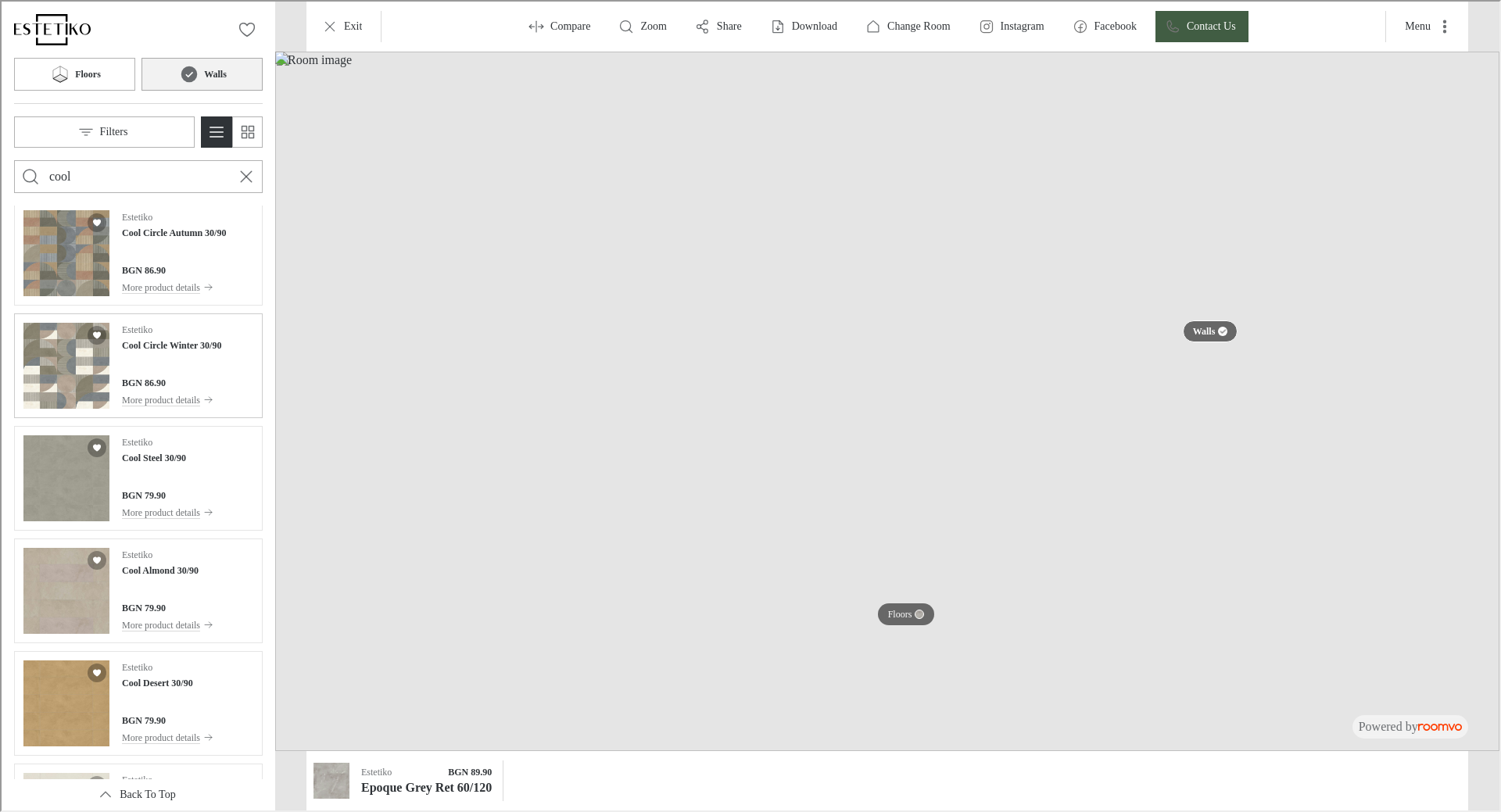
click at [78, 353] on img "See Cool Circle Winter 30/90 in the room" at bounding box center [64, 364] width 86 height 86
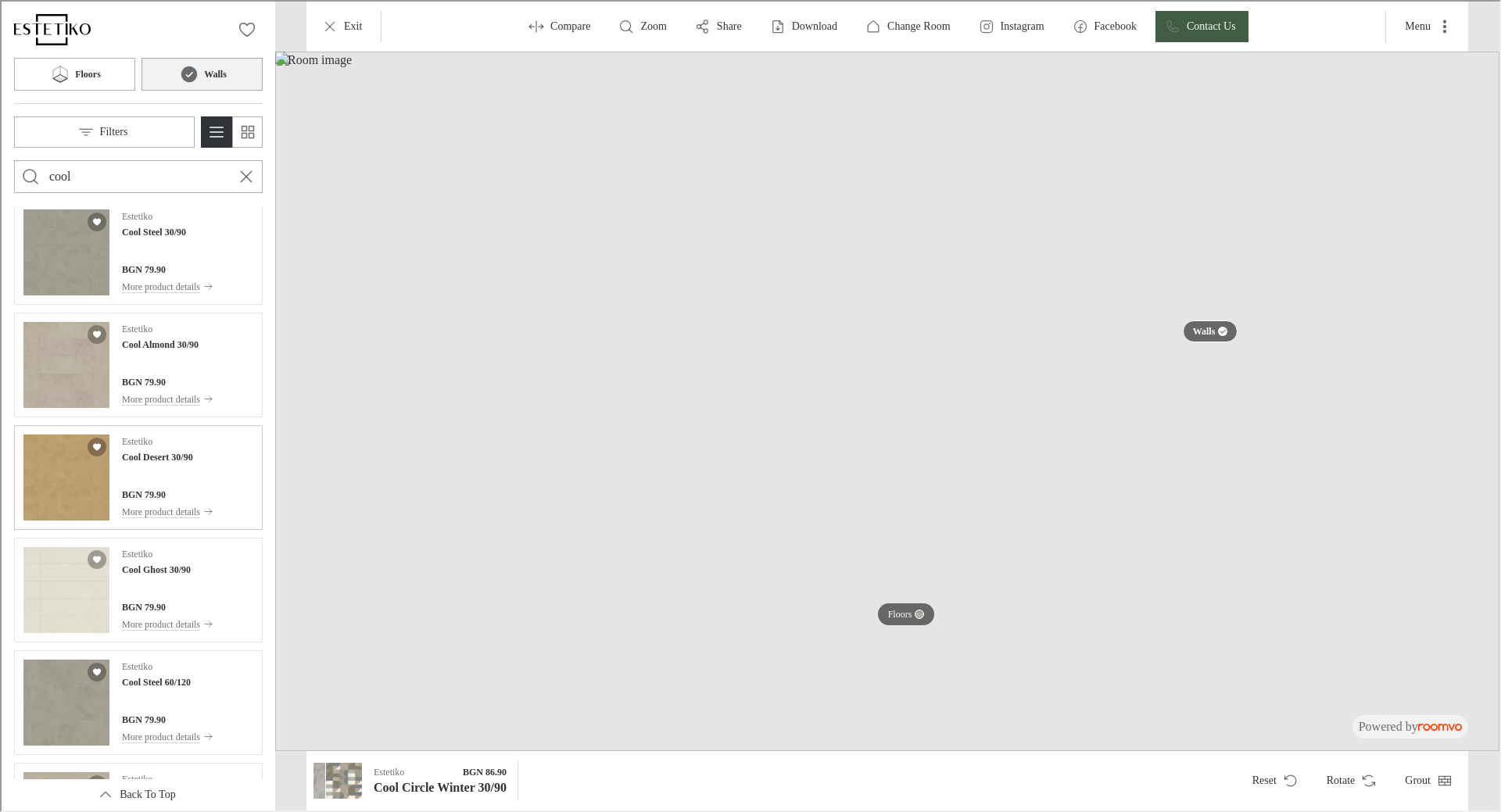
scroll to position [547, 0]
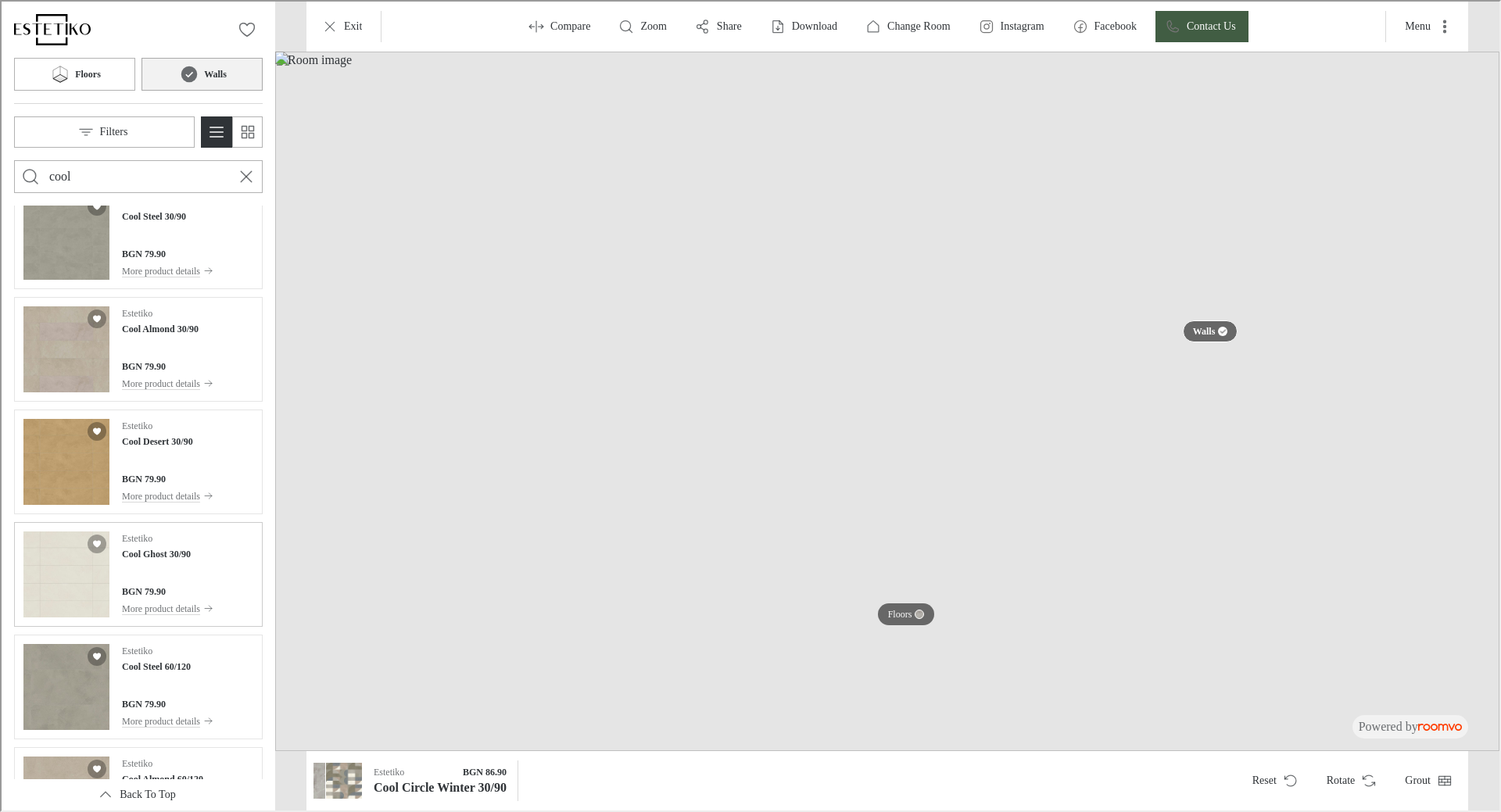
click at [75, 554] on img "See Cool Ghost 30/90 in the room" at bounding box center [64, 572] width 86 height 86
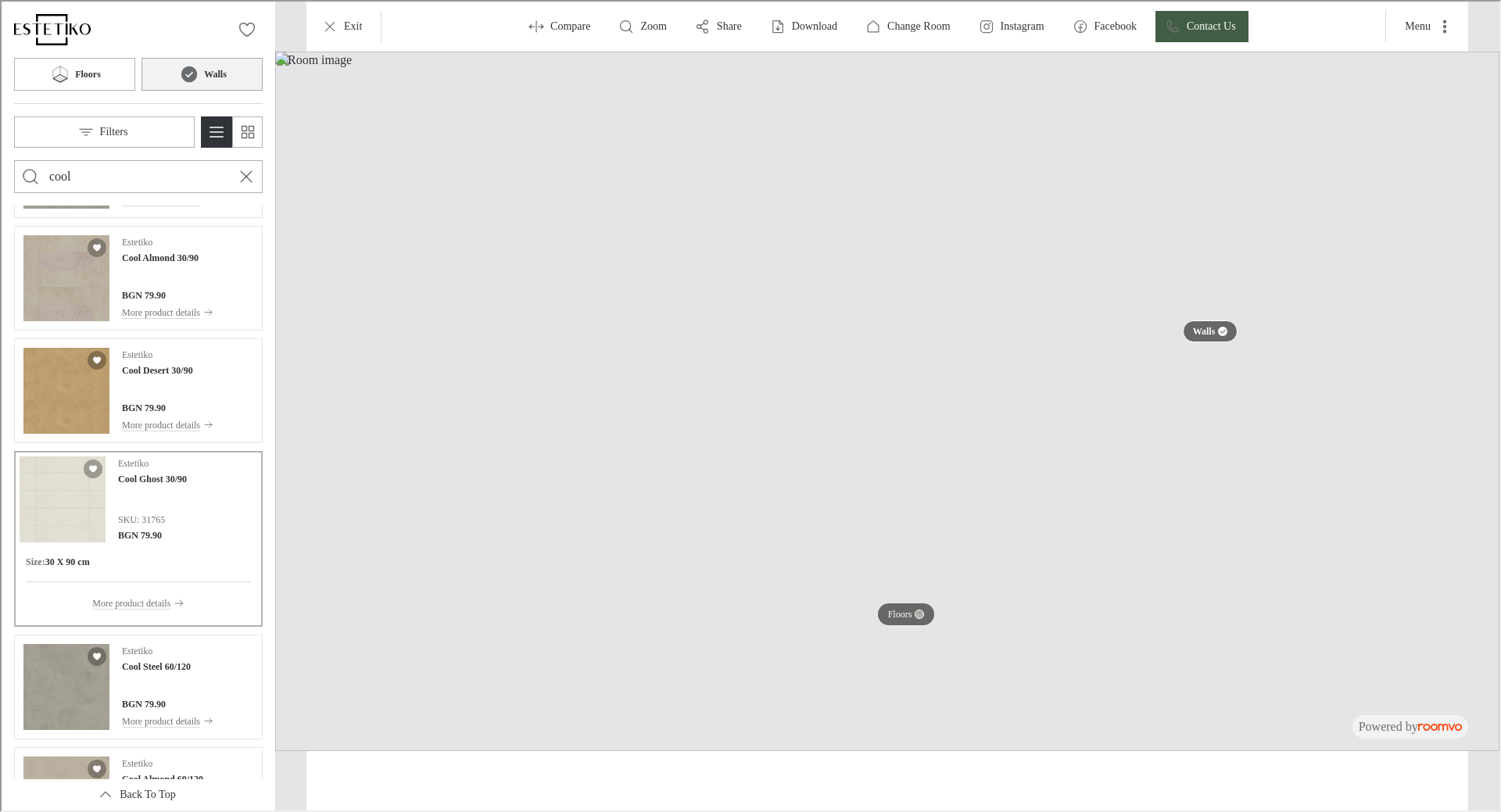
scroll to position [476, 0]
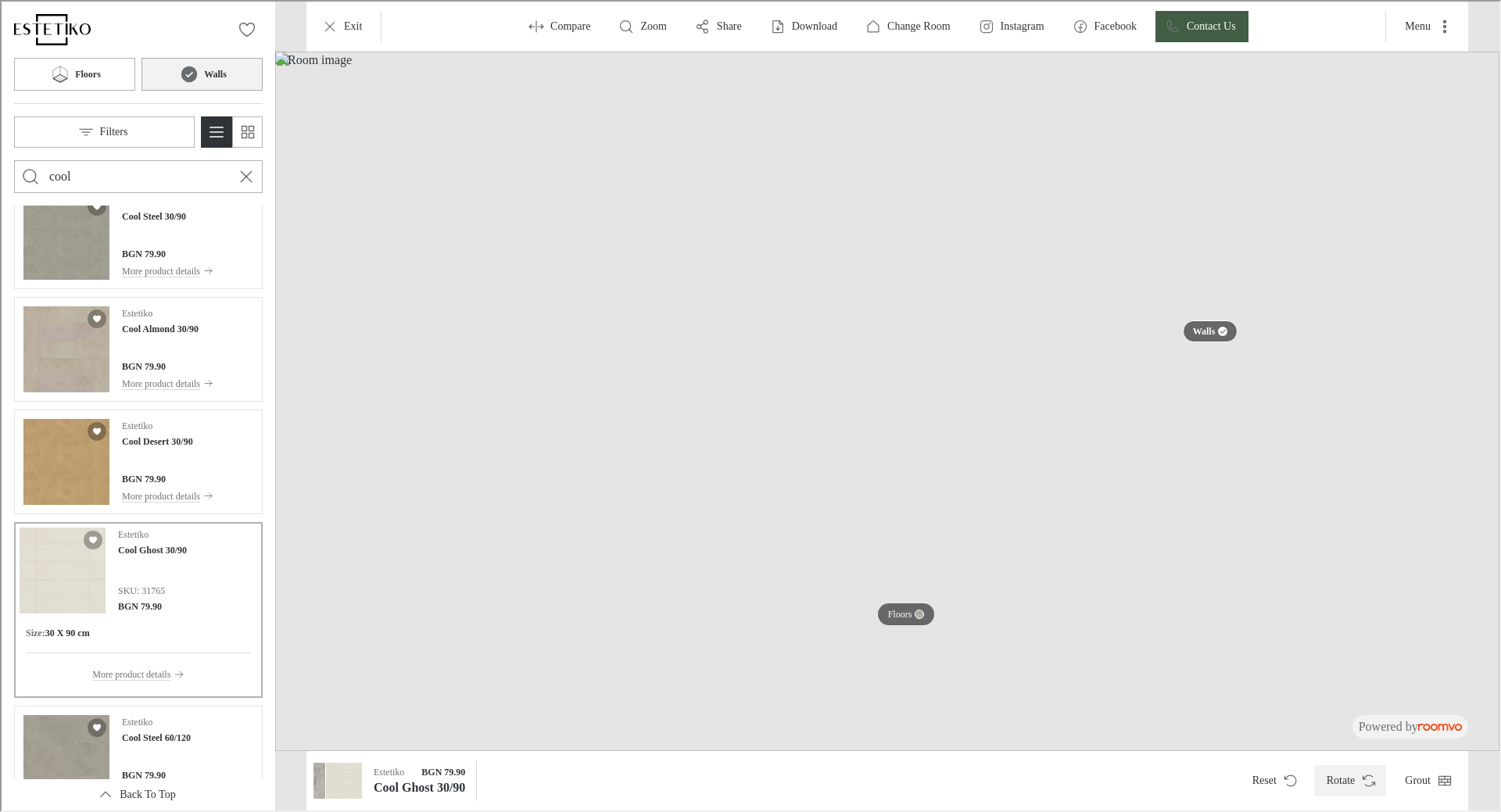
click at [1365, 783] on icon "Rotate Surface" at bounding box center [1367, 779] width 16 height 16
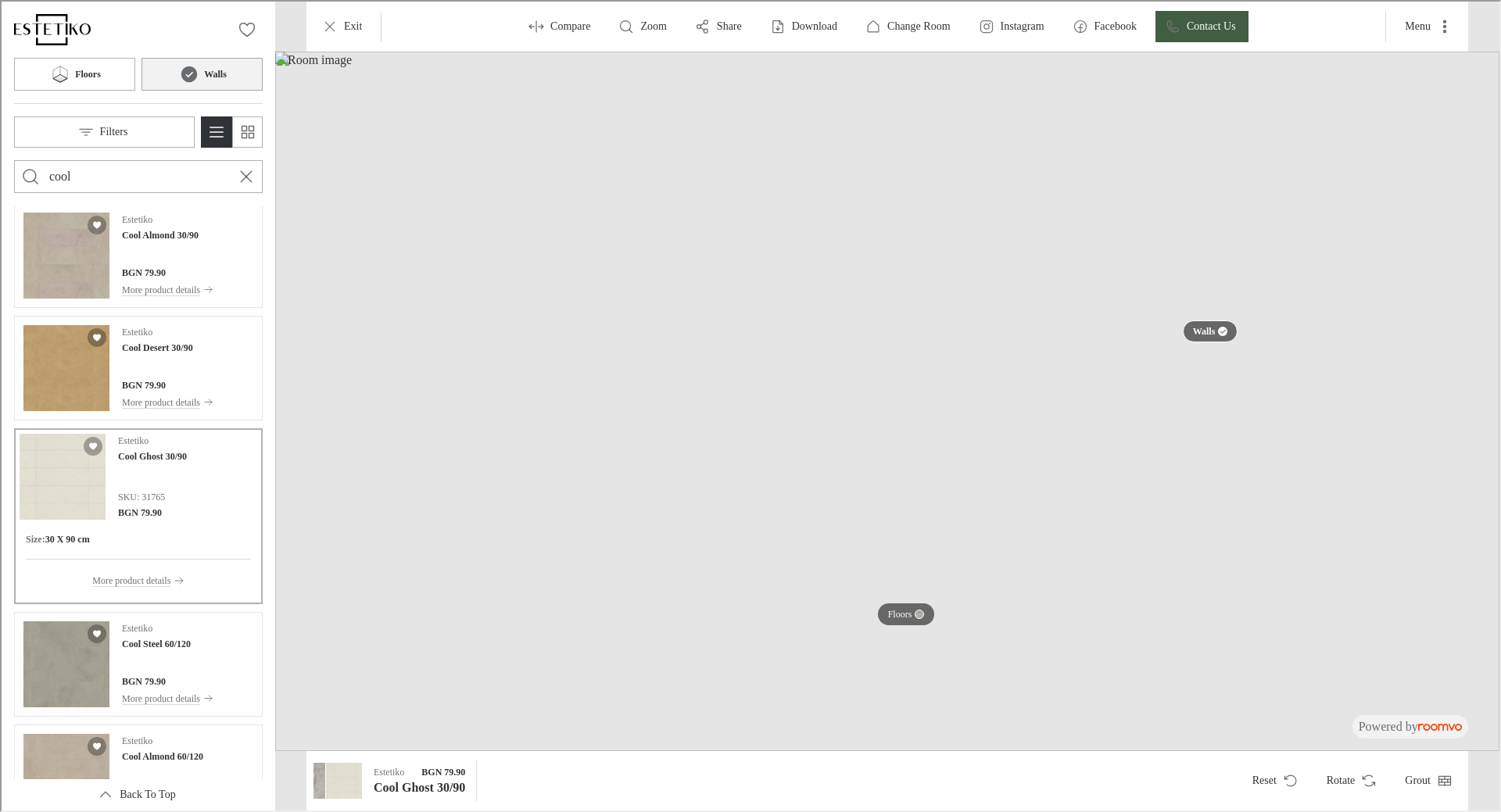
scroll to position [0, 0]
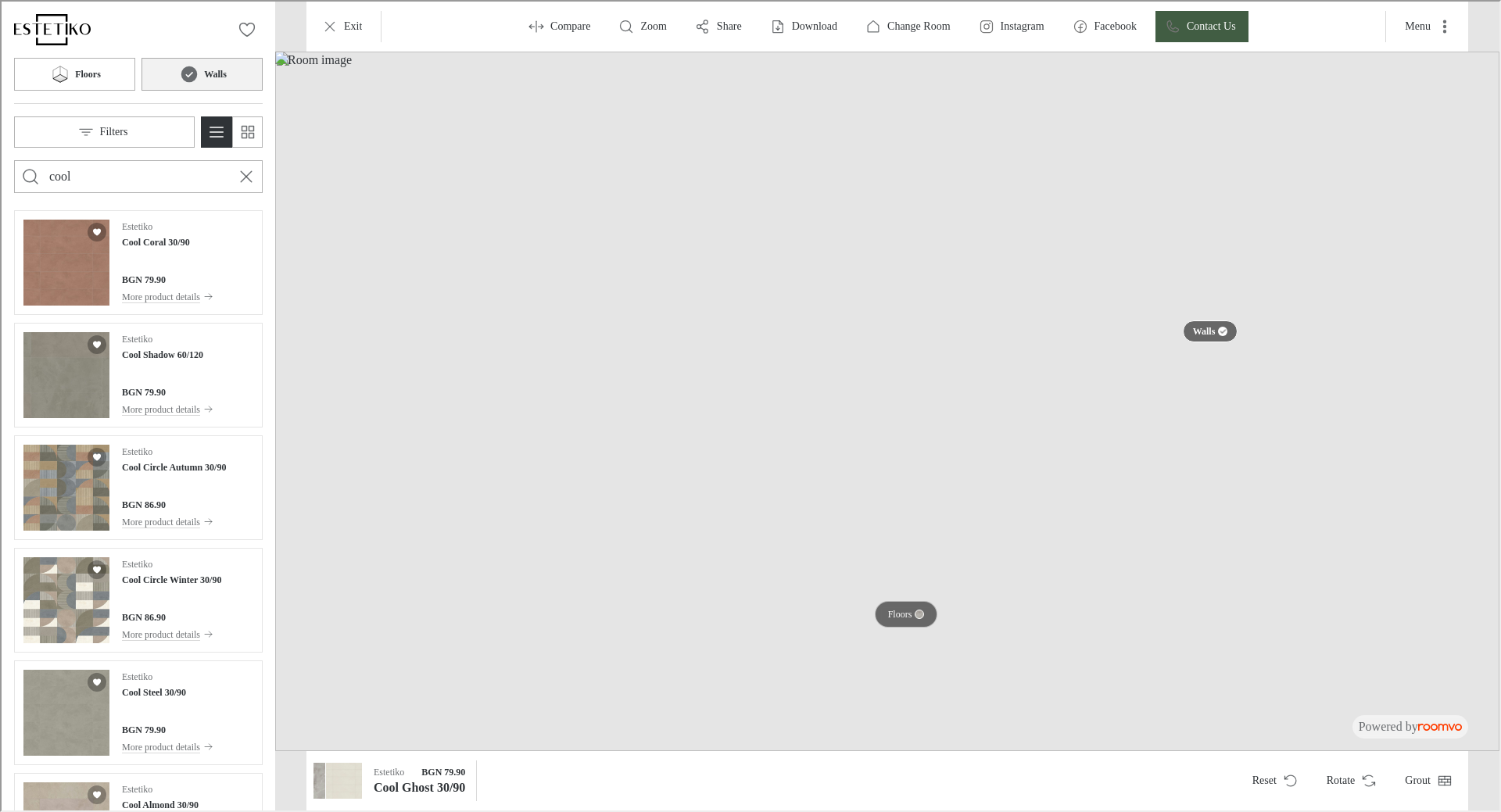
click at [911, 607] on button "Floors" at bounding box center [905, 613] width 63 height 27
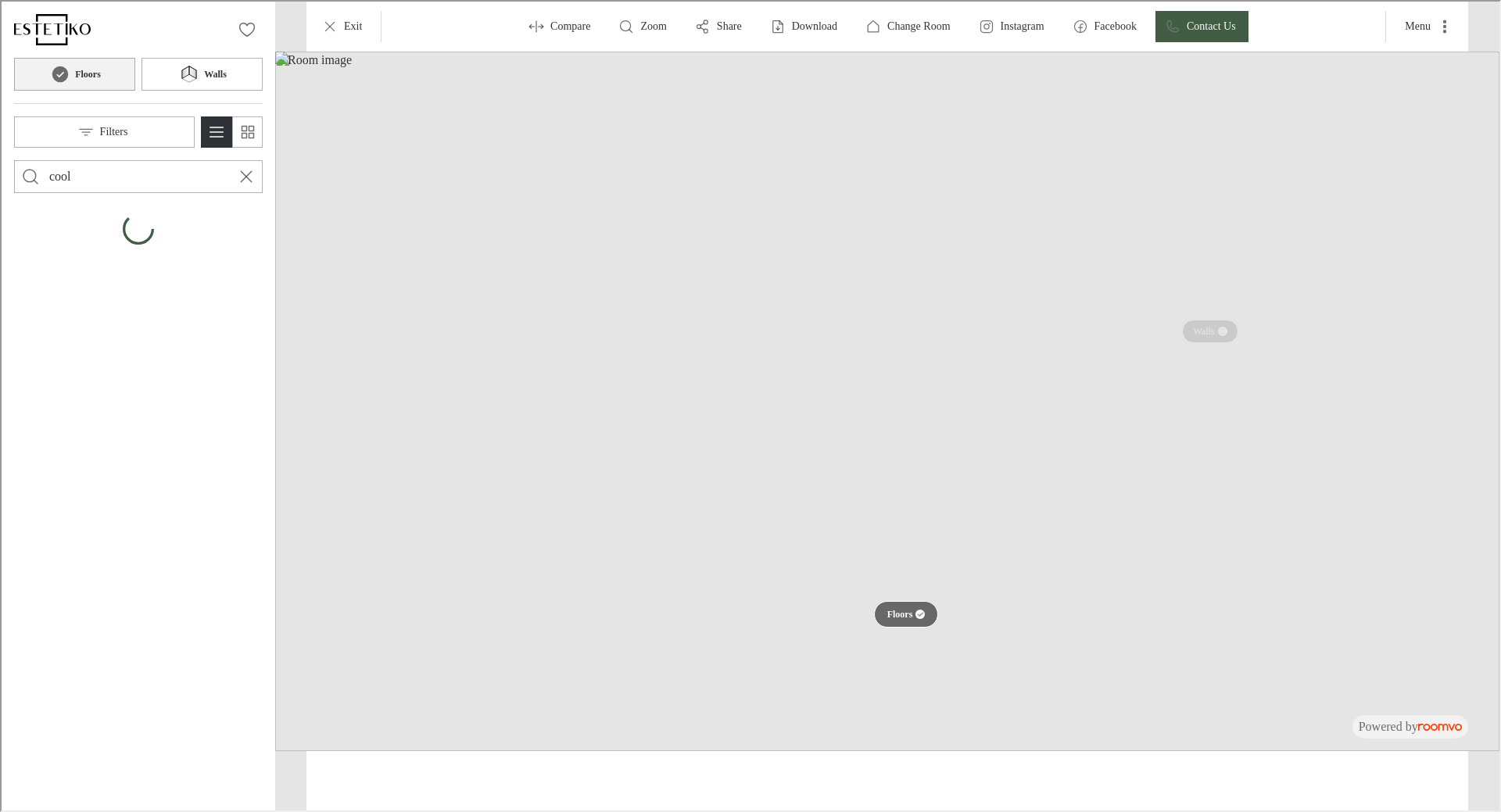
type input "epoq"
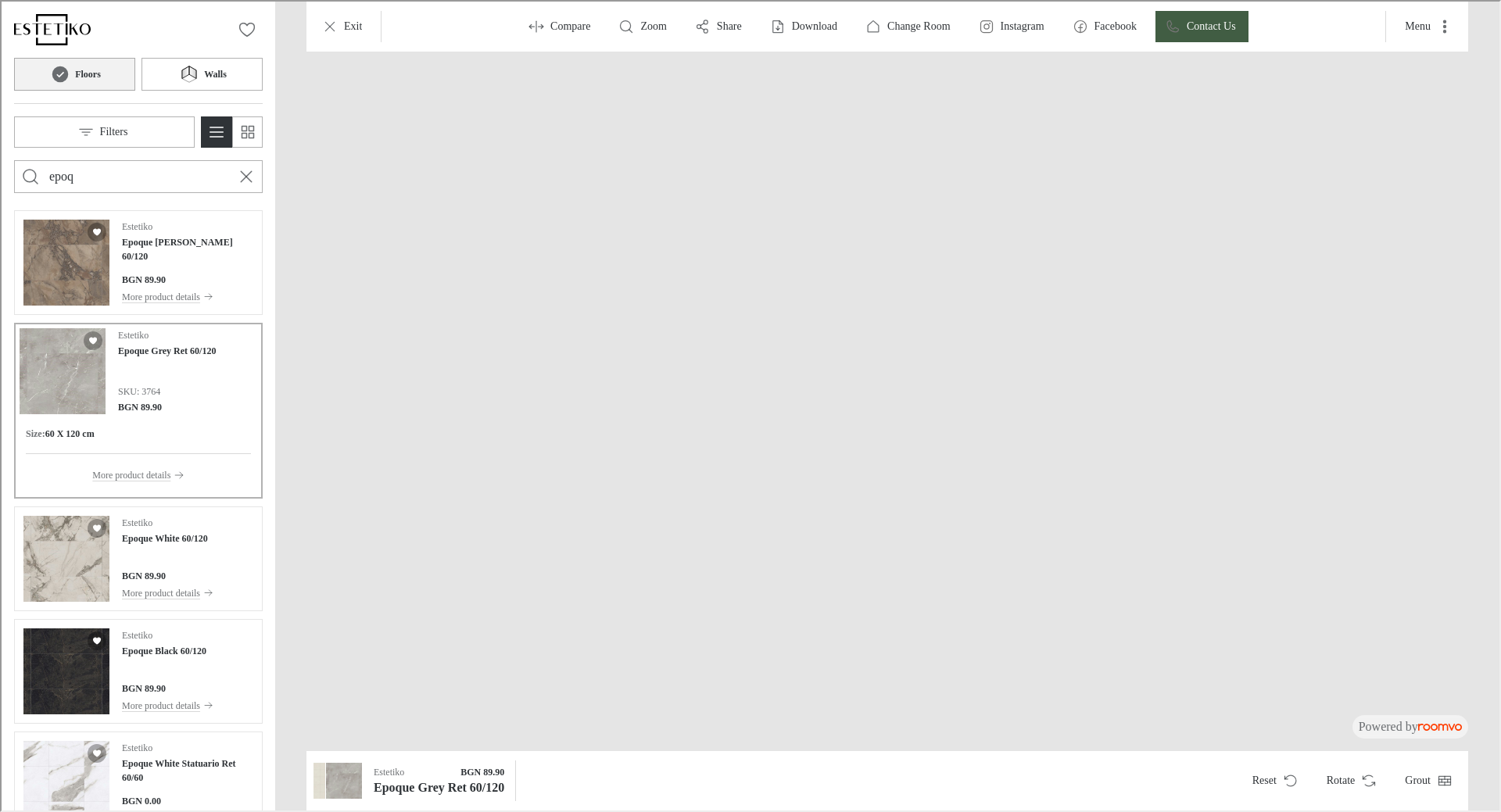
drag, startPoint x: 1414, startPoint y: 192, endPoint x: 1080, endPoint y: 374, distance: 380.4
click at [1080, 373] on img at bounding box center [1012, 179] width 3670 height 2097
click at [341, 38] on button "Exit" at bounding box center [342, 25] width 62 height 32
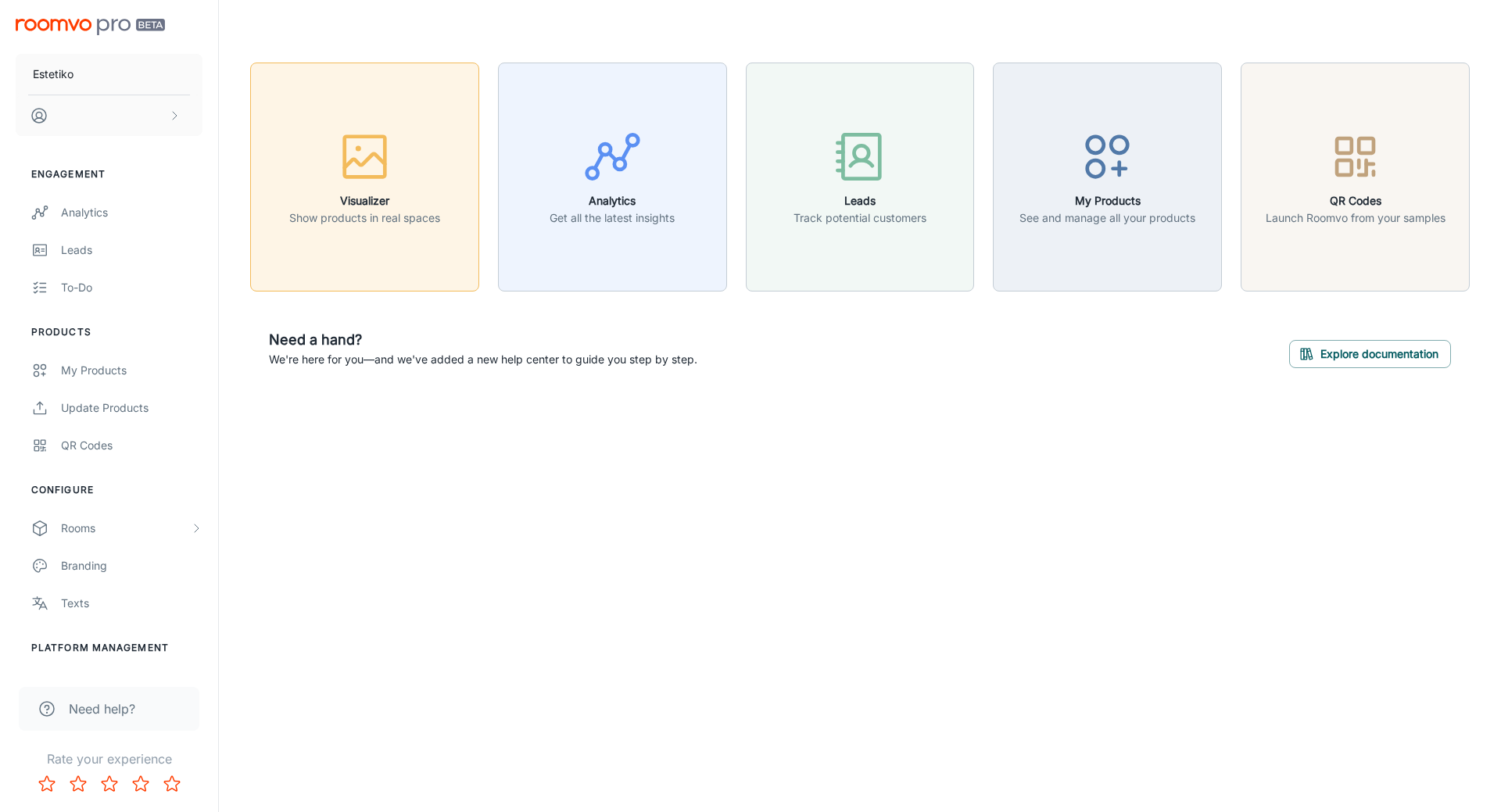
click at [355, 179] on icon "button" at bounding box center [364, 156] width 58 height 58
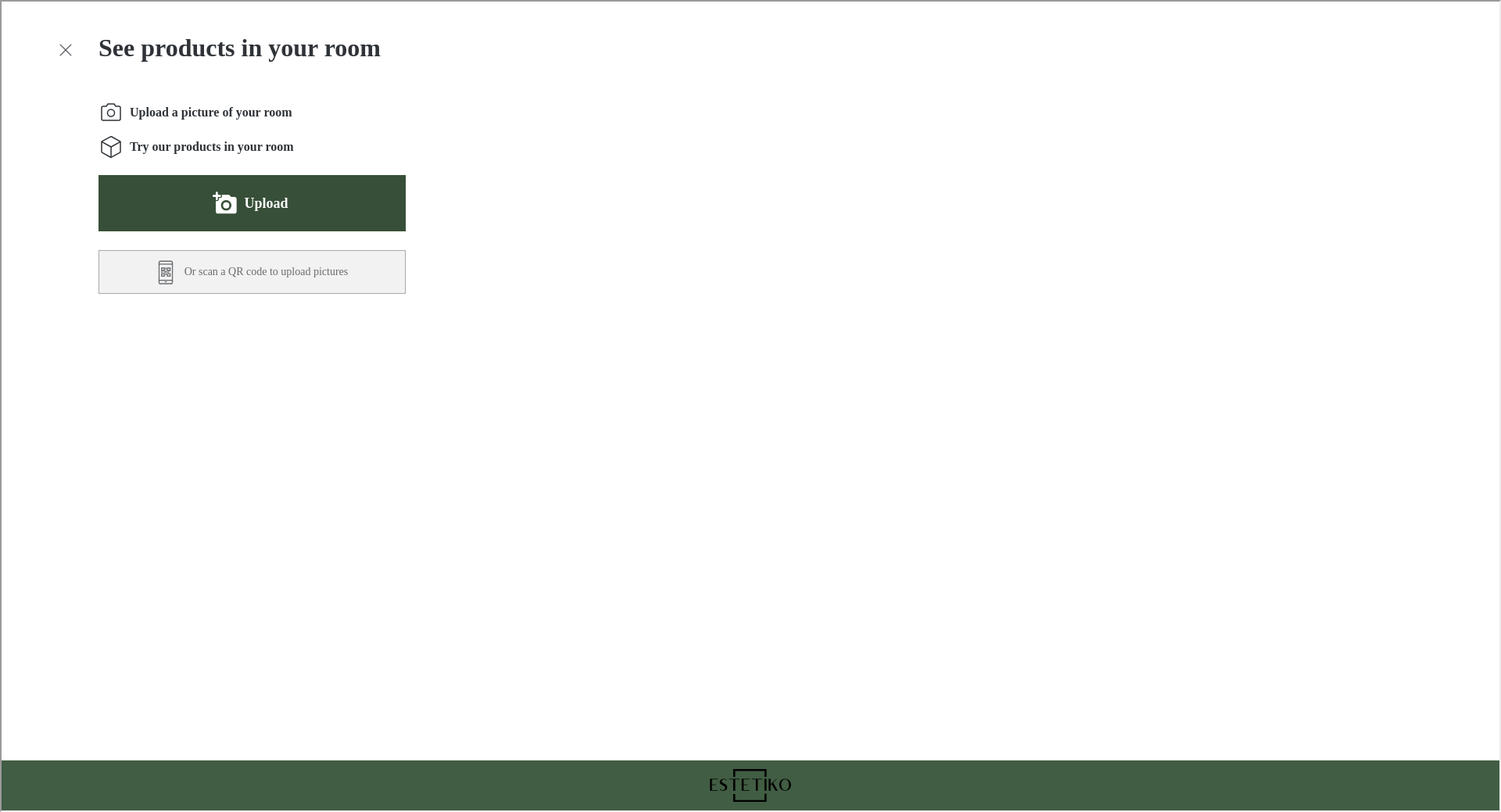
click at [234, 208] on icon "Upload a picture of your room" at bounding box center [224, 203] width 21 height 19
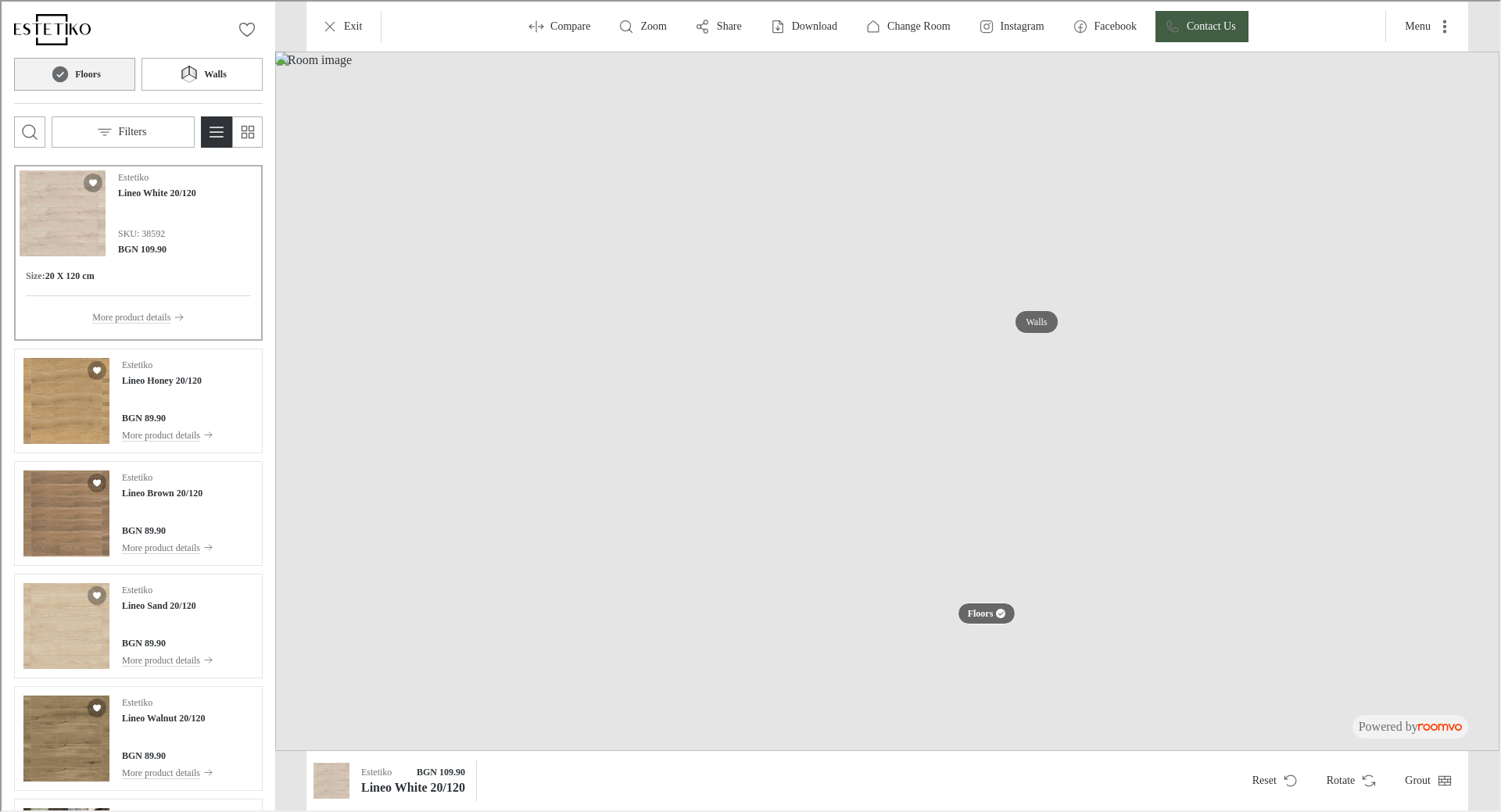
drag, startPoint x: 934, startPoint y: 608, endPoint x: 899, endPoint y: 438, distance: 173.6
click at [899, 438] on img at bounding box center [886, 399] width 1225 height 700
click at [899, 436] on img at bounding box center [886, 399] width 1225 height 700
click at [160, 84] on button "Walls" at bounding box center [201, 72] width 121 height 32
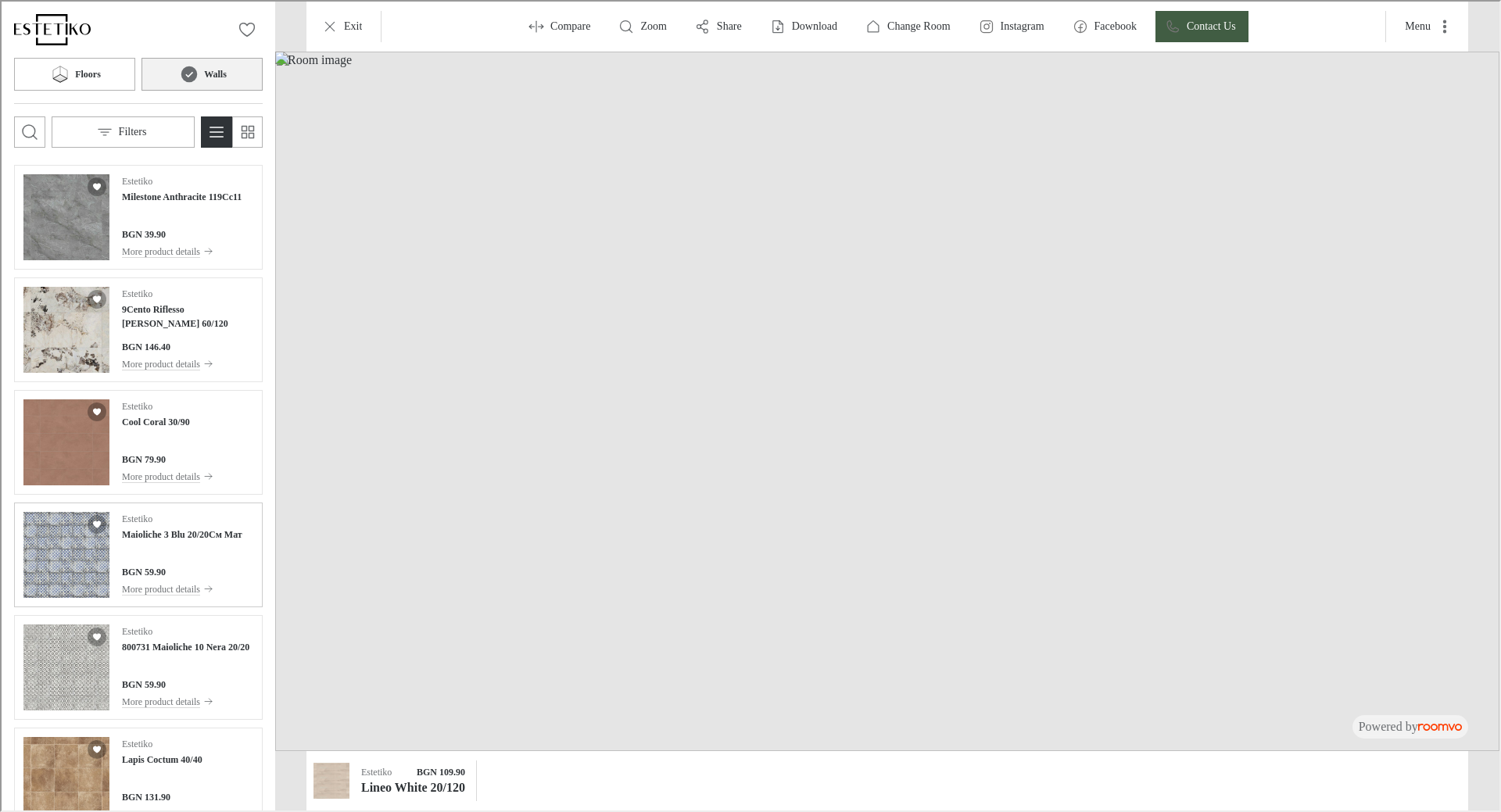
click at [146, 561] on div "Estetiko Maioliche 3 Blu 20/20См Мат BGN 59.90 More product details" at bounding box center [181, 553] width 121 height 86
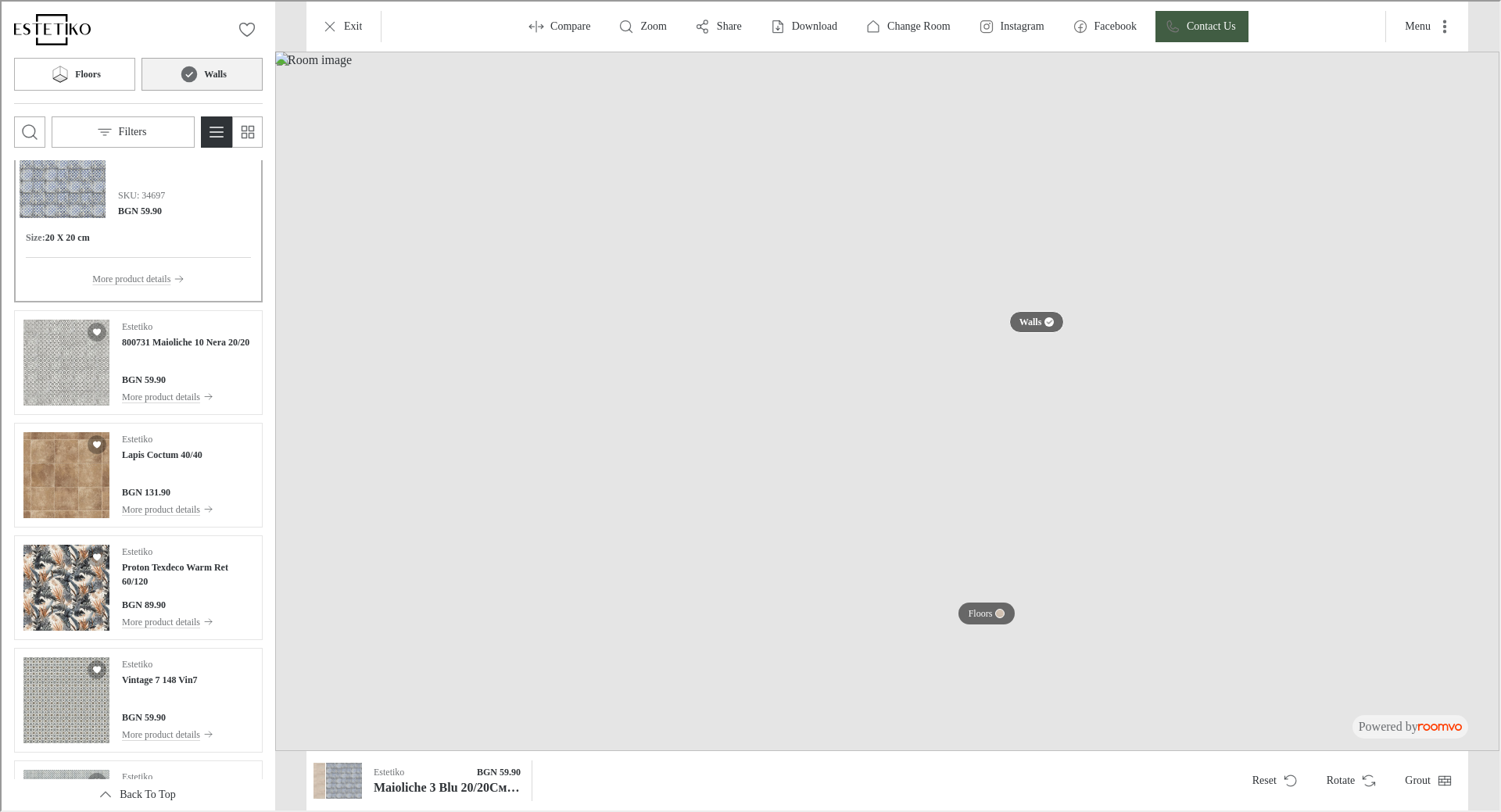
scroll to position [391, 0]
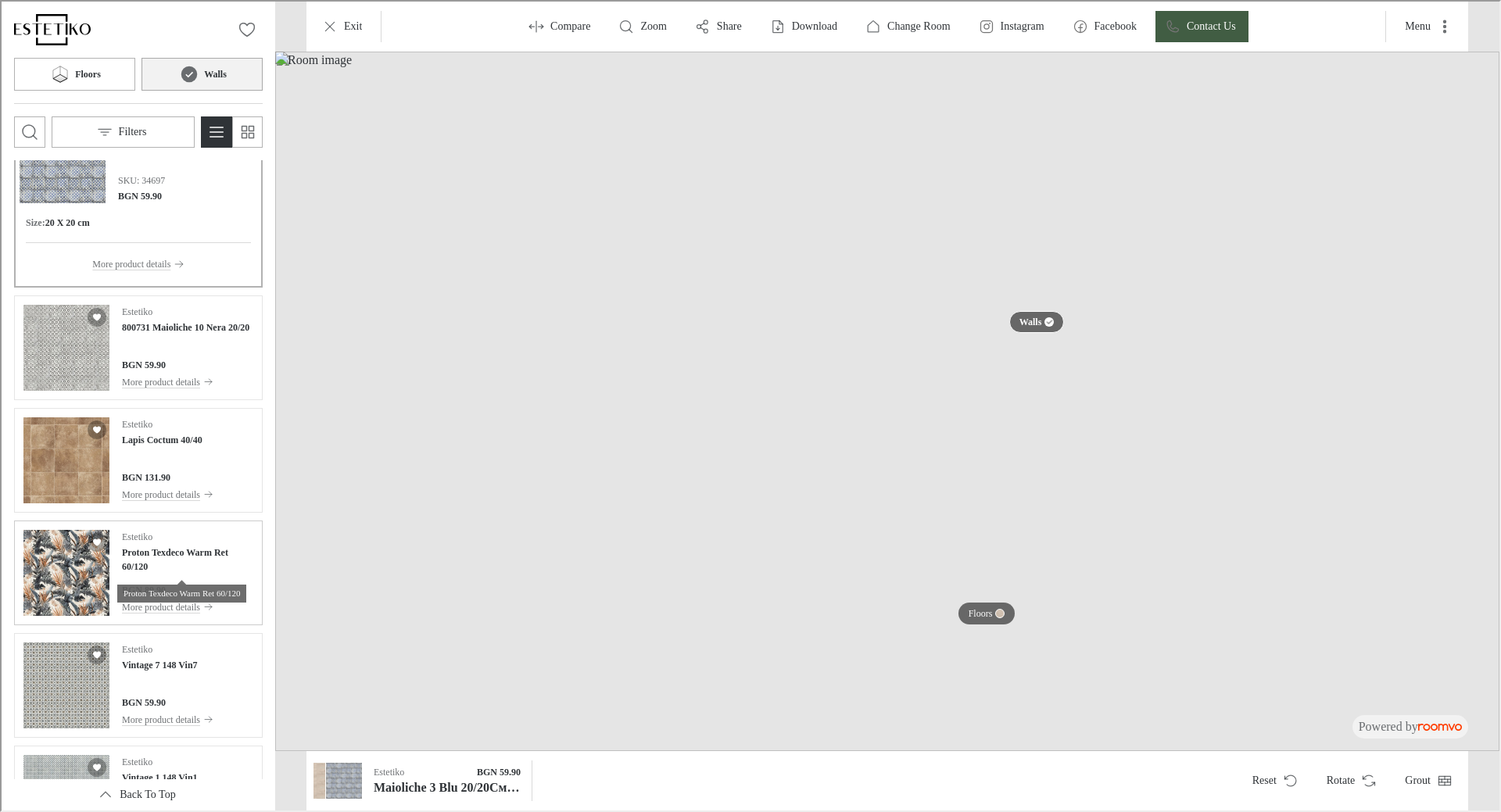
click at [171, 552] on h4 "Proton Texdeco Warm Ret 60/120" at bounding box center [186, 558] width 131 height 28
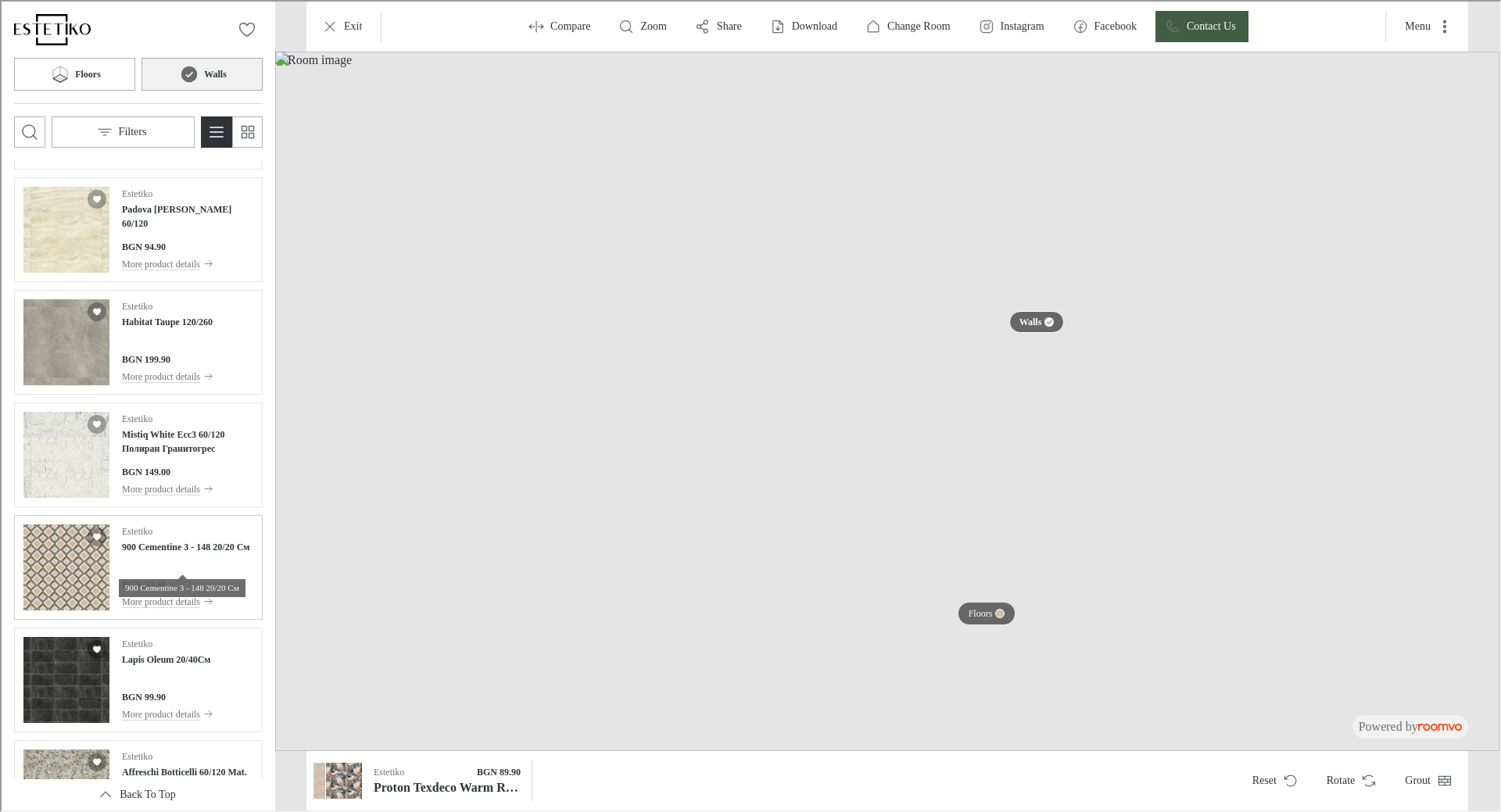
click at [198, 551] on h4 "900 Cementine 3 - 148 20/20 См" at bounding box center [185, 545] width 128 height 14
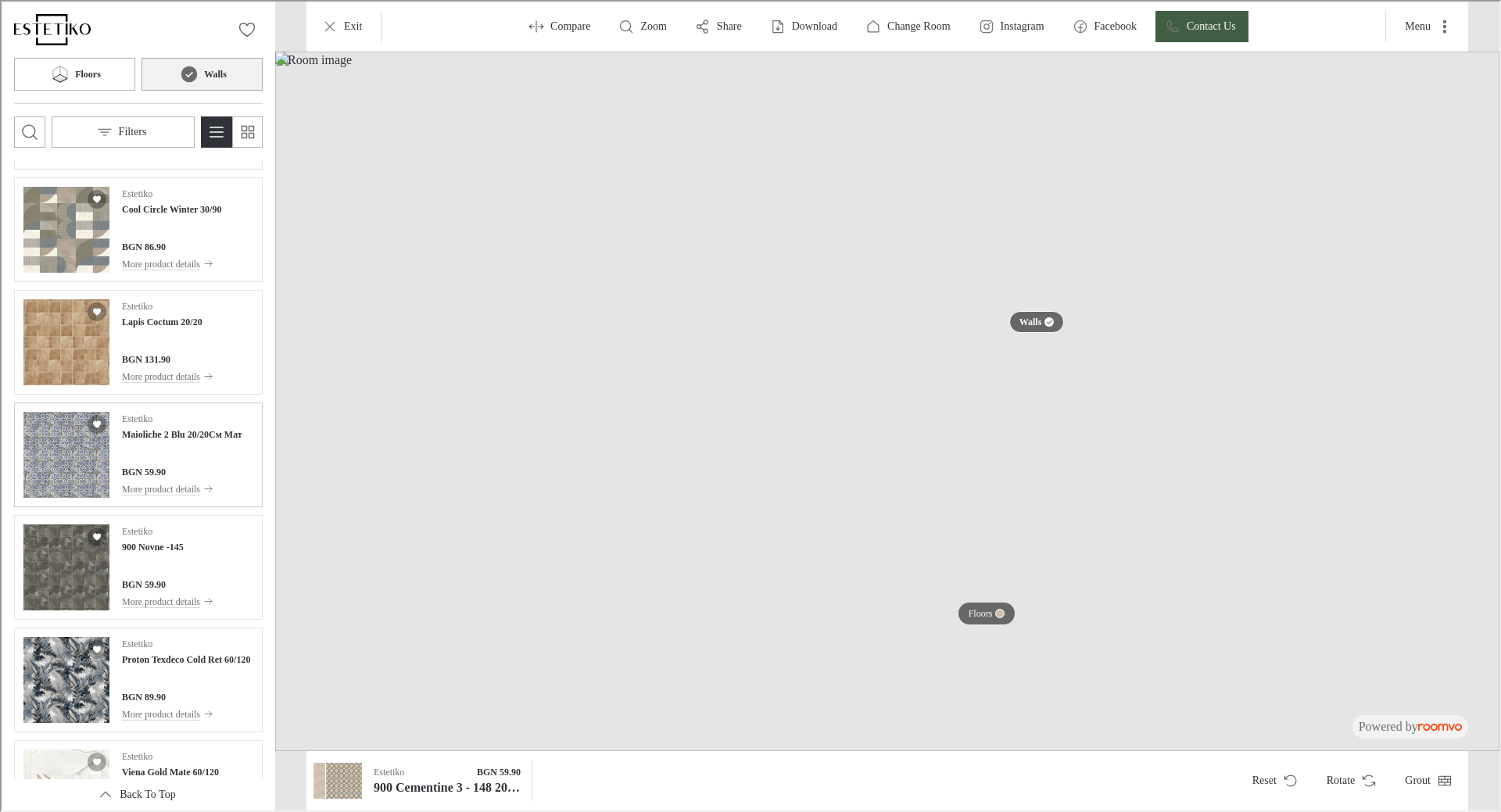
scroll to position [12123, 0]
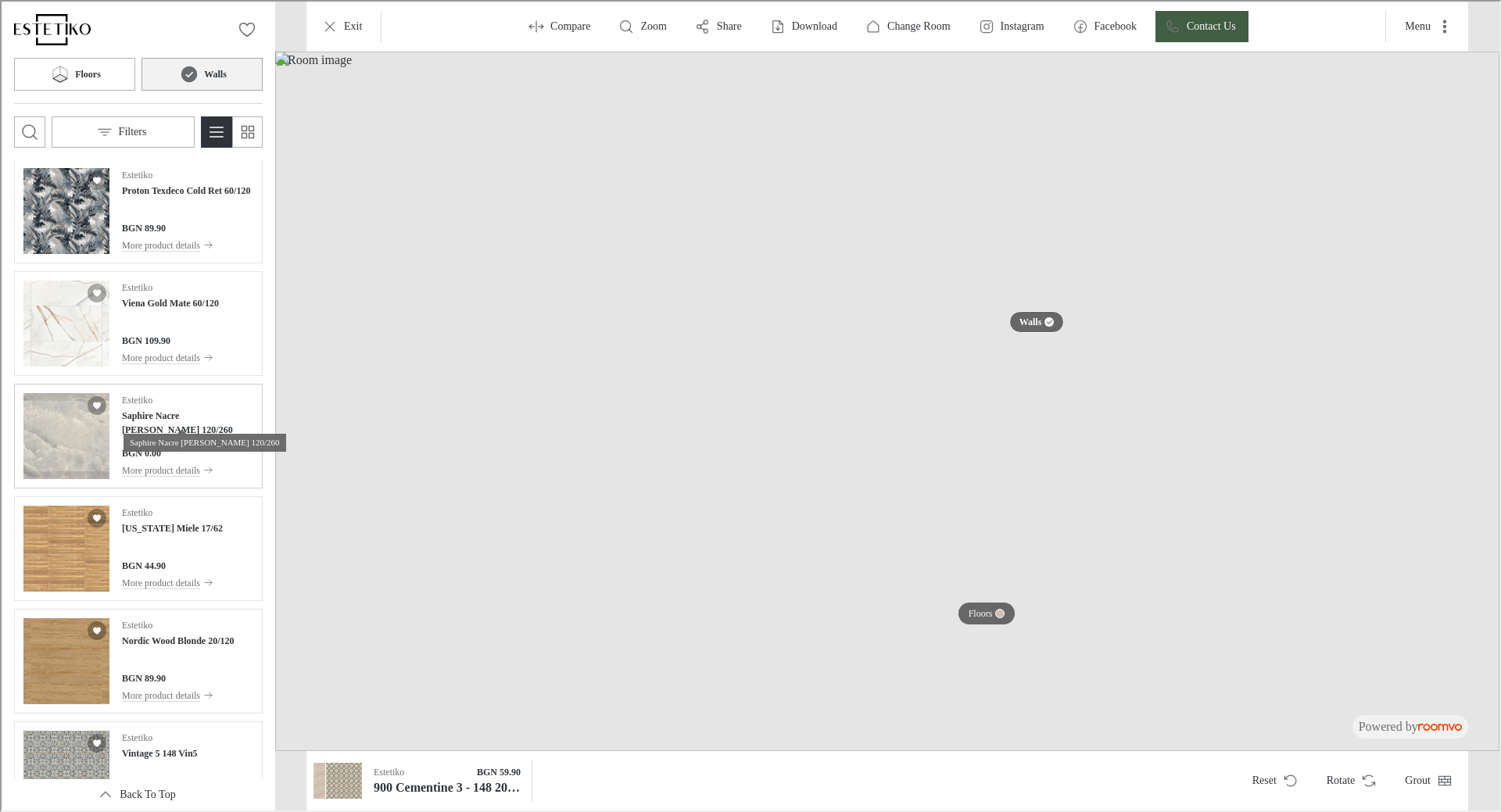
click at [166, 412] on h4 "Saphire Nacre [PERSON_NAME] 120/260" at bounding box center [186, 422] width 131 height 28
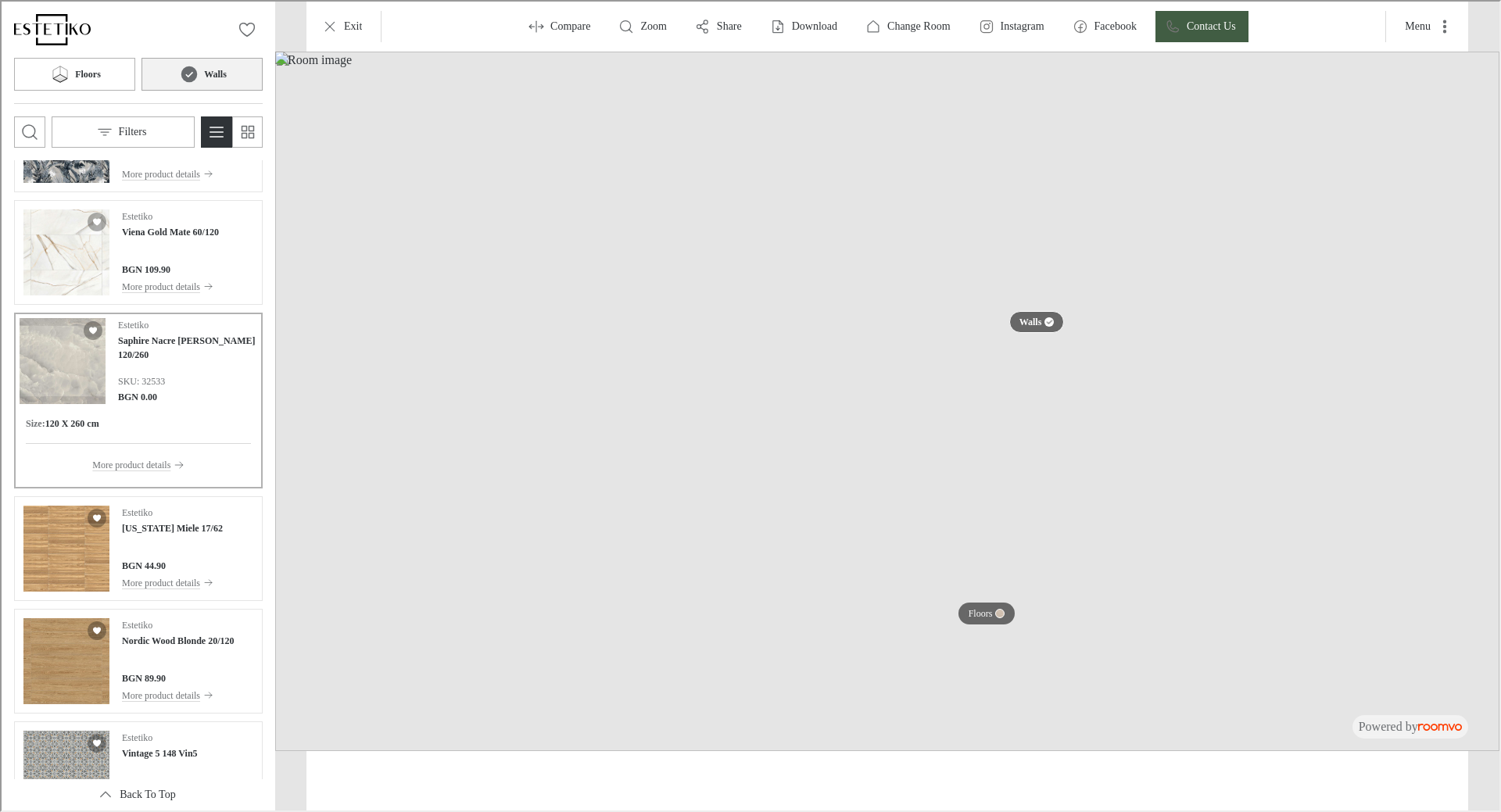
scroll to position [12052, 0]
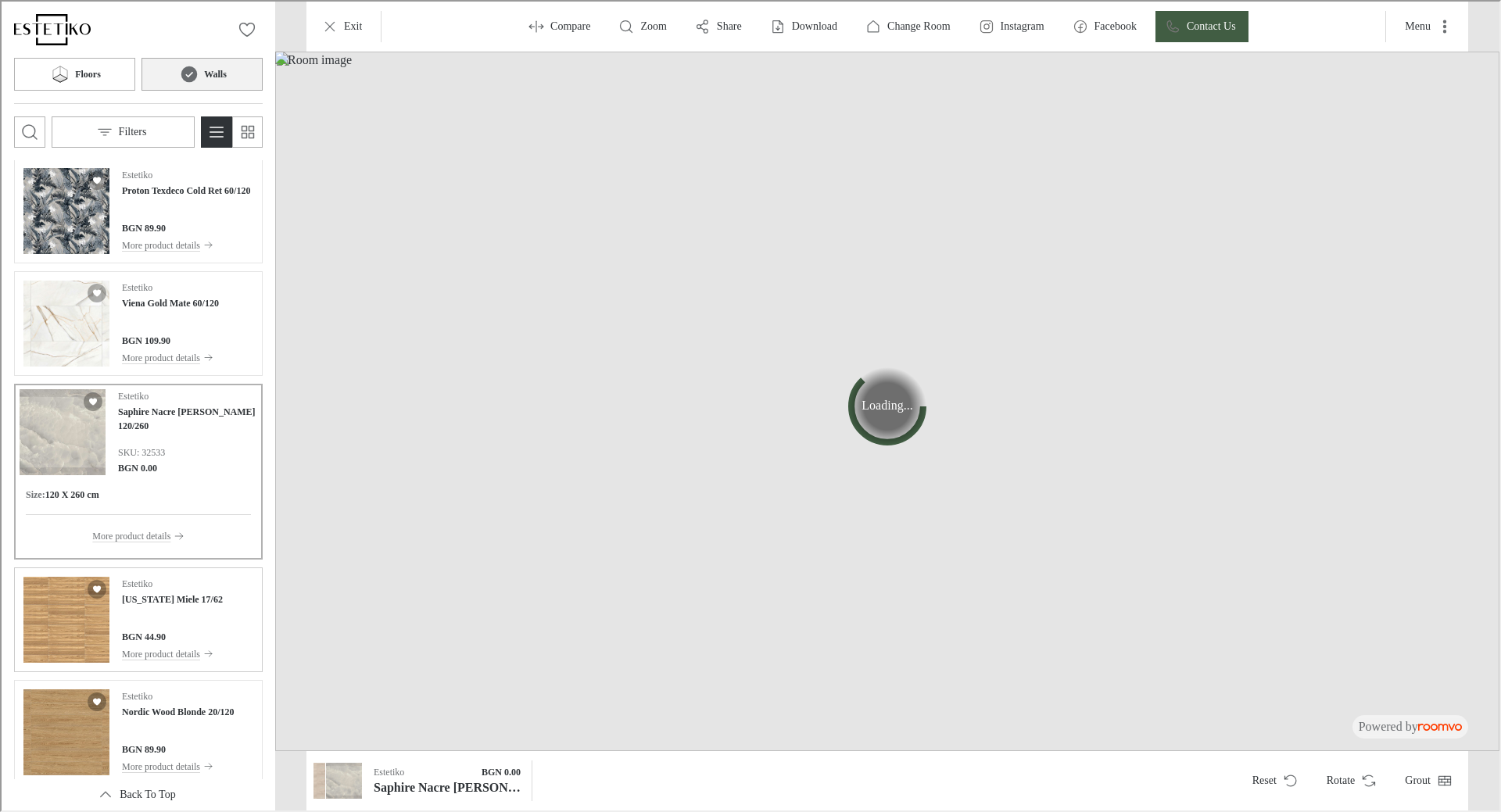
click at [219, 624] on div "Estetiko [US_STATE] Miele 17/62 BGN 44.90 More product details" at bounding box center [136, 618] width 242 height 98
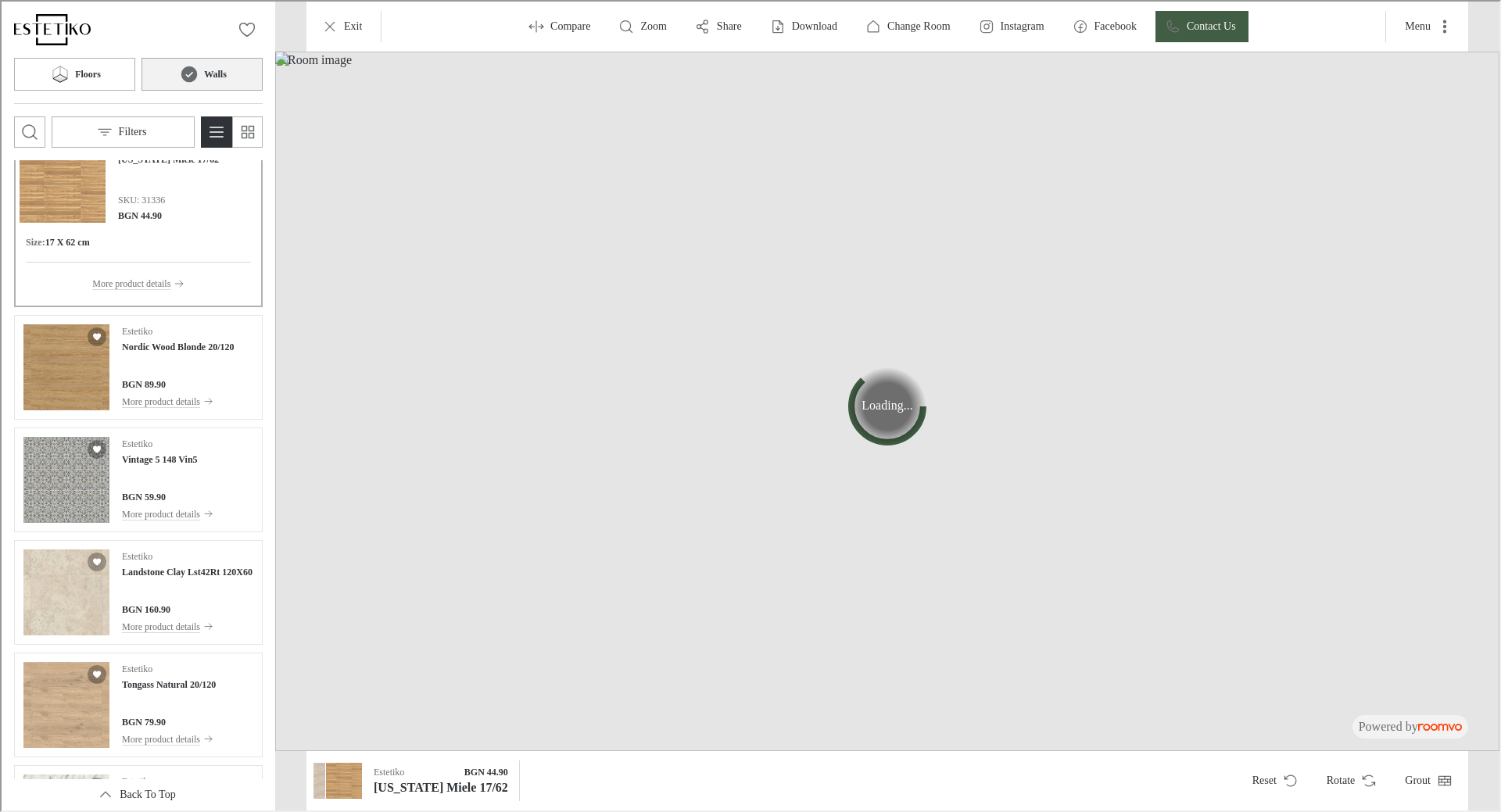
scroll to position [12443, 0]
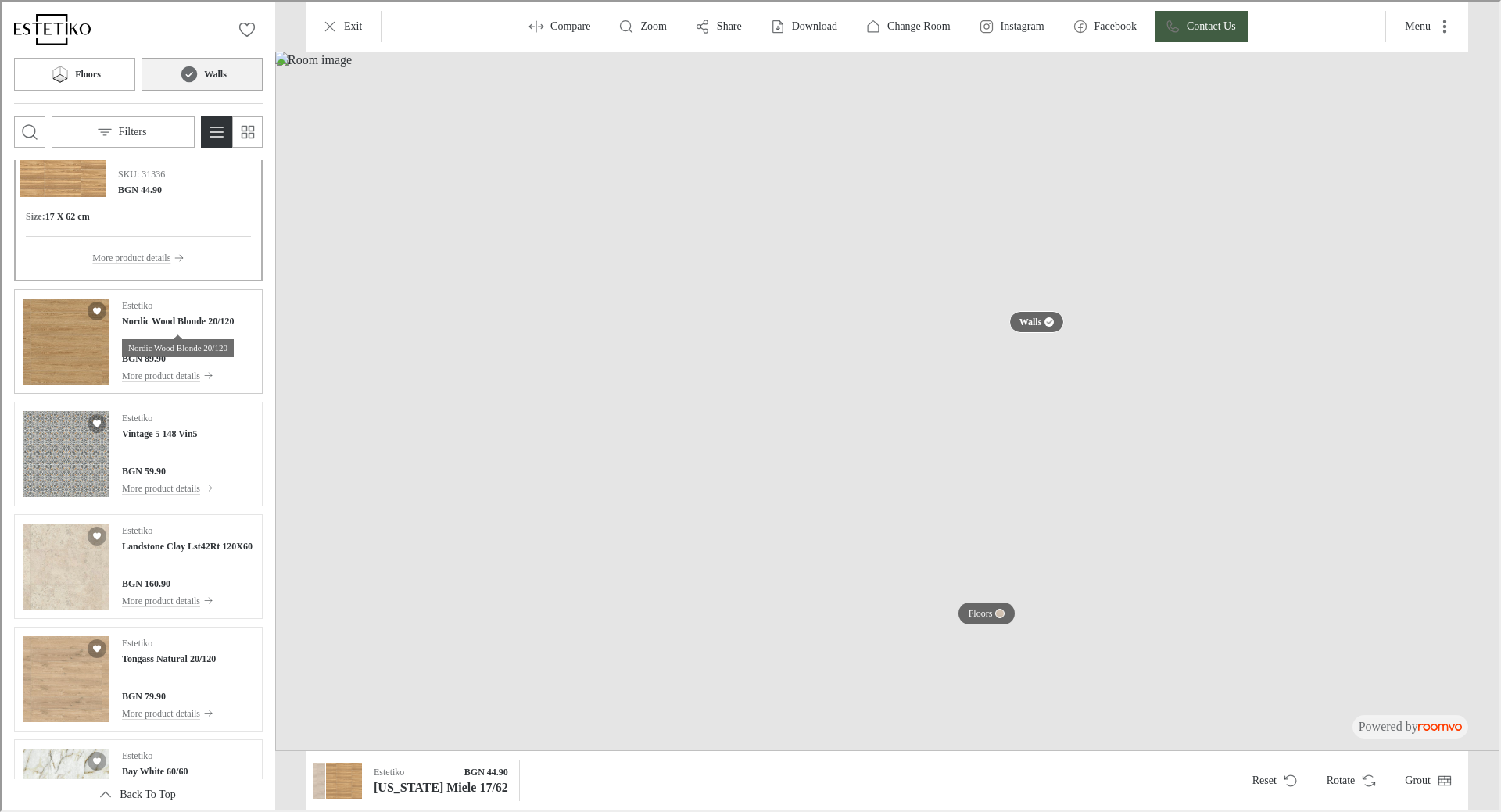
click at [186, 344] on div "Nordic Wood Blonde 20/120" at bounding box center [176, 347] width 111 height 18
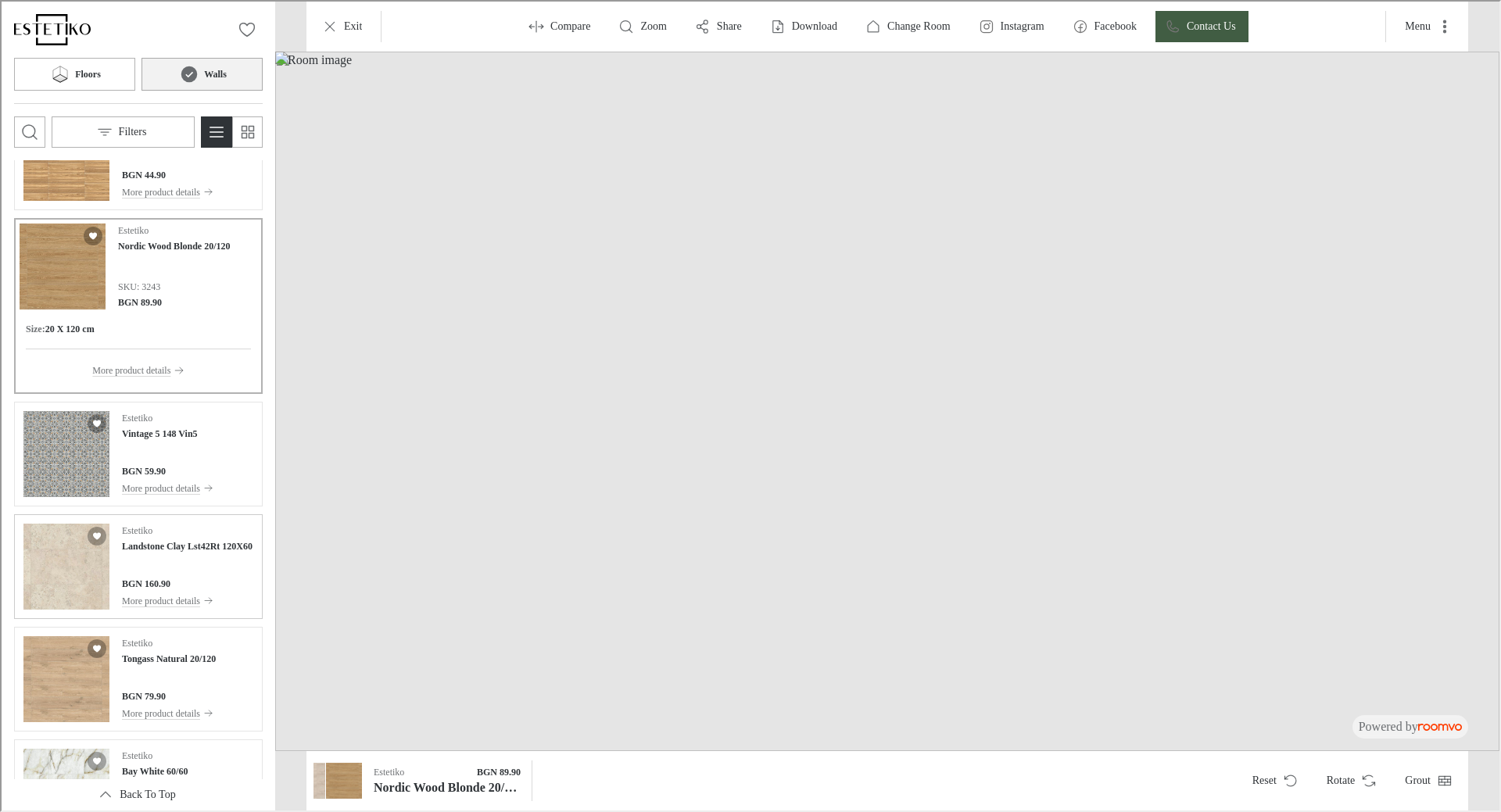
click at [136, 552] on h4 "Landstone Clay Lst42Rt 120X60" at bounding box center [186, 545] width 131 height 14
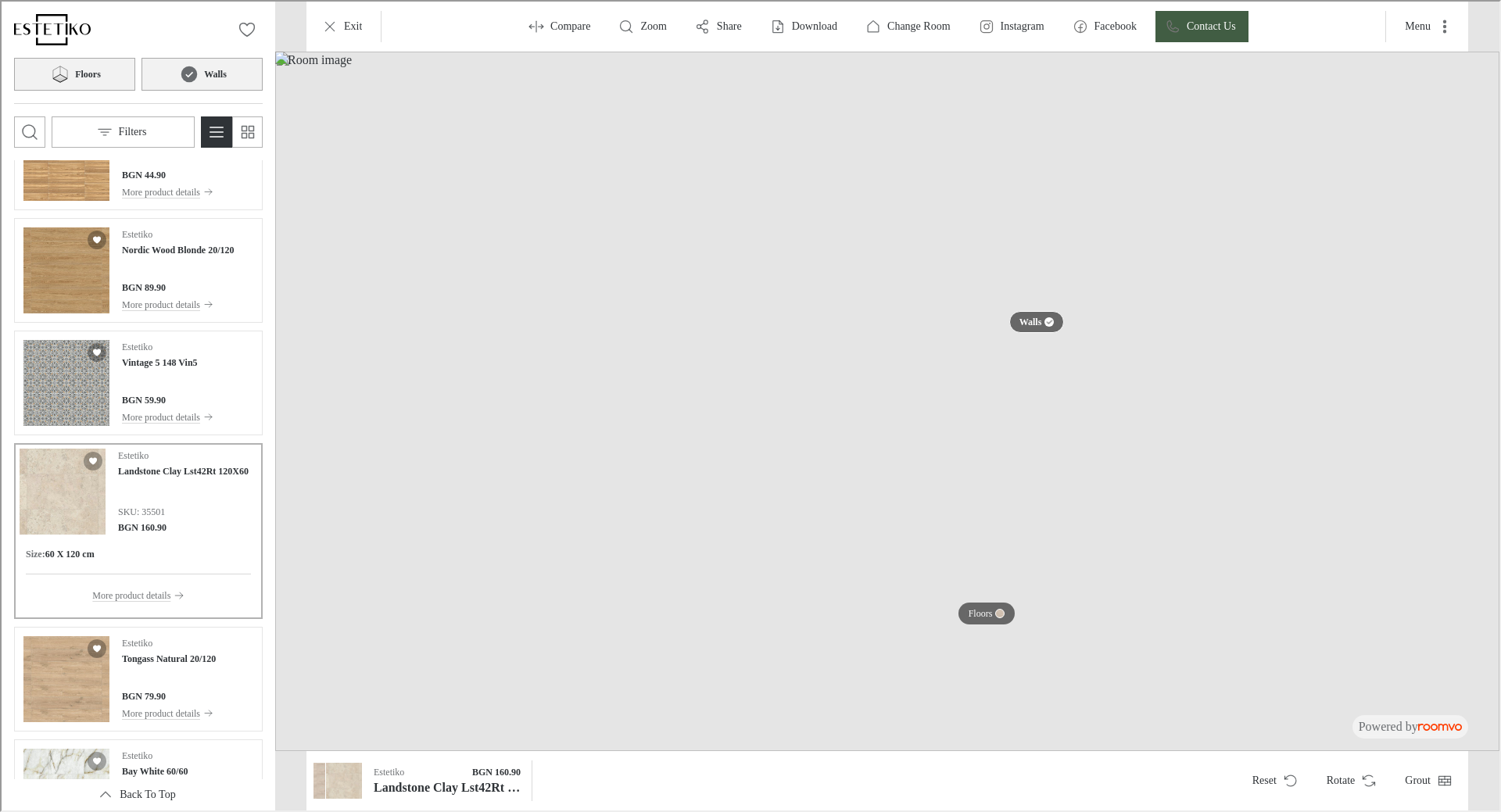
click at [83, 84] on button "Floors" at bounding box center [73, 72] width 121 height 32
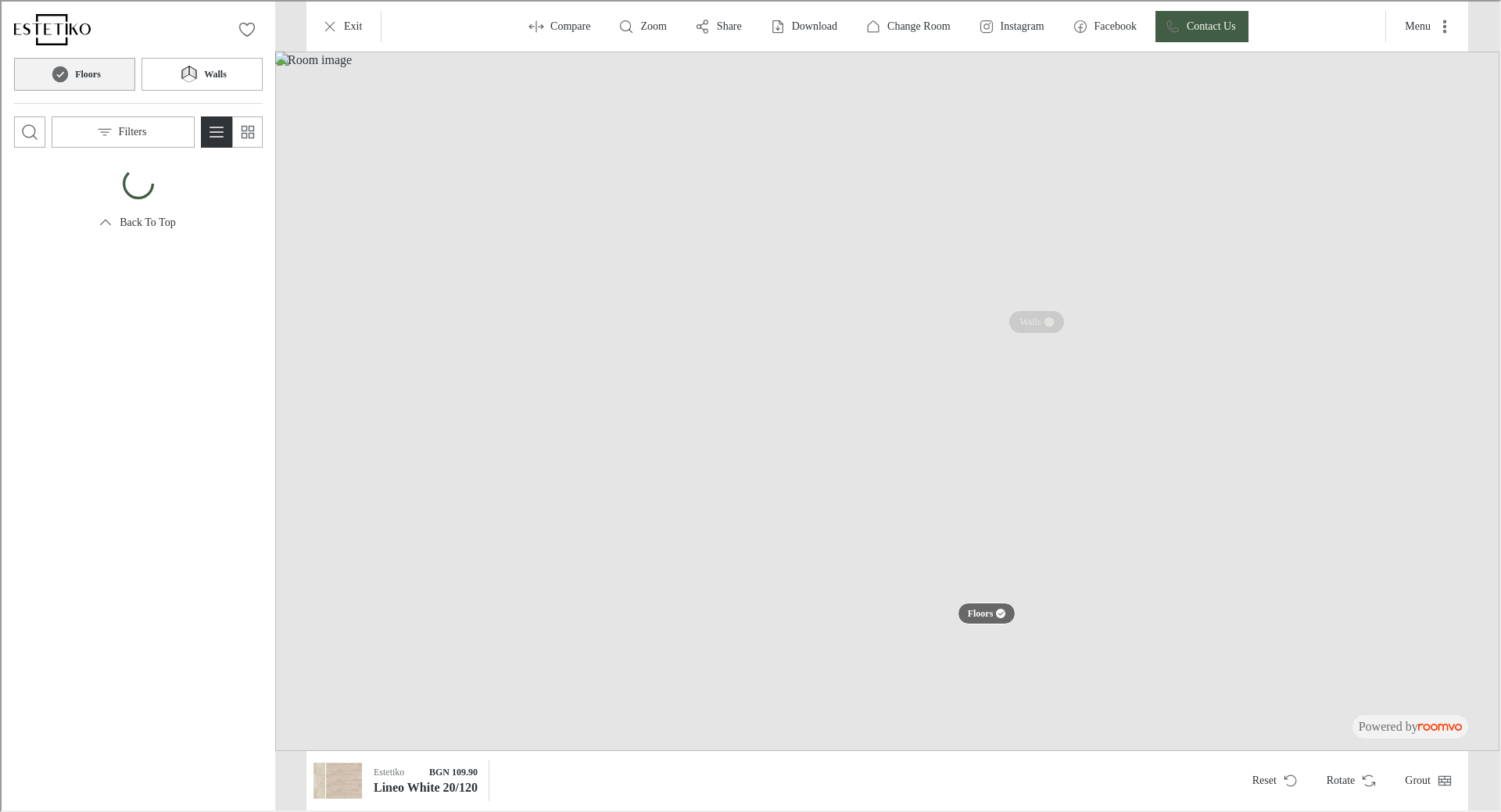
scroll to position [0, 0]
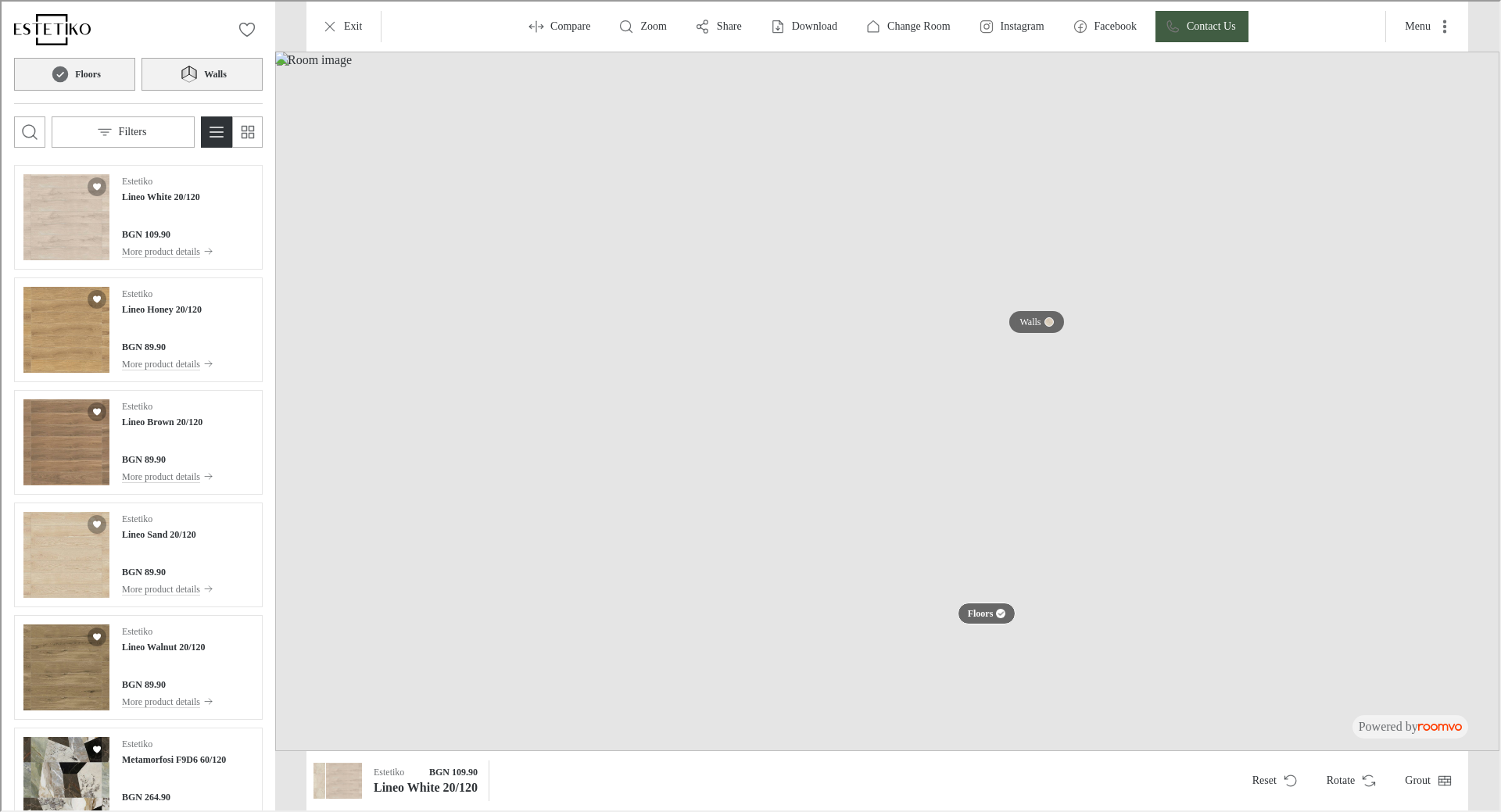
click at [185, 77] on icon at bounding box center [187, 72] width 23 height 19
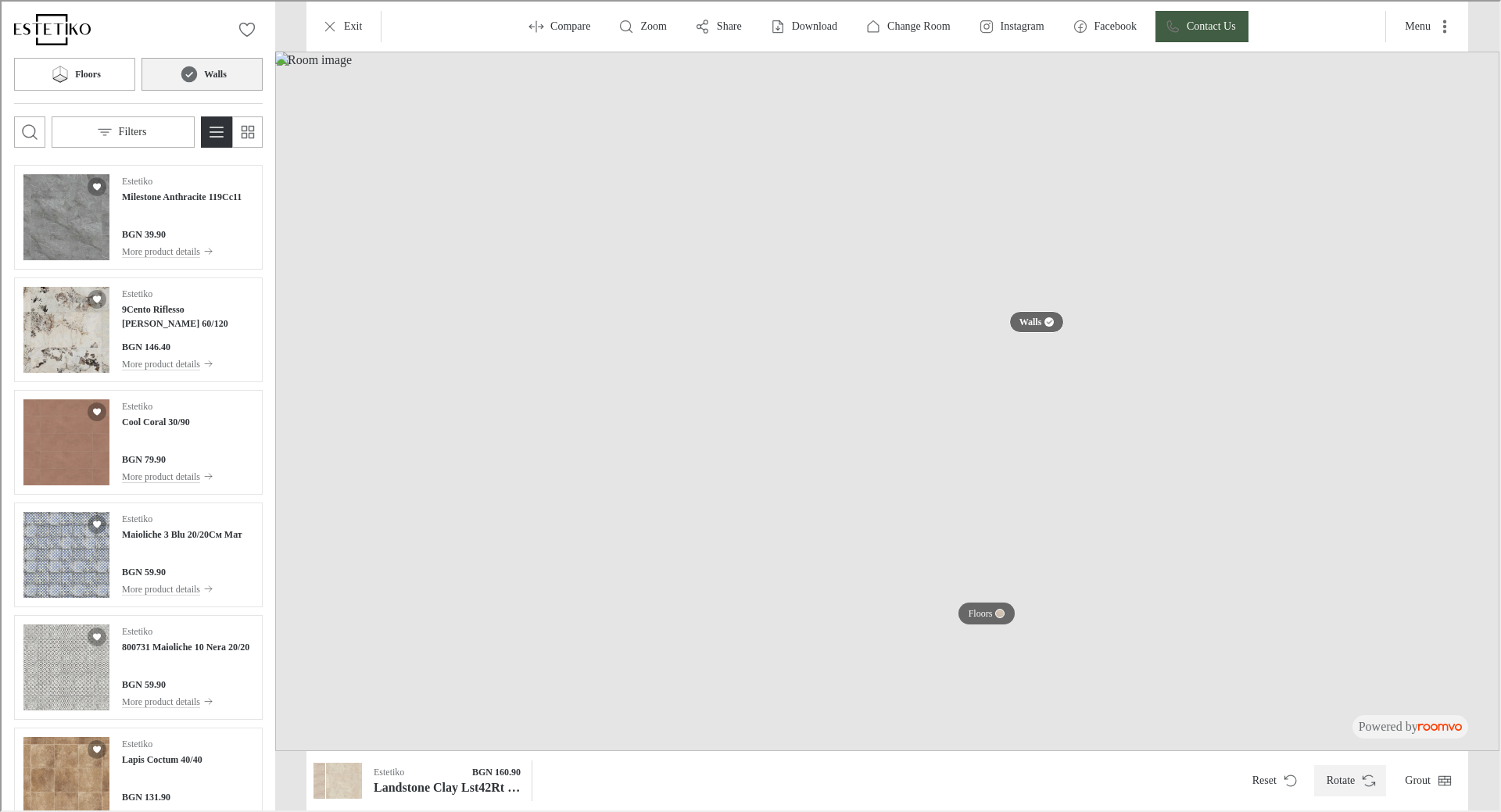
click at [1367, 774] on icon "Rotate Surface" at bounding box center [1366, 775] width 9 height 4
click at [1367, 776] on icon "Rotate Surface" at bounding box center [1367, 779] width 16 height 16
click at [572, 25] on p "Compare" at bounding box center [569, 25] width 40 height 16
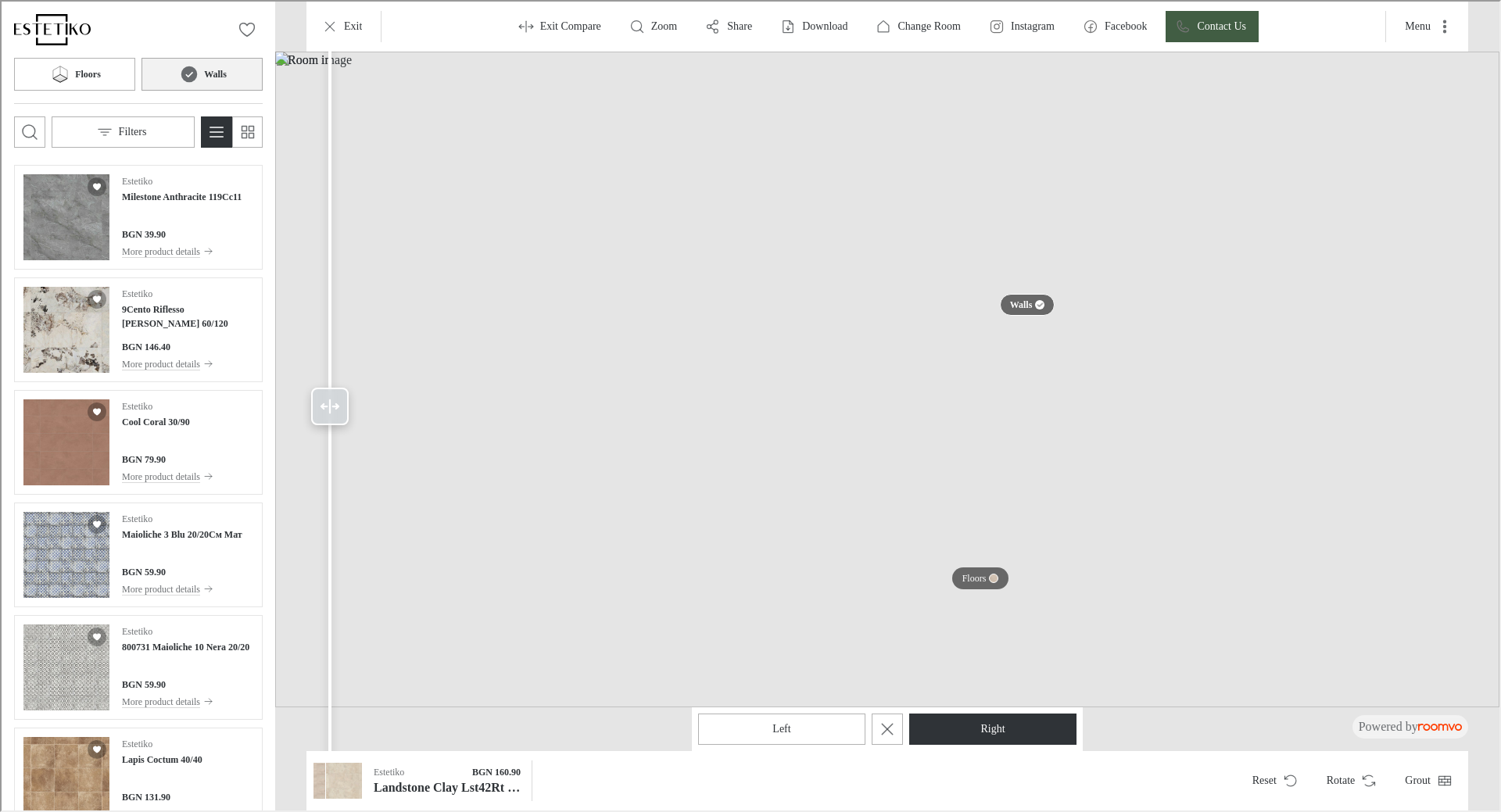
drag, startPoint x: 704, startPoint y: 416, endPoint x: 337, endPoint y: 393, distance: 367.7
click at [337, 393] on div at bounding box center [328, 404] width 37 height 37
click at [921, 24] on p "Change Room" at bounding box center [928, 25] width 63 height 16
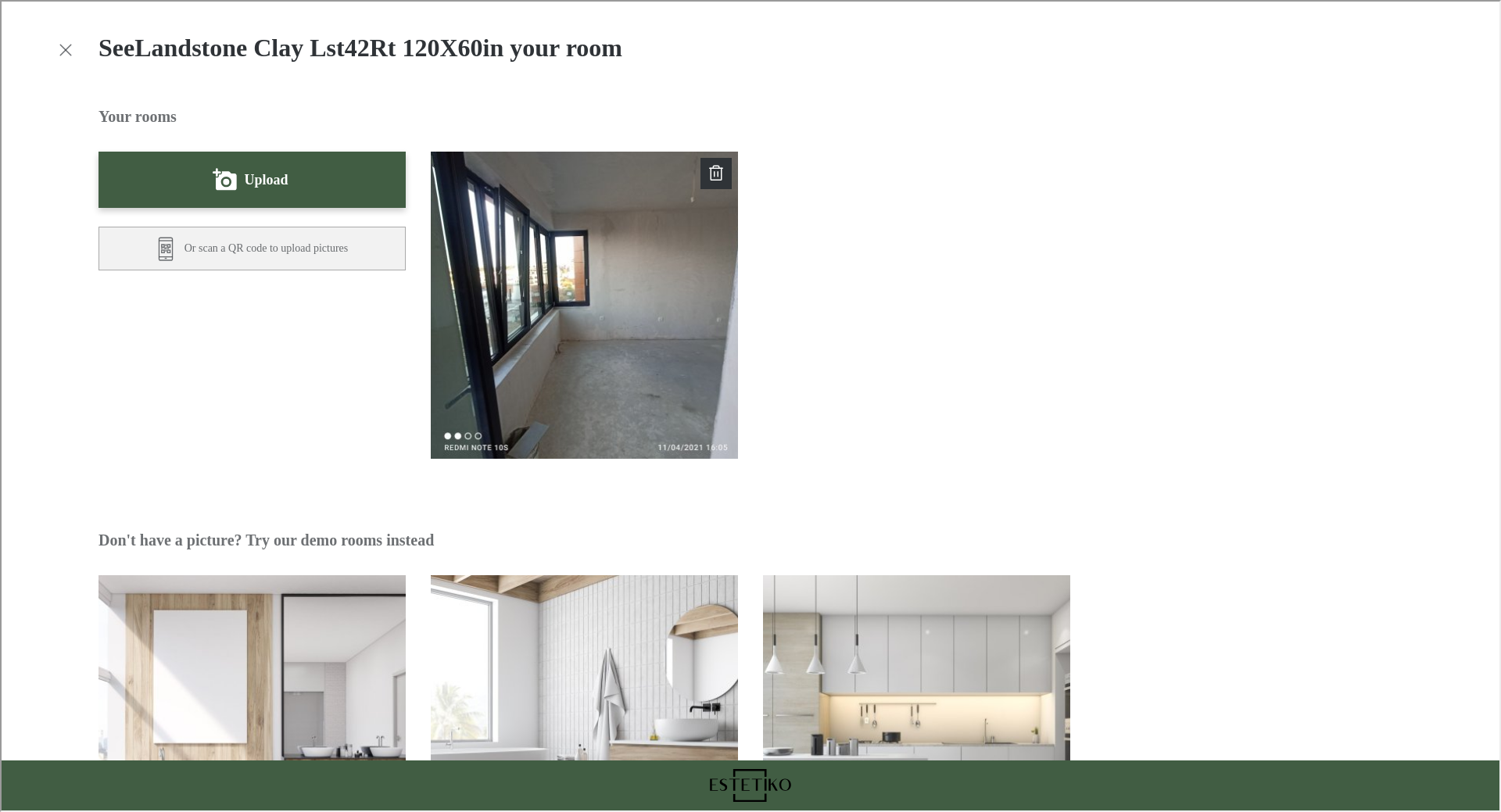
click at [49, 51] on div "See Landstone Clay Lst42Rt 120X60 in your room Your rooms Upload Or scan a QR c…" at bounding box center [749, 500] width 1498 height 1000
click at [53, 47] on button "Exit visualizer" at bounding box center [64, 48] width 28 height 28
